Goal: Task Accomplishment & Management: Manage account settings

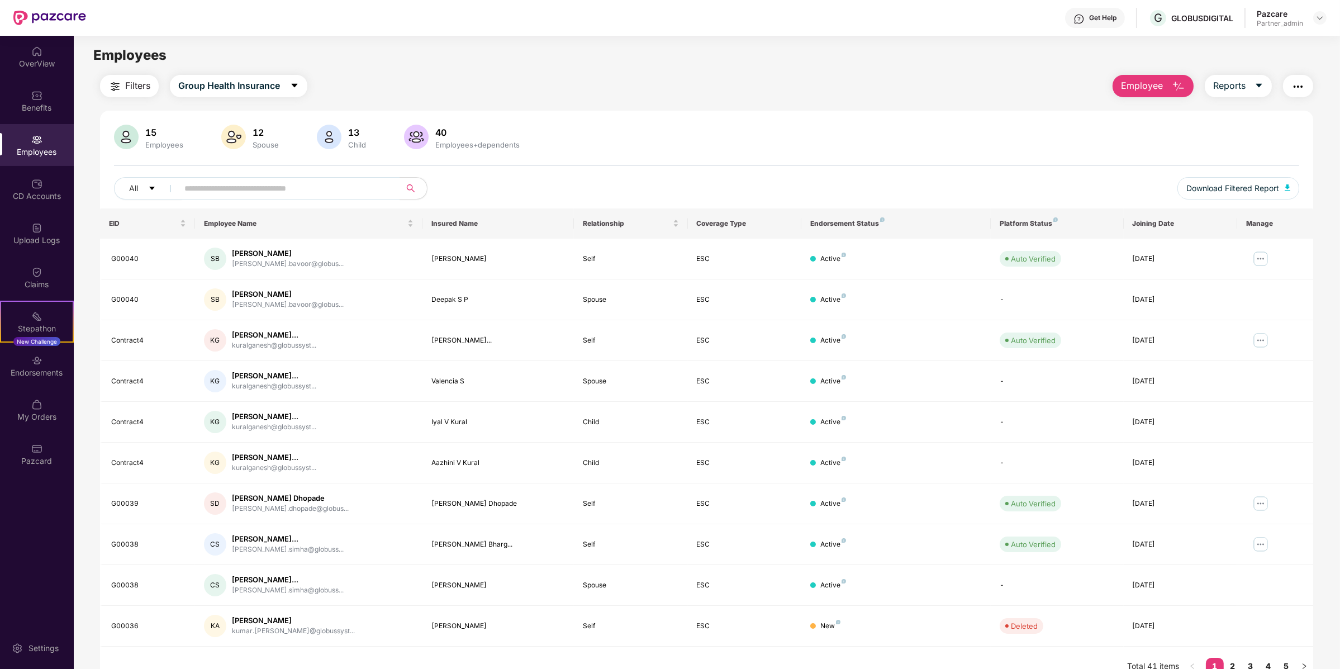
click at [262, 174] on div "15 Employees 12 Spouse 13 Child 40 Employees+dependents All Download Filtered R…" at bounding box center [706, 167] width 1213 height 84
click at [262, 194] on input "text" at bounding box center [284, 188] width 201 height 17
paste input "**********"
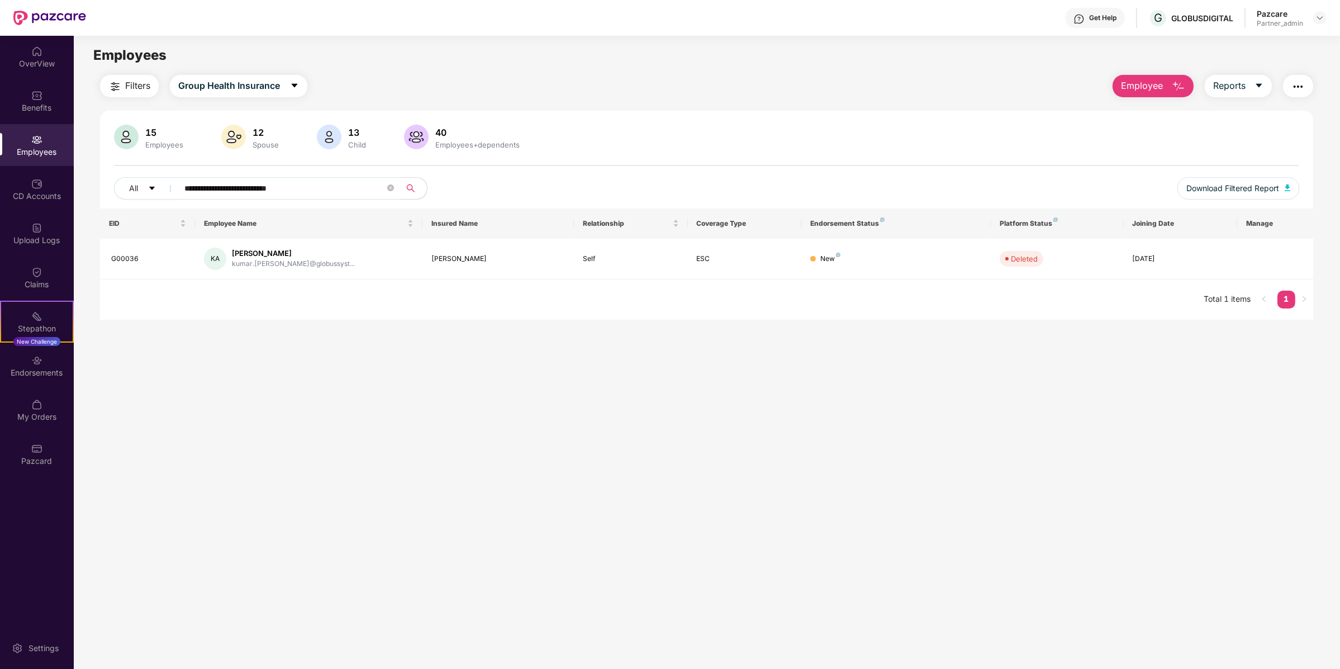
type input "**********"
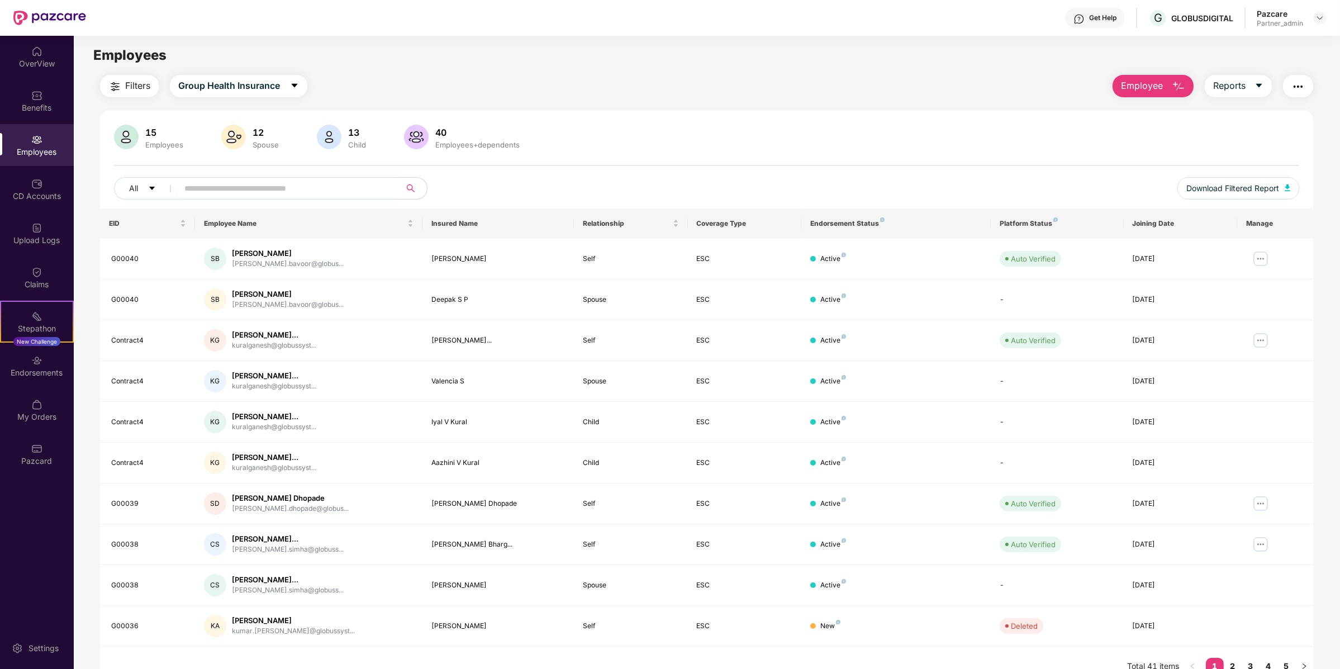
click at [250, 185] on input "text" at bounding box center [284, 188] width 201 height 17
paste input "**********"
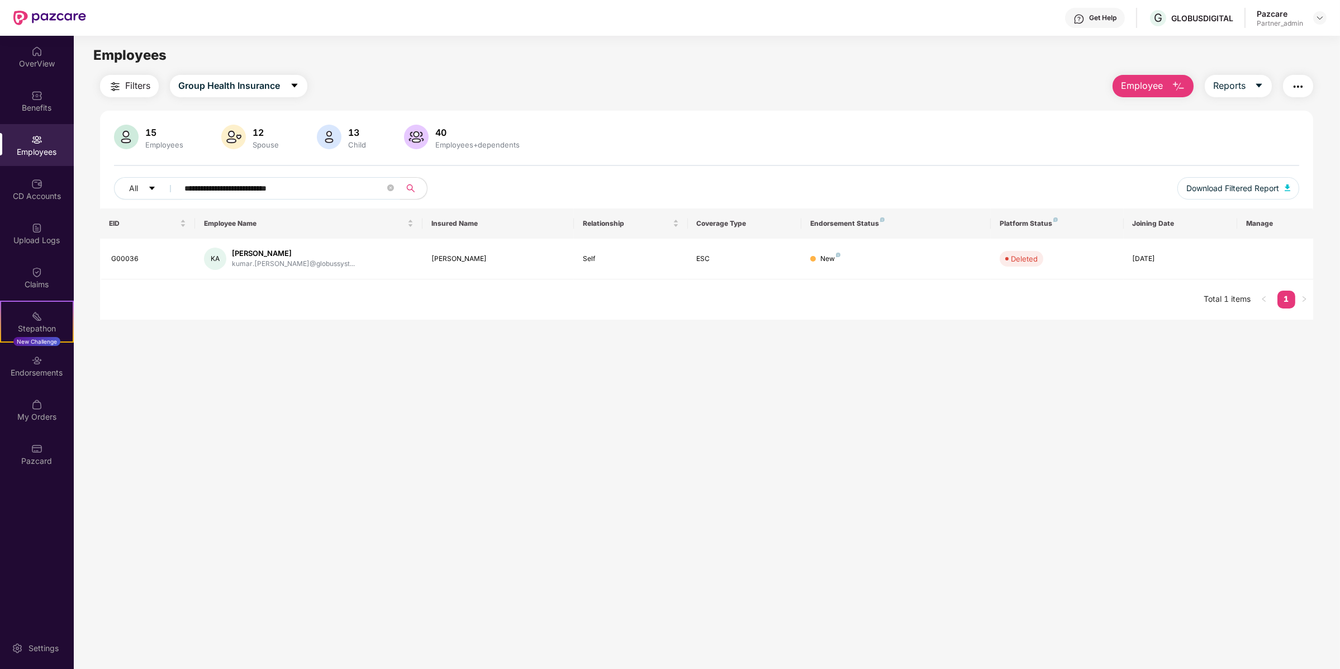
type input "**********"
click at [255, 80] on span "Group Health Insurance" at bounding box center [229, 86] width 102 height 14
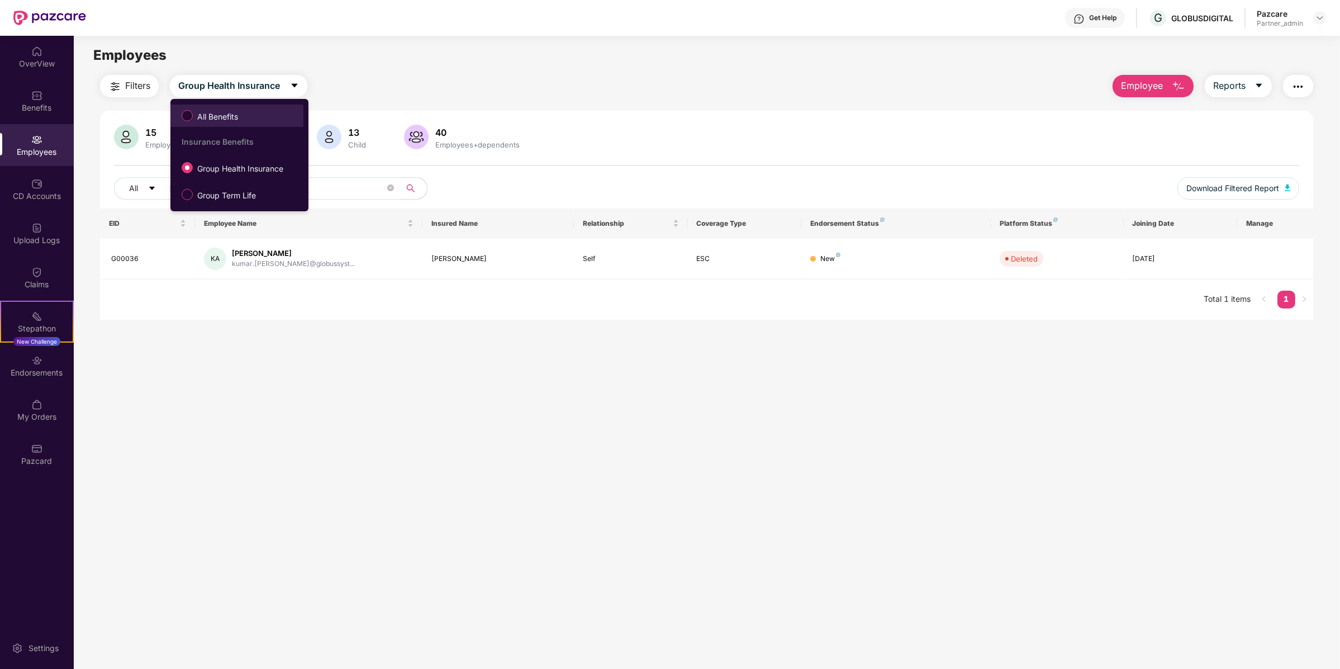
click at [248, 113] on label "All Benefits" at bounding box center [212, 115] width 72 height 19
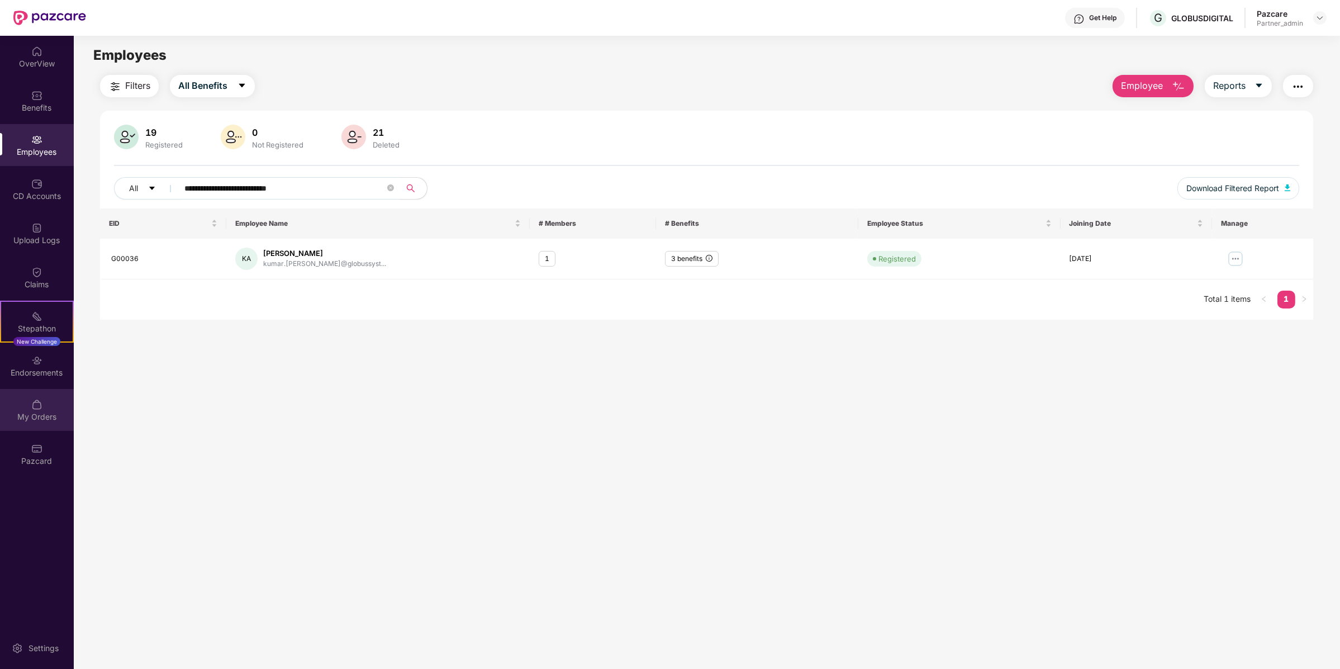
click at [23, 430] on div "My Orders" at bounding box center [37, 410] width 74 height 42
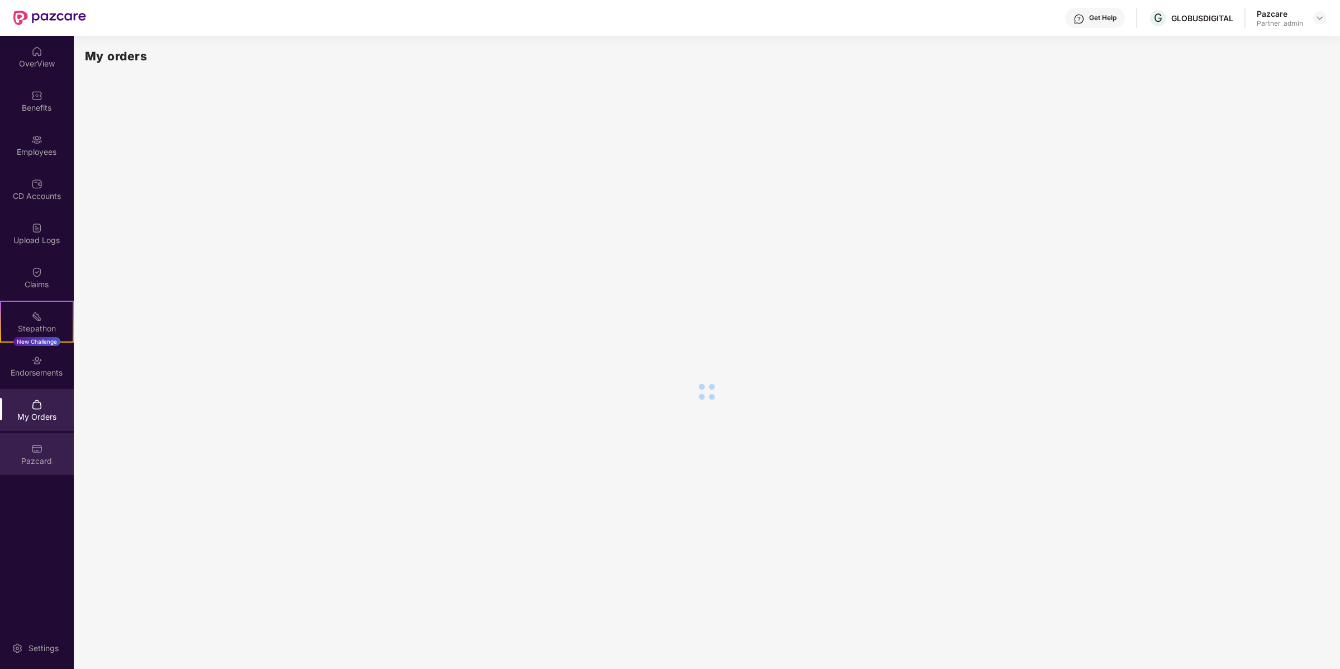
click at [23, 447] on div "Pazcard" at bounding box center [37, 454] width 74 height 42
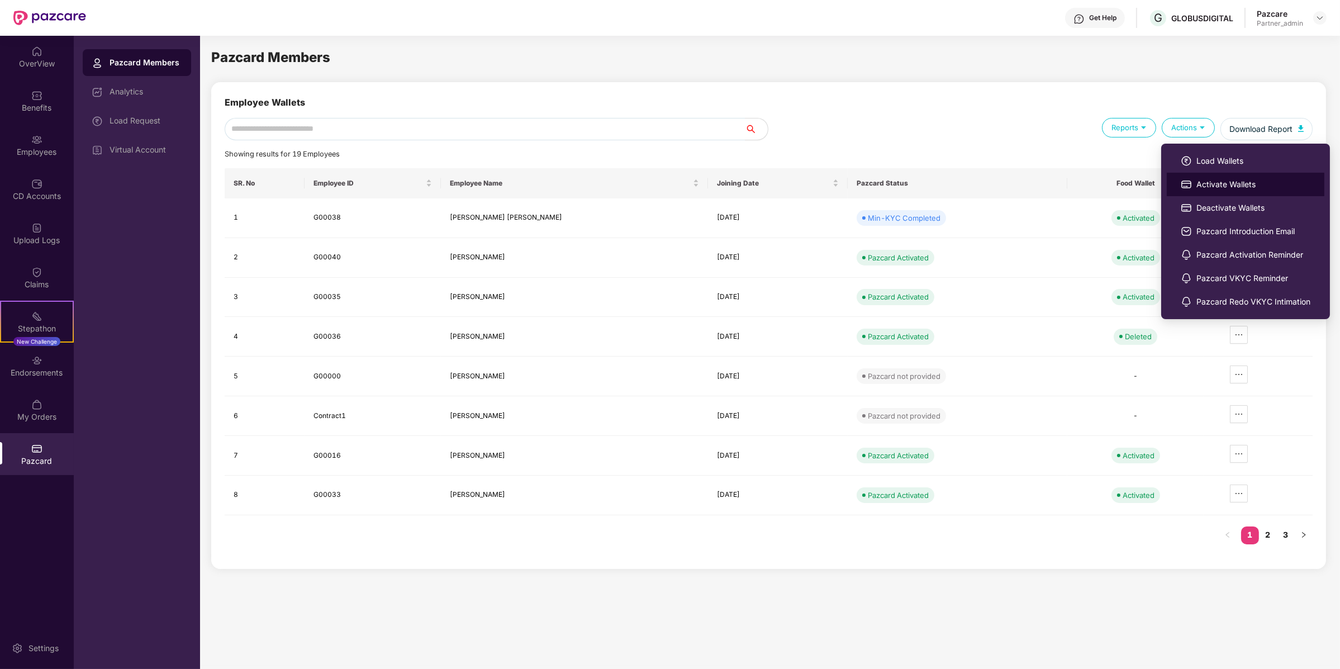
click at [1205, 182] on span "Activate Wallets" at bounding box center [1254, 184] width 114 height 12
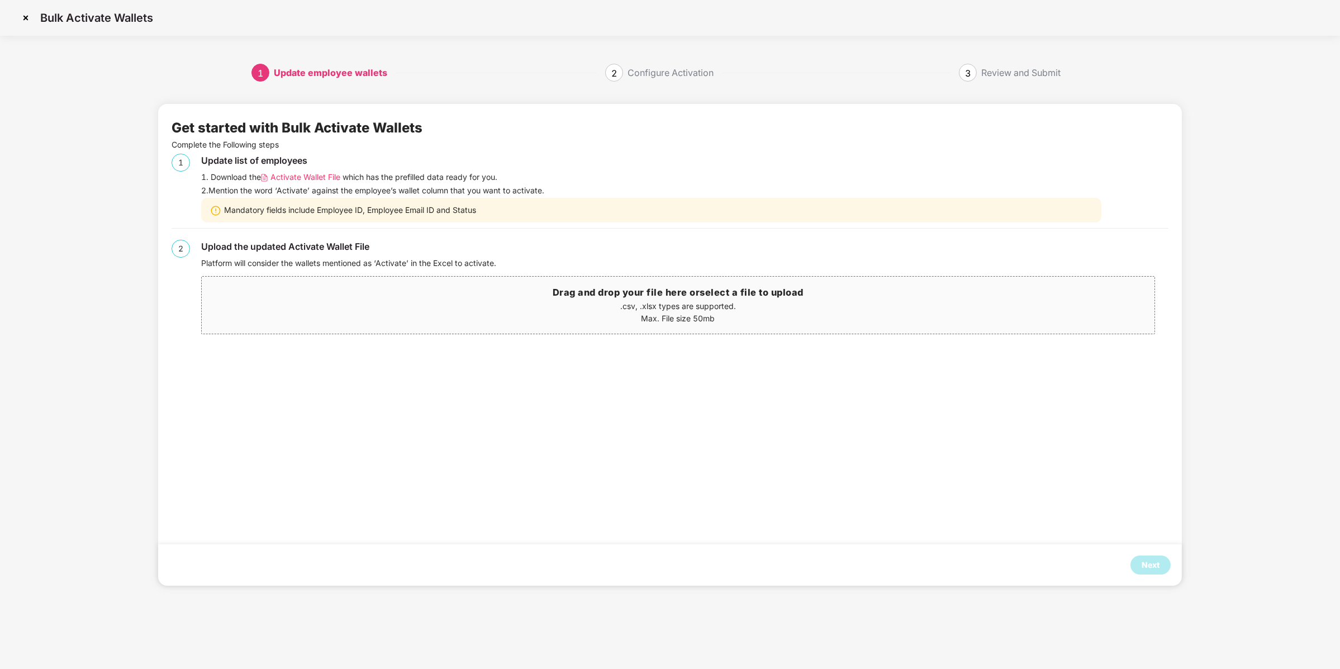
click at [292, 179] on span "Activate Wallet File" at bounding box center [306, 177] width 70 height 12
click at [1165, 565] on div "Next" at bounding box center [1151, 565] width 40 height 19
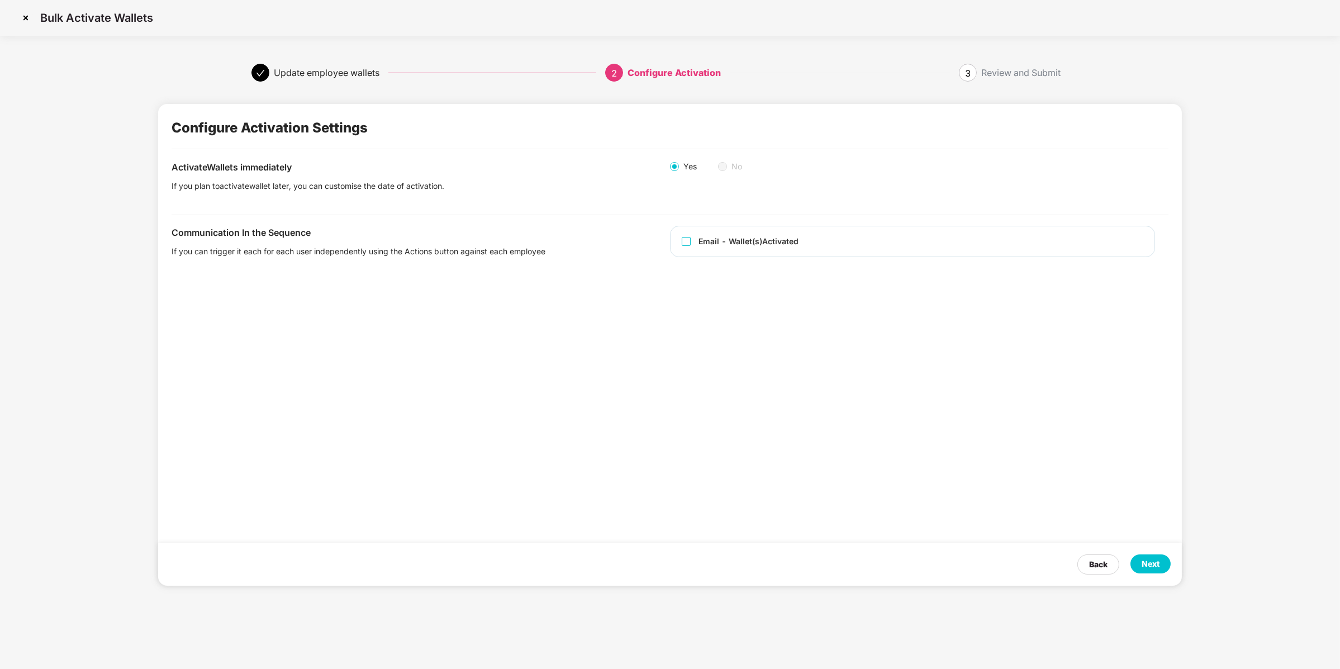
click at [1156, 570] on div "Next" at bounding box center [1151, 564] width 18 height 12
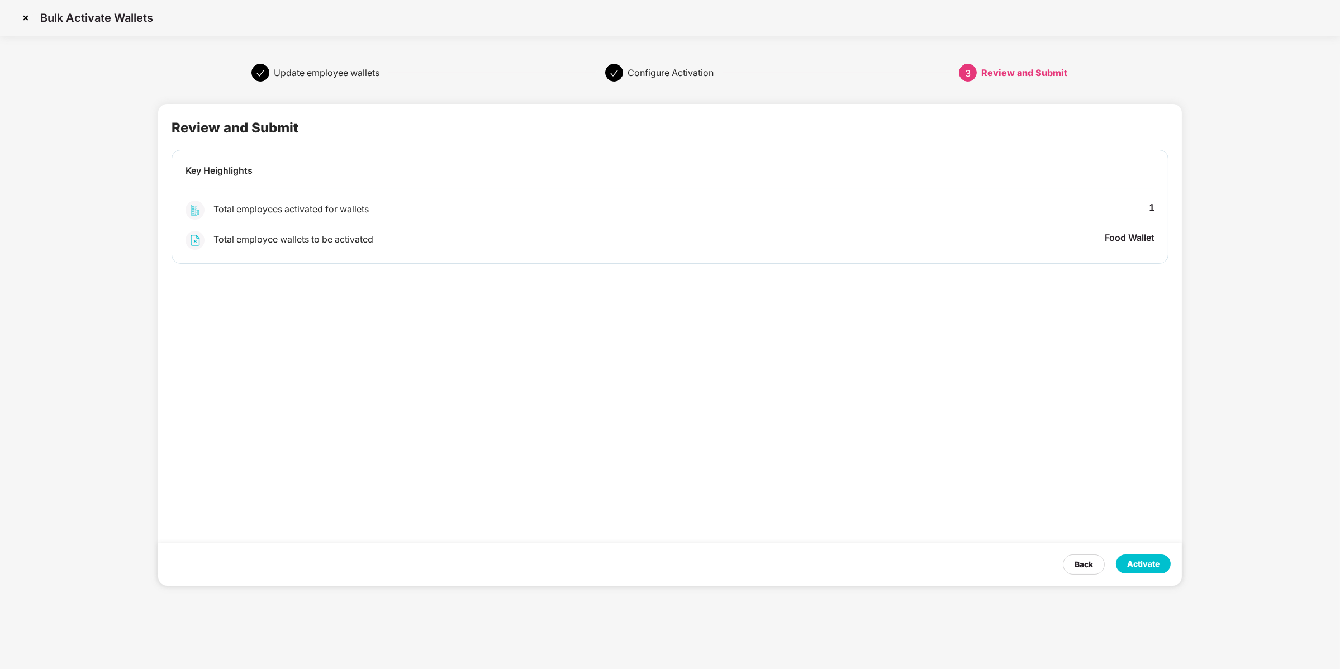
click at [1156, 570] on div "Activate" at bounding box center [1143, 564] width 32 height 12
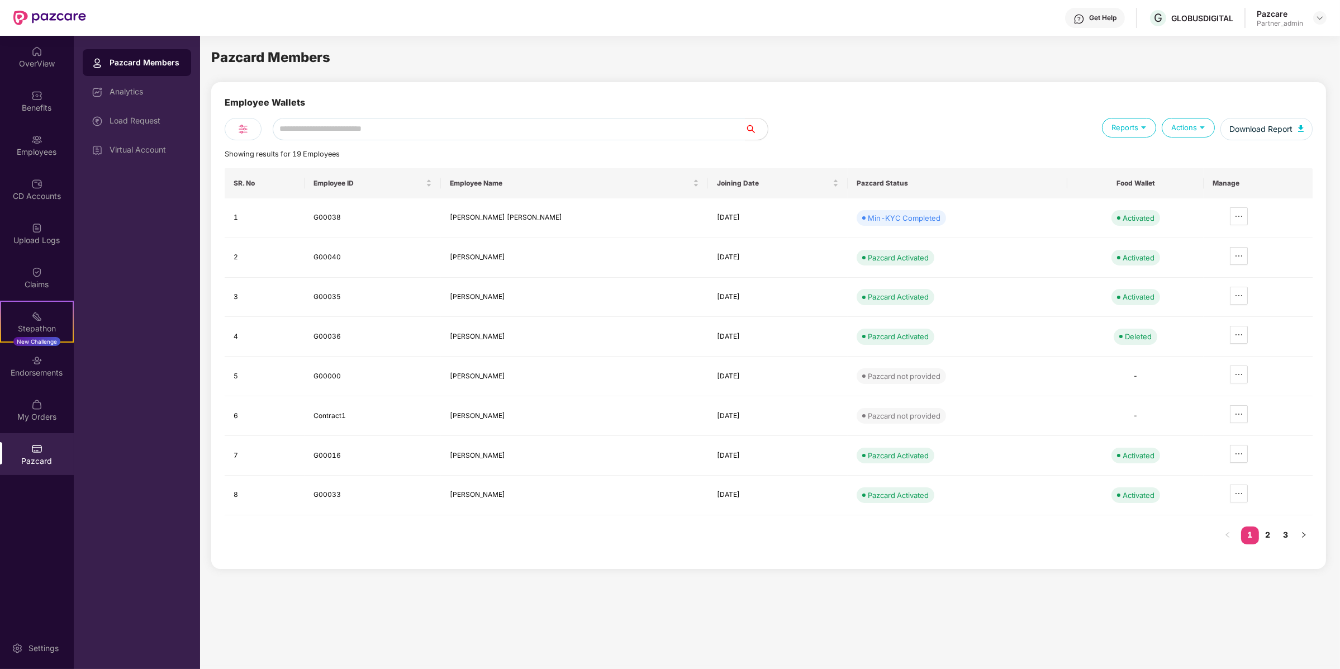
click at [318, 118] on div "Employee Wallets" at bounding box center [769, 129] width 1088 height 22
click at [461, 127] on input "text" at bounding box center [509, 129] width 473 height 22
type input "****"
click at [682, 118] on div "Employee Wallets" at bounding box center [769, 129] width 1088 height 22
click at [678, 123] on input "text" at bounding box center [509, 129] width 473 height 22
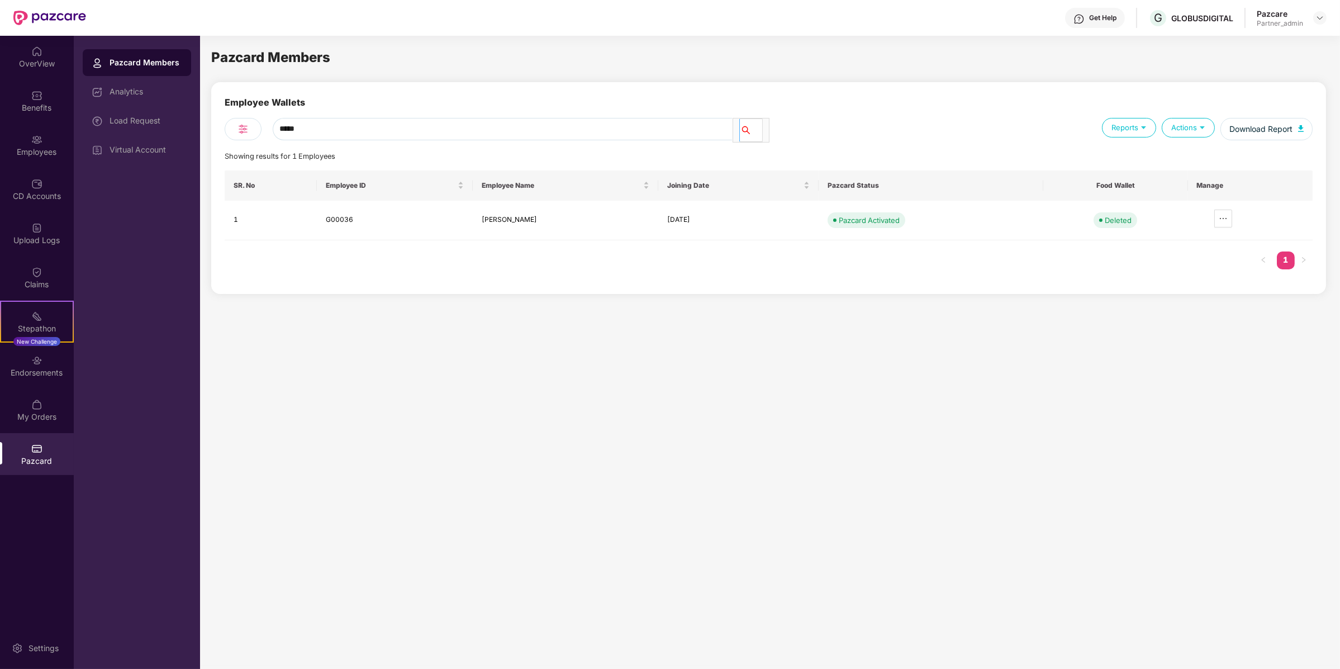
type input "*****"
click at [1177, 128] on div "Actions" at bounding box center [1188, 128] width 53 height 20
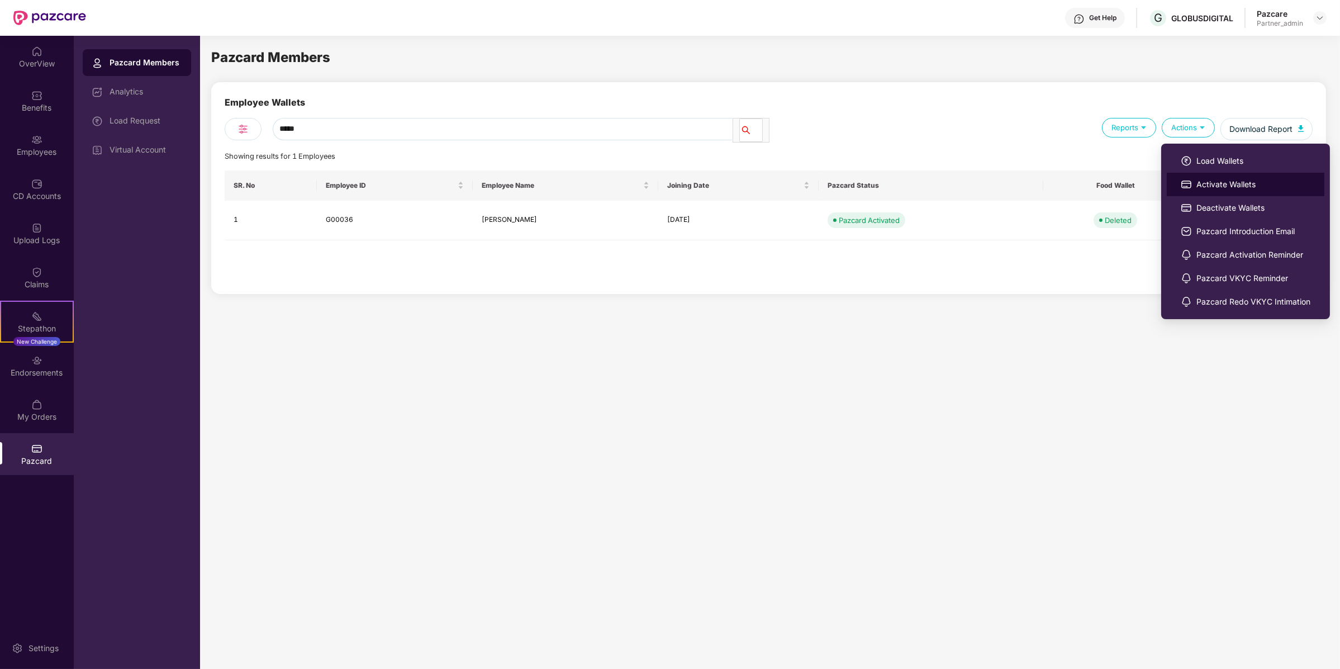
click at [1192, 187] on li "Activate Wallets" at bounding box center [1246, 184] width 158 height 23
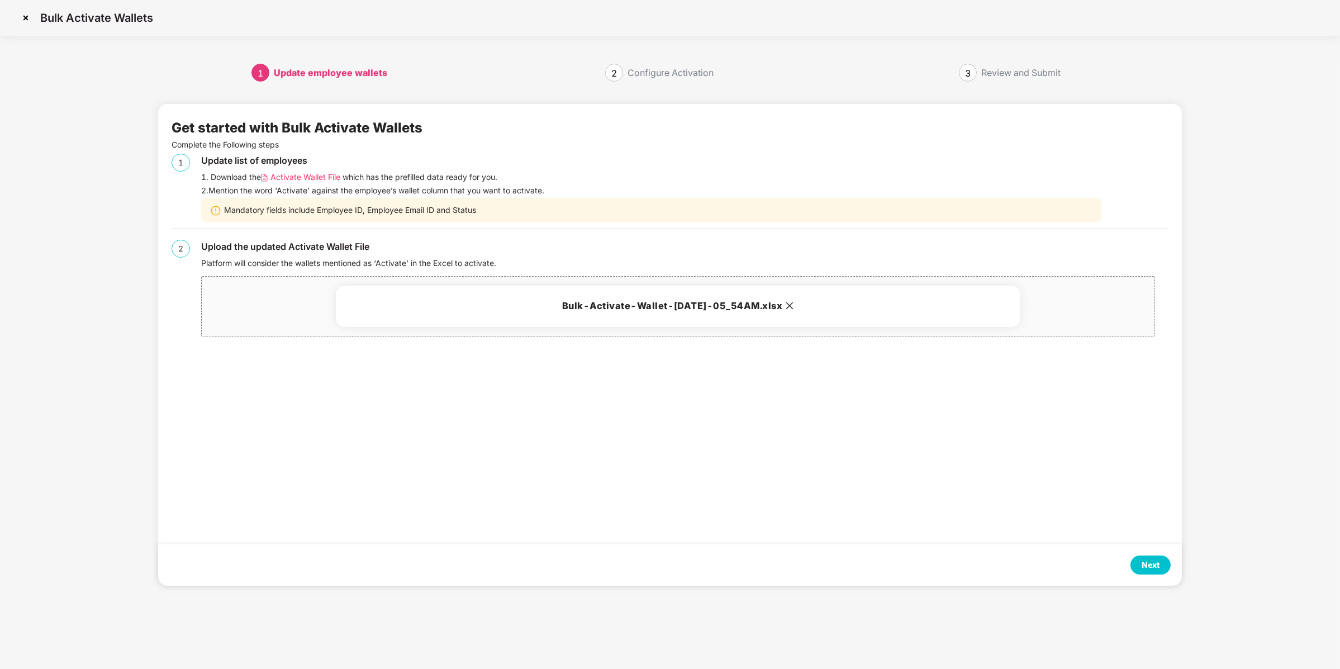
click at [1145, 572] on div "Next" at bounding box center [1151, 565] width 40 height 19
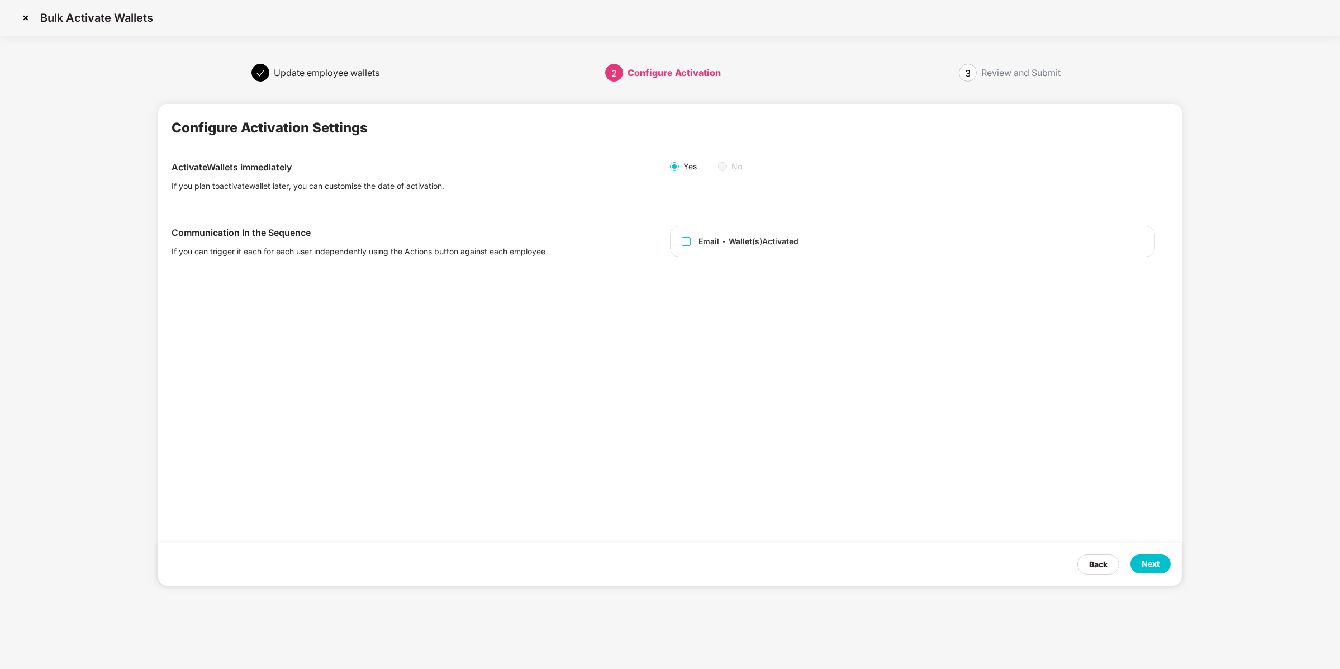
click at [1156, 576] on div "Back Next" at bounding box center [670, 564] width 1024 height 42
click at [1156, 564] on div "Next" at bounding box center [1151, 564] width 18 height 12
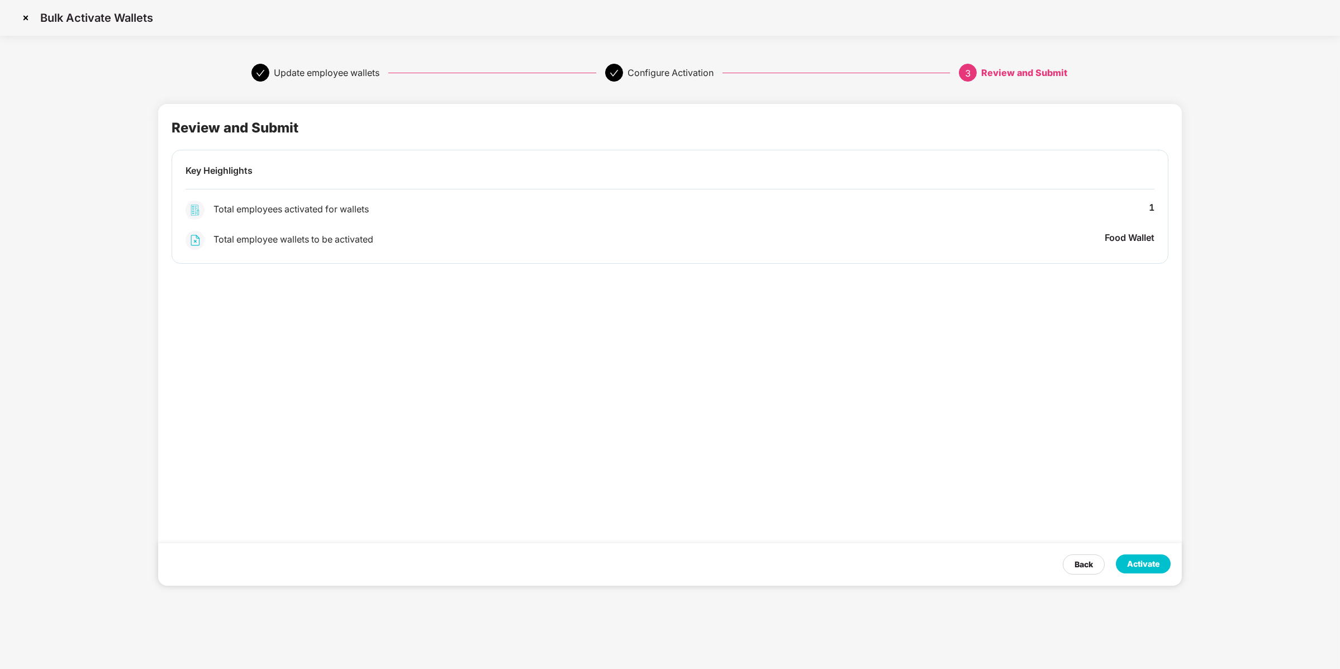
click at [1156, 564] on div "Activate" at bounding box center [1143, 564] width 32 height 12
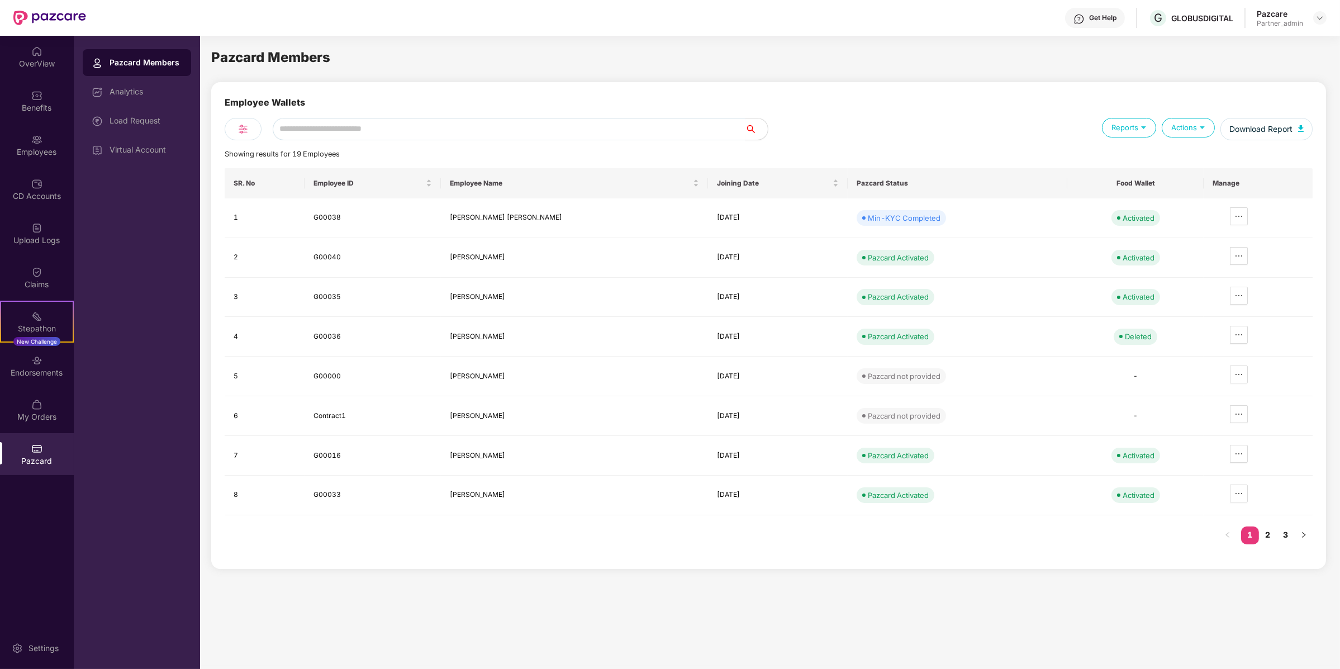
click at [294, 125] on input "text" at bounding box center [509, 129] width 473 height 22
type input "****"
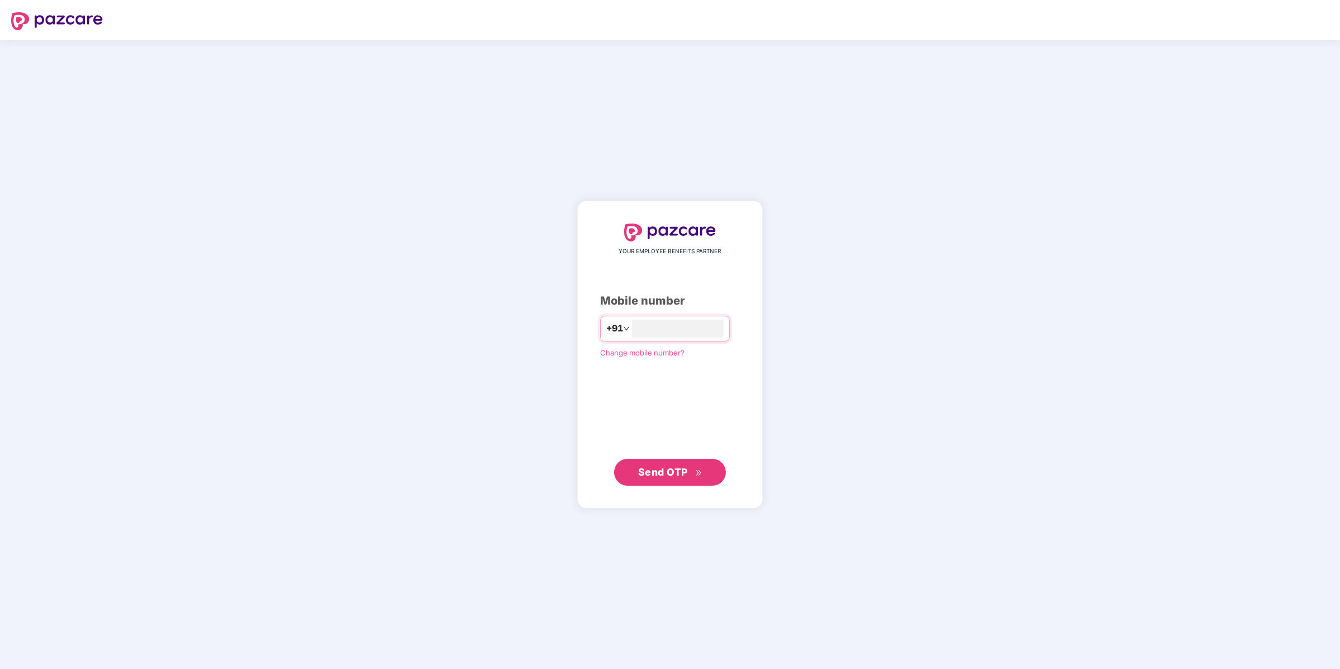
type input "**********"
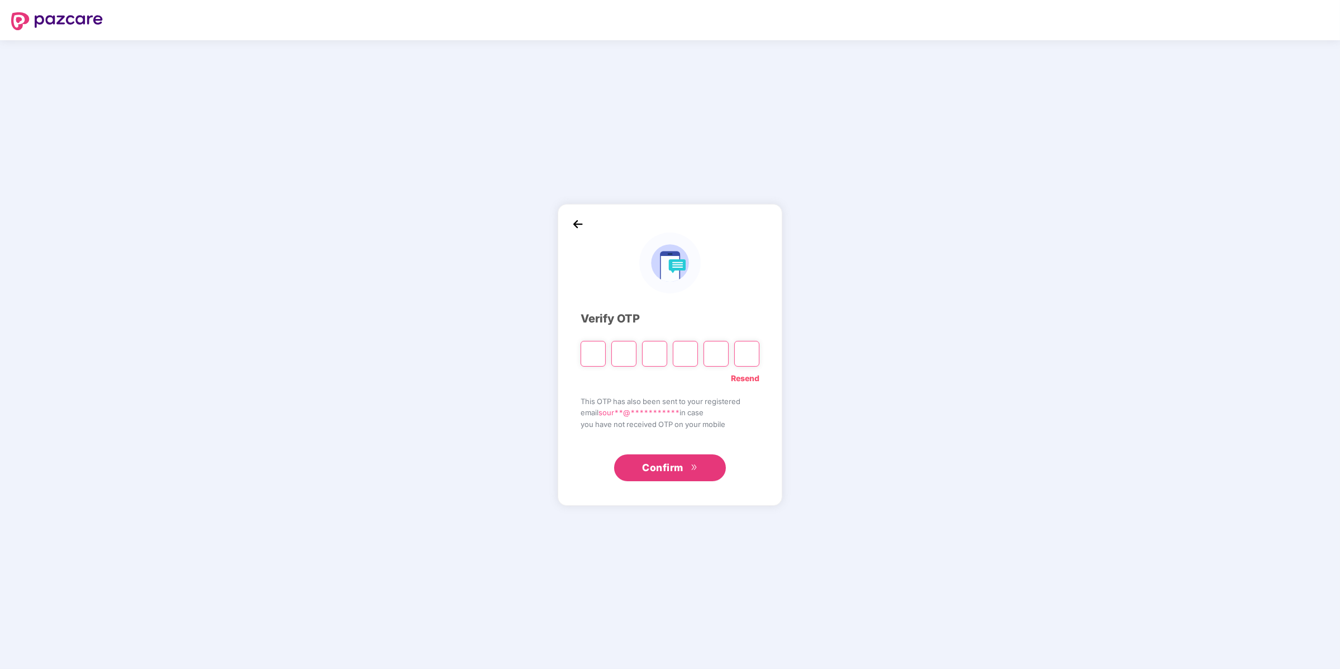
type input "*"
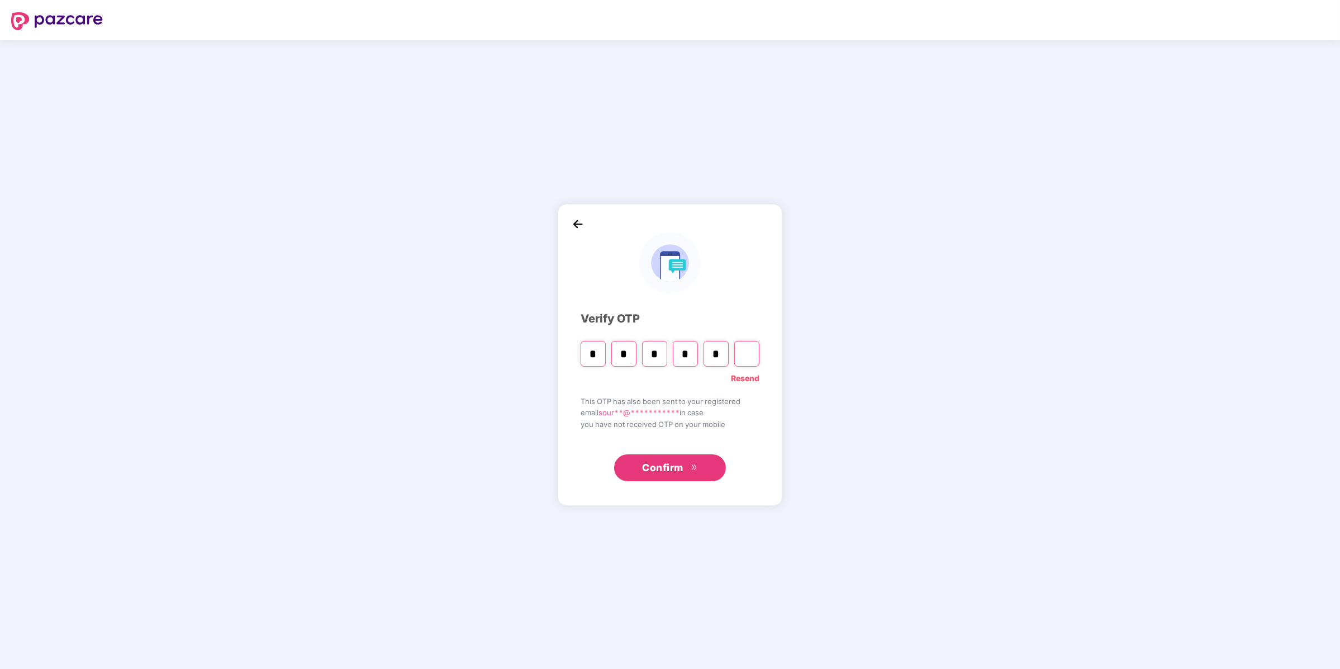
type input "*"
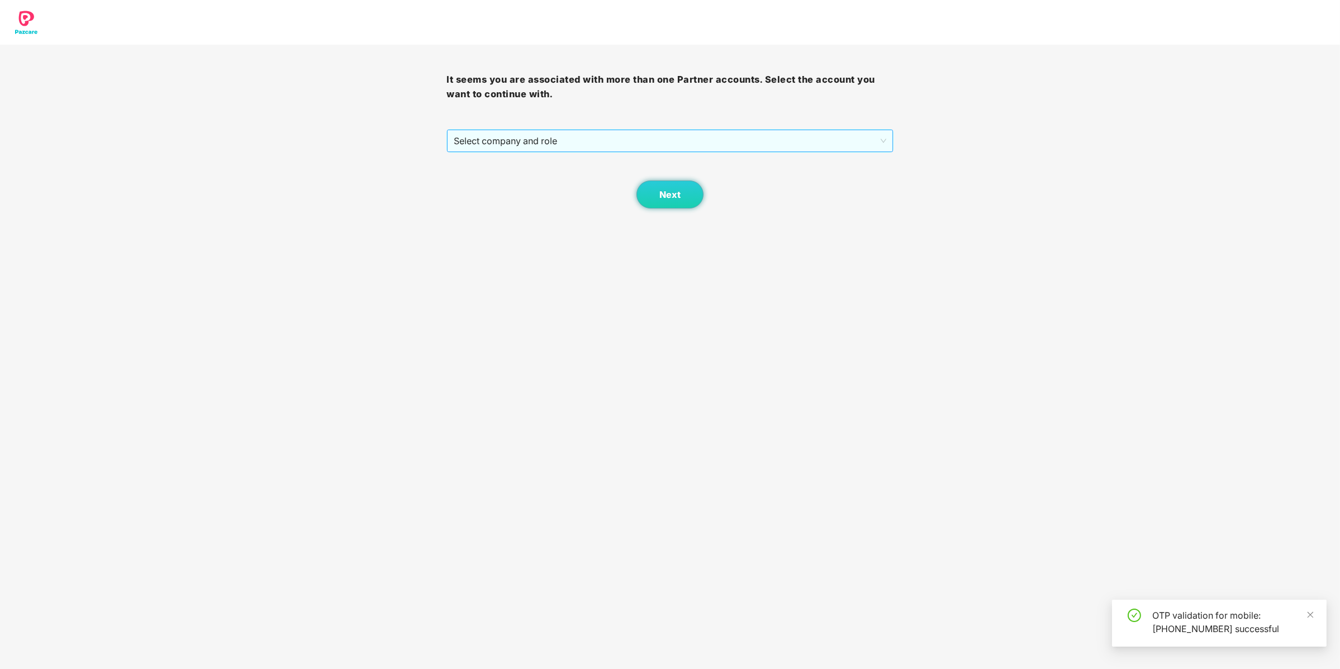
click at [643, 150] on span "Select company and role" at bounding box center [670, 140] width 432 height 21
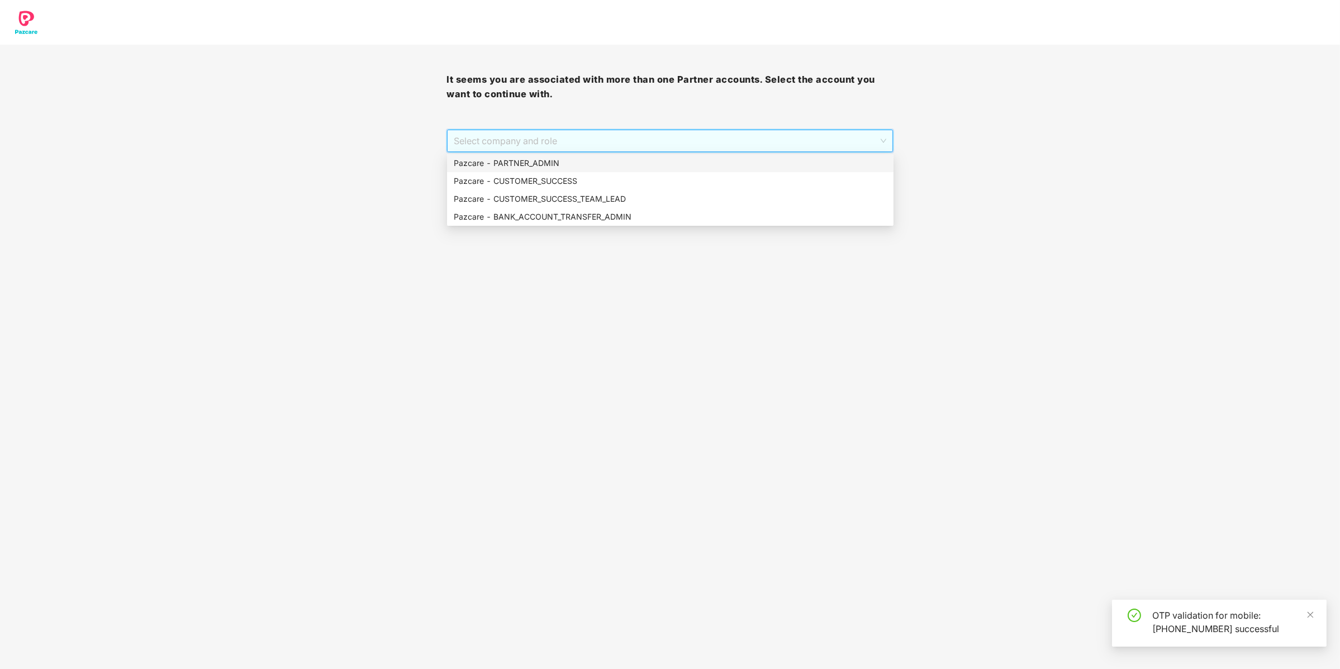
click at [638, 162] on div "Pazcare - PARTNER_ADMIN" at bounding box center [670, 163] width 433 height 12
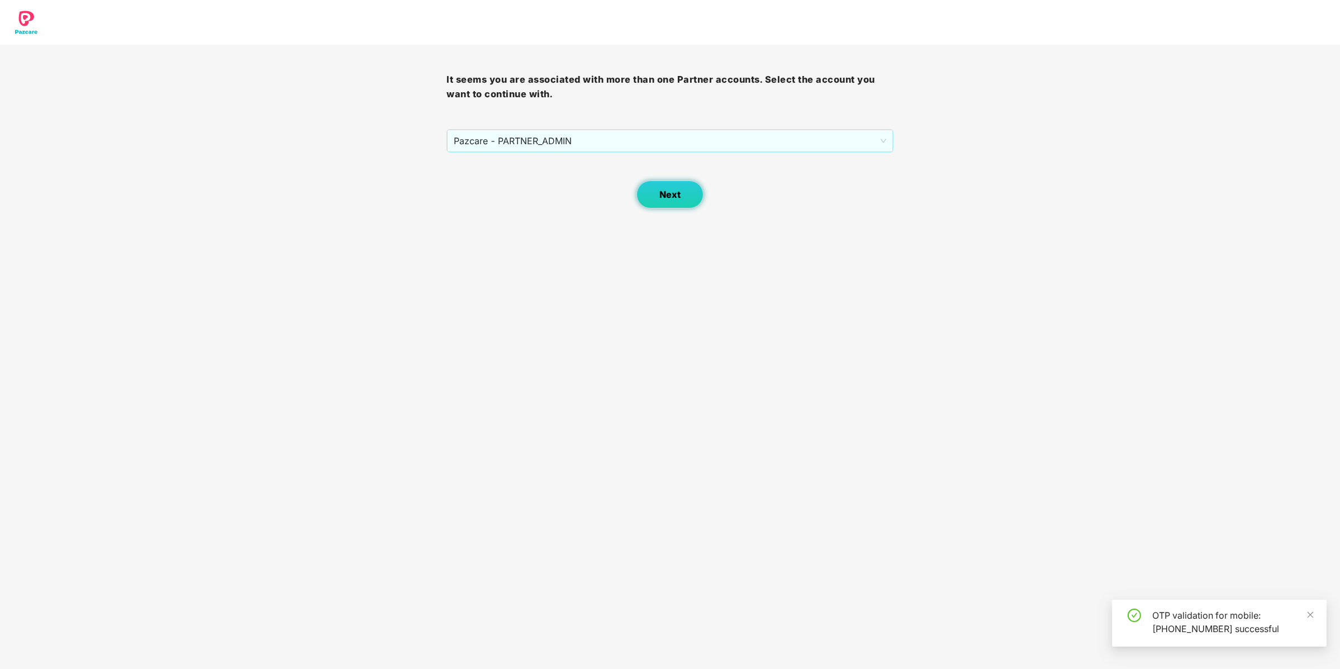
click at [695, 196] on button "Next" at bounding box center [670, 195] width 67 height 28
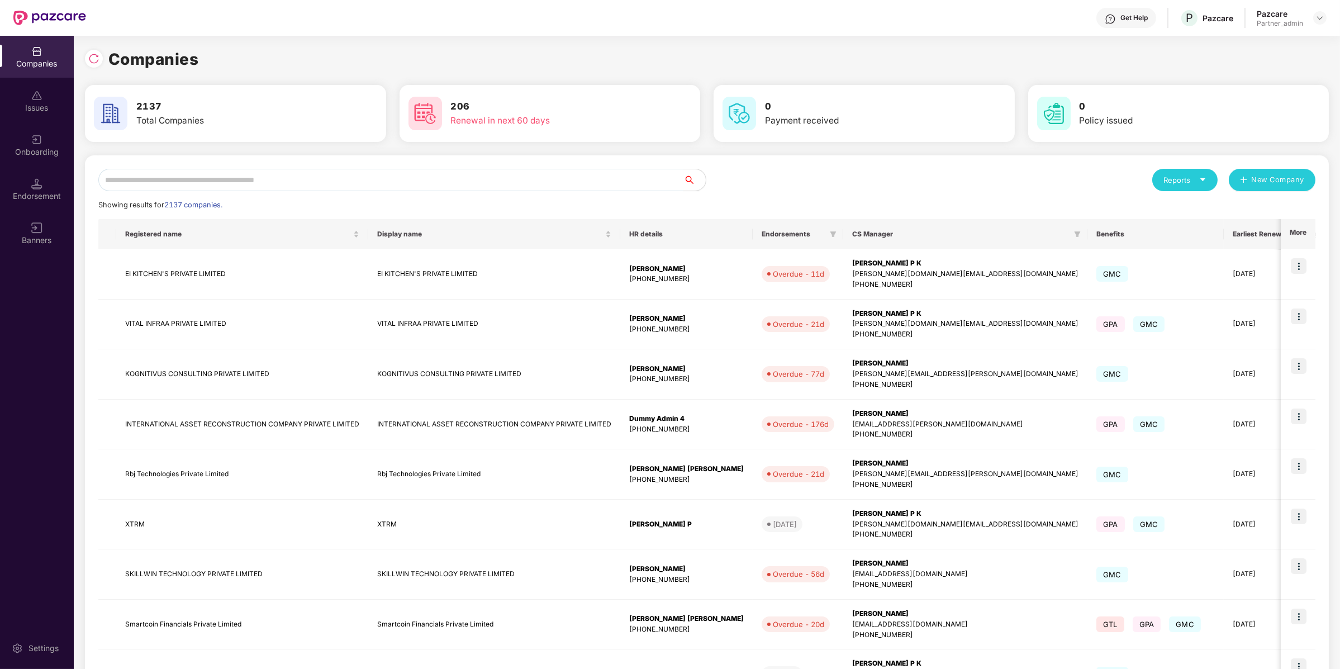
click at [387, 188] on input "text" at bounding box center [390, 180] width 585 height 22
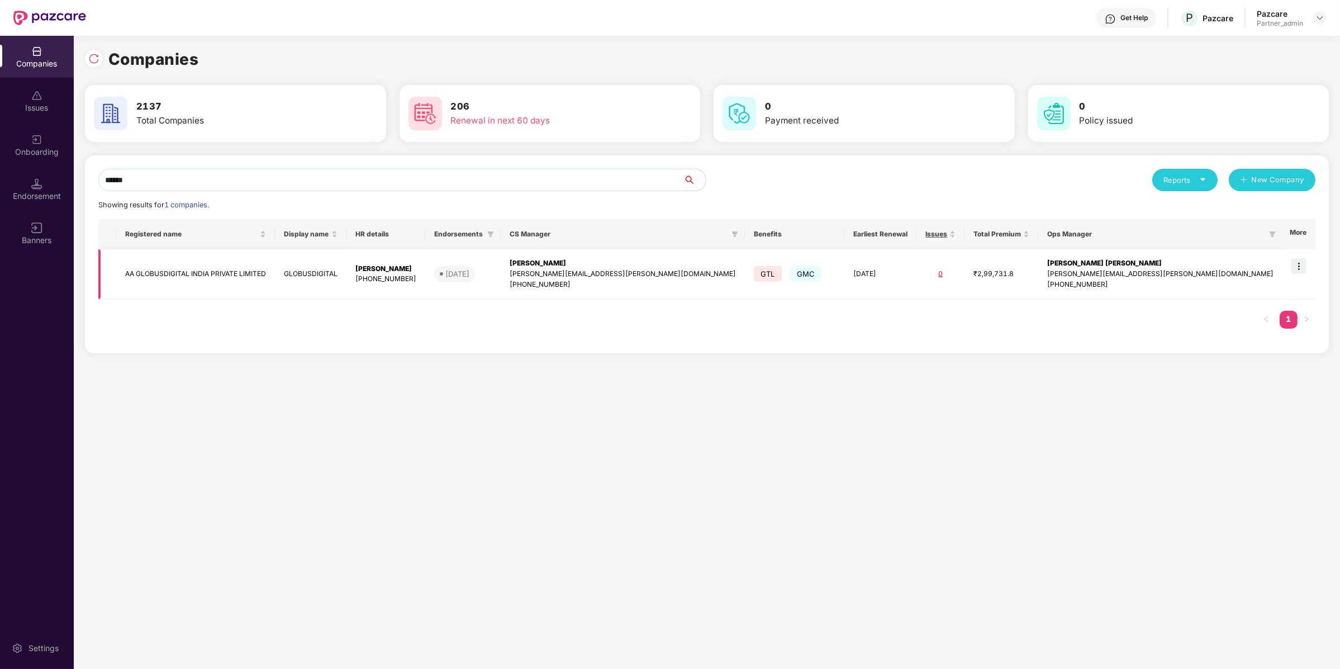
type input "******"
click at [1302, 263] on img at bounding box center [1299, 266] width 16 height 16
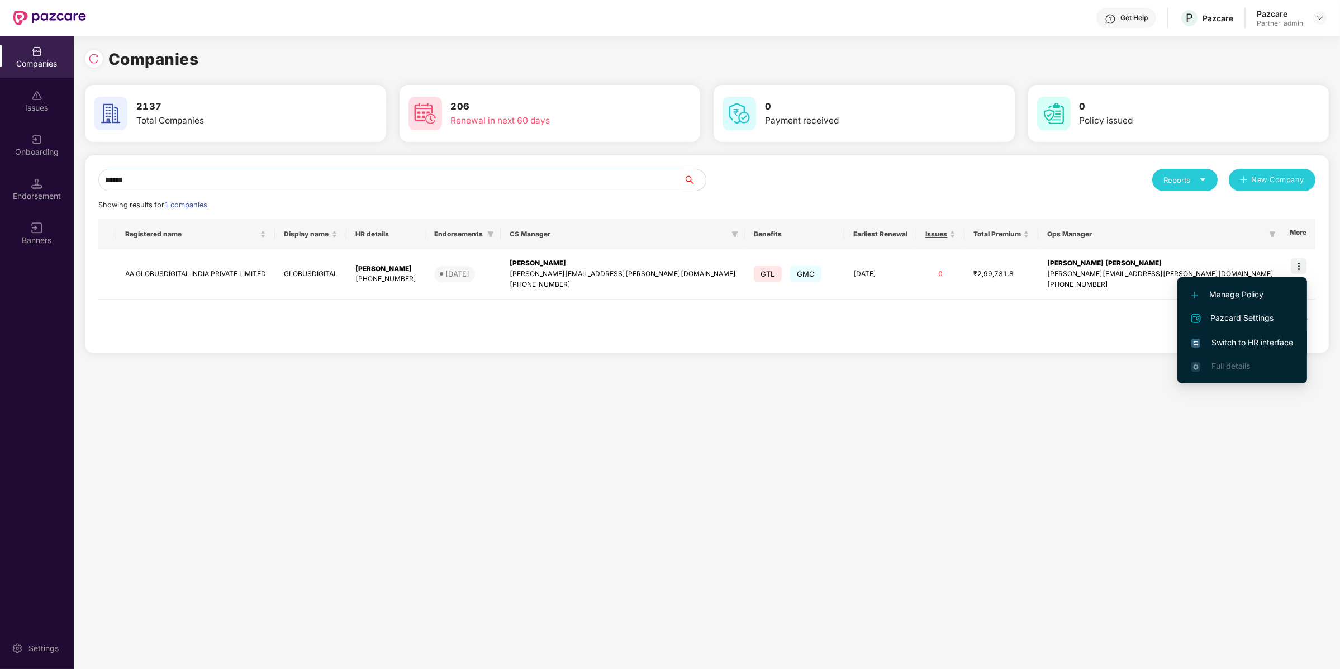
click at [1258, 345] on span "Switch to HR interface" at bounding box center [1243, 342] width 102 height 12
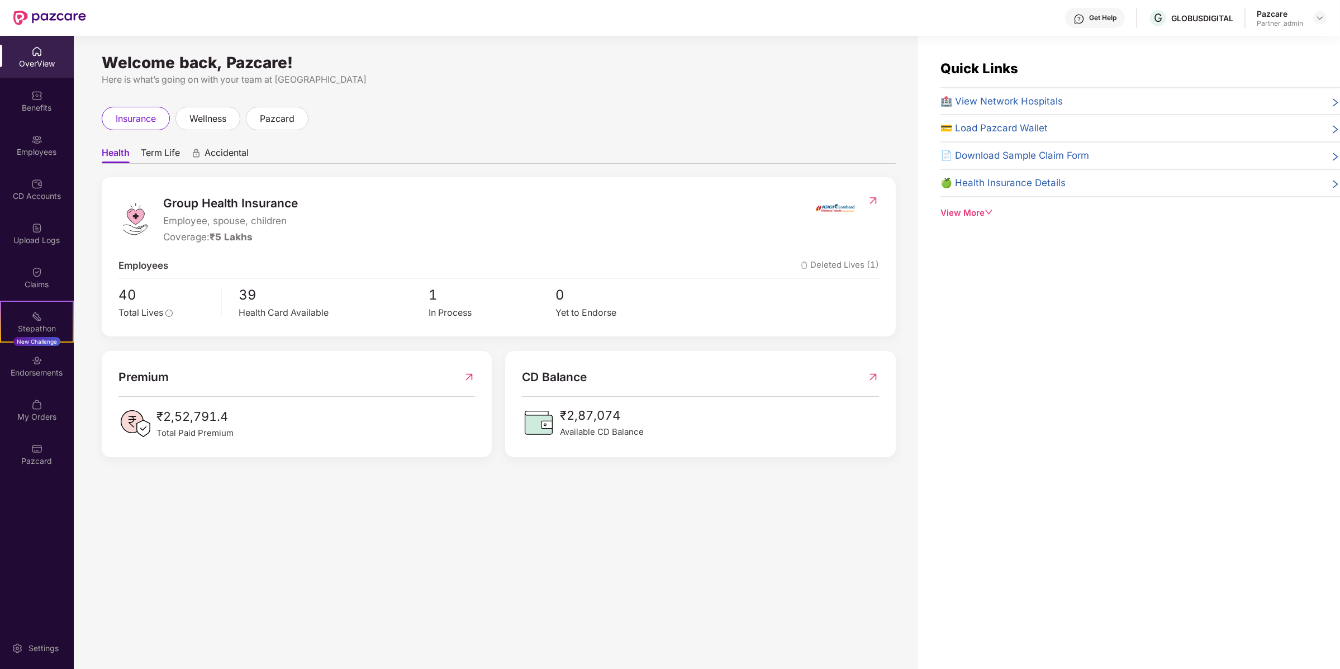
click at [43, 485] on div "OverView Benefits Employees CD Accounts Upload Logs Claims Stepathon New Challe…" at bounding box center [37, 352] width 74 height 633
click at [48, 442] on div "Pazcard" at bounding box center [37, 454] width 74 height 42
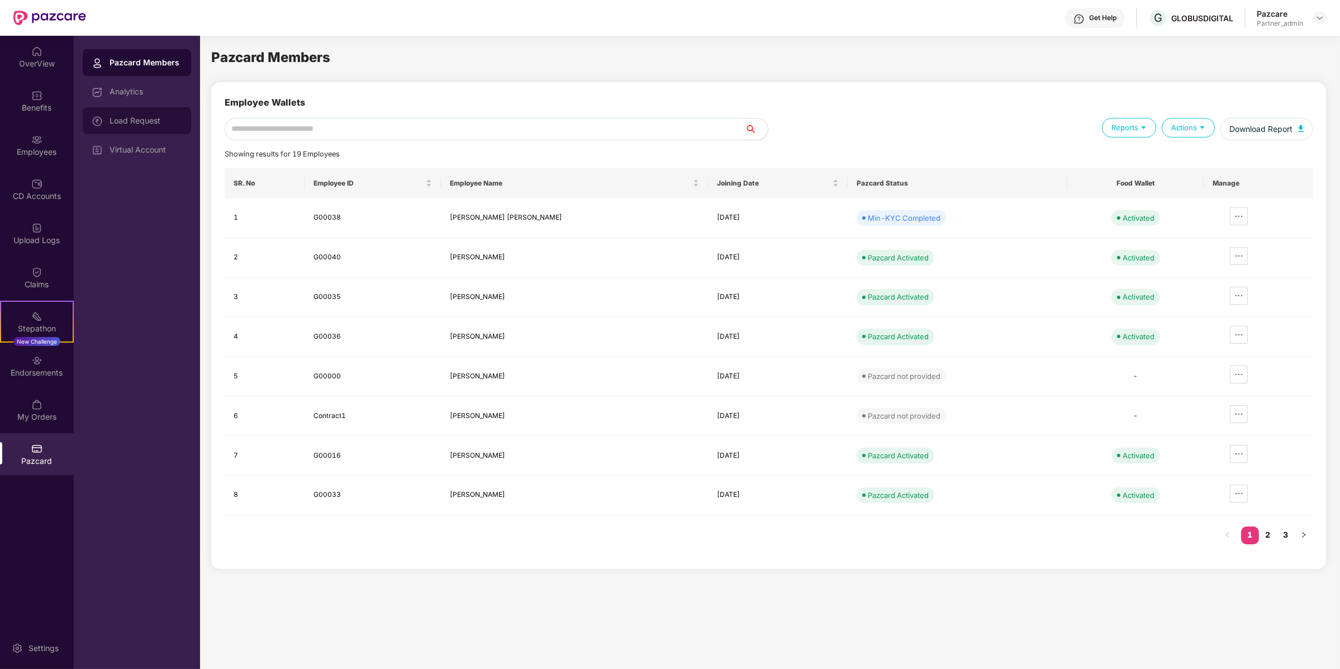
click at [159, 130] on div "Load Request" at bounding box center [137, 120] width 108 height 27
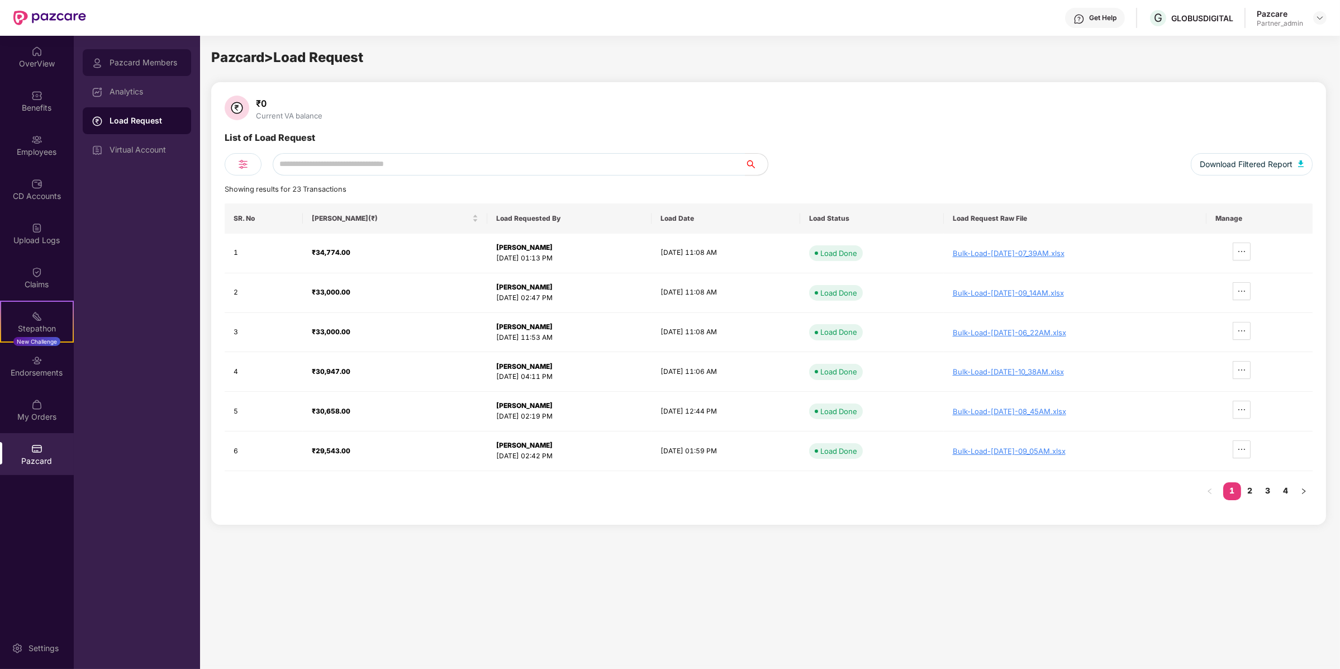
click at [122, 68] on div "Pazcard Members" at bounding box center [137, 62] width 108 height 27
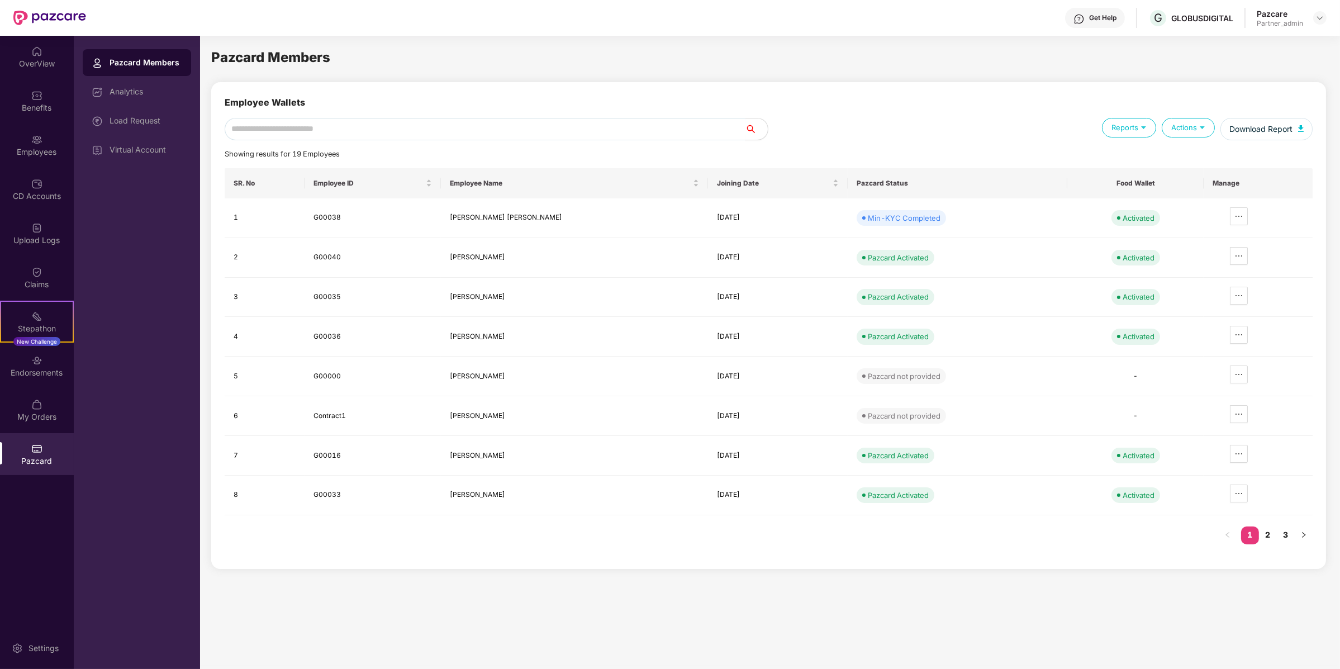
click at [365, 130] on input "text" at bounding box center [485, 129] width 521 height 22
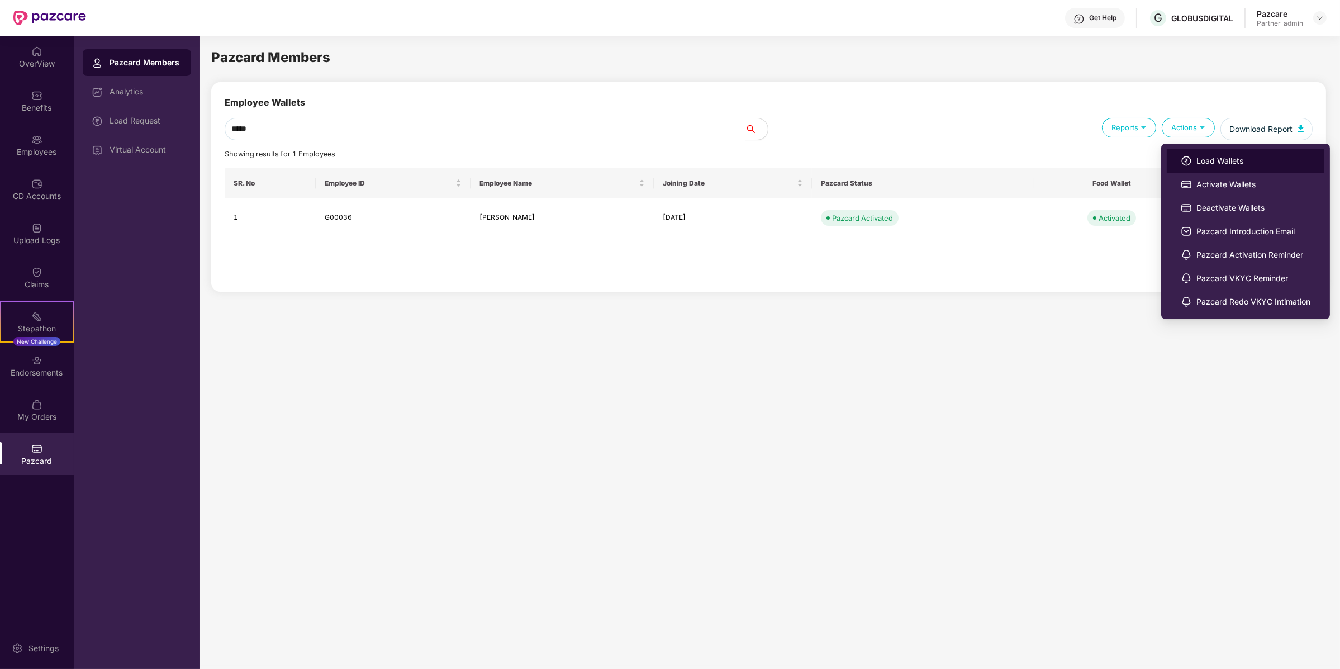
type input "*****"
click at [1185, 155] on img at bounding box center [1186, 160] width 11 height 11
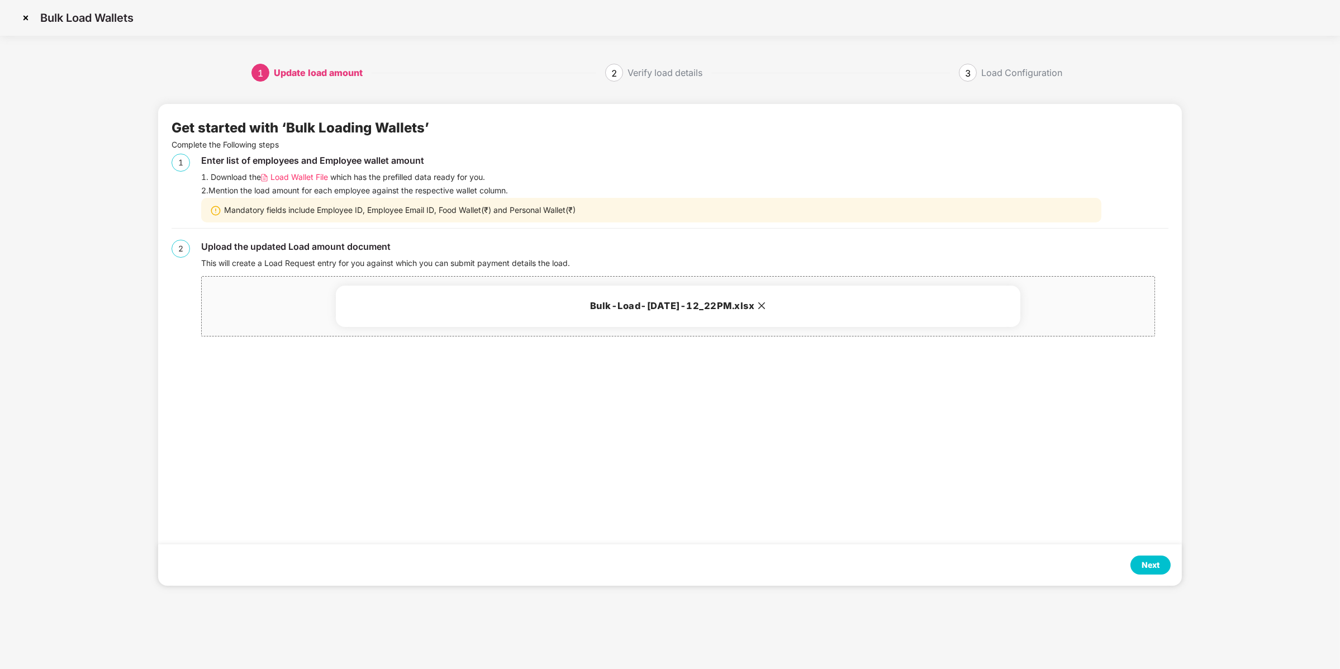
click at [1155, 568] on div "Next" at bounding box center [1151, 565] width 18 height 12
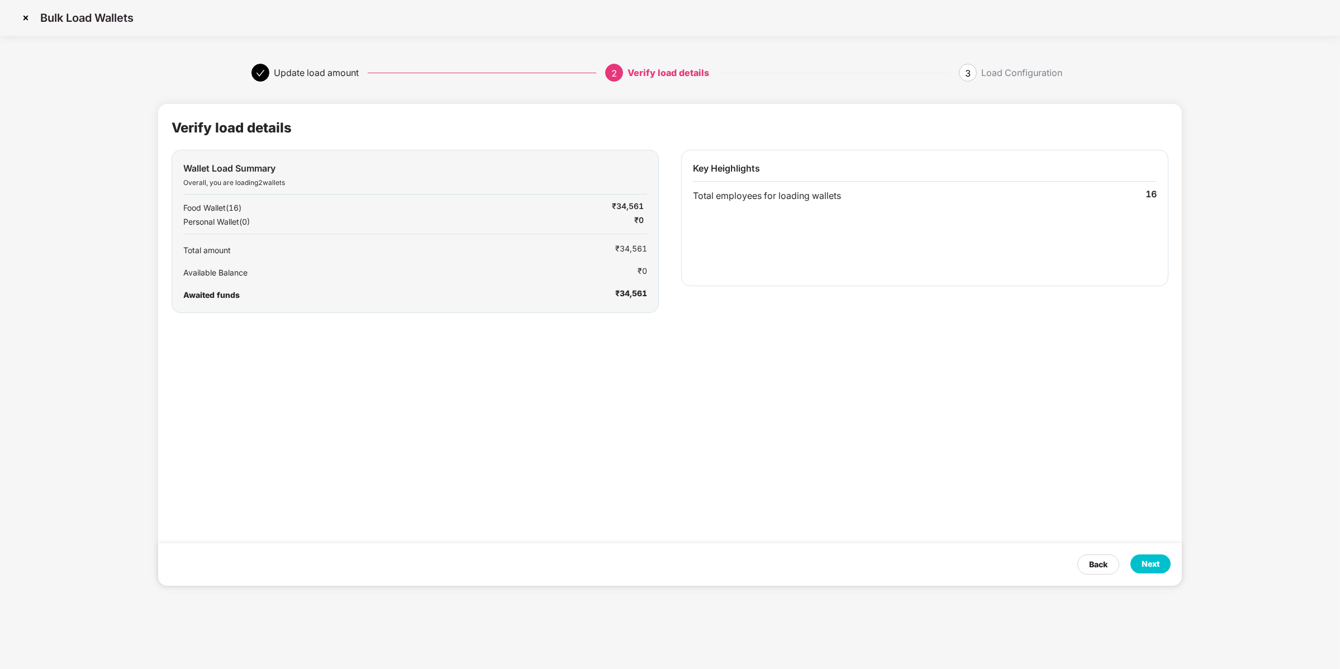
click at [1155, 568] on div "Next" at bounding box center [1151, 564] width 18 height 12
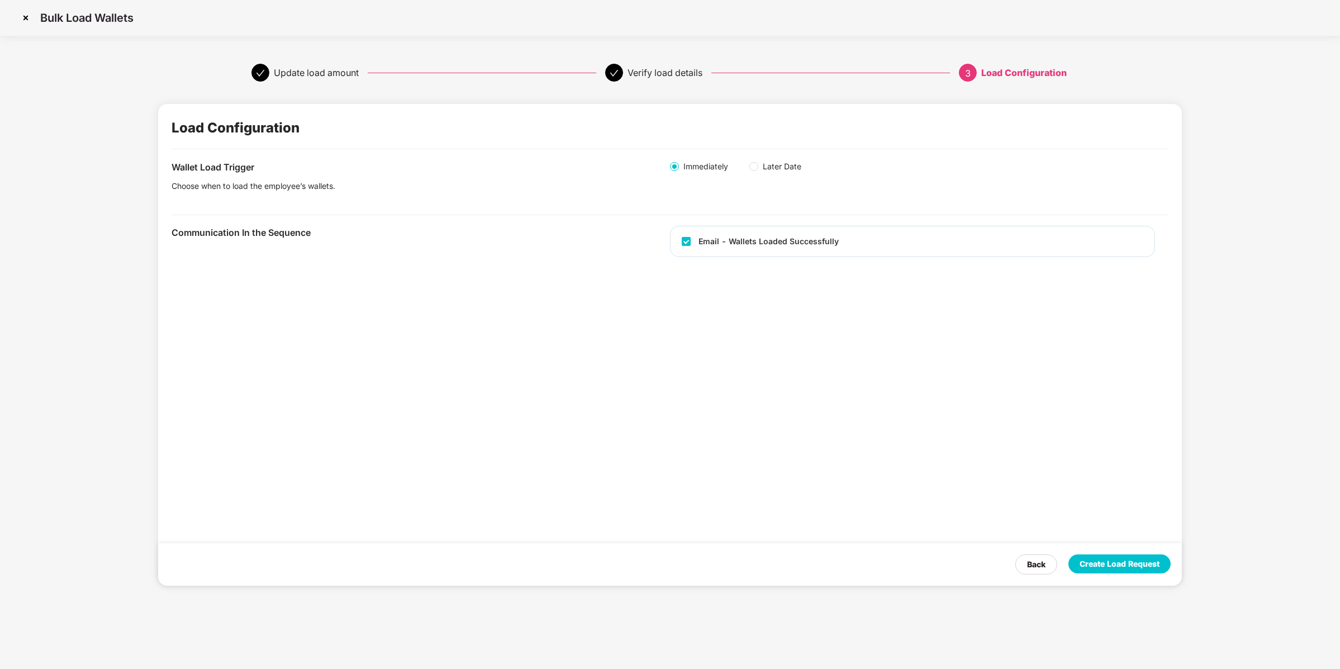
click at [1155, 568] on div "Create Load Request" at bounding box center [1120, 564] width 80 height 12
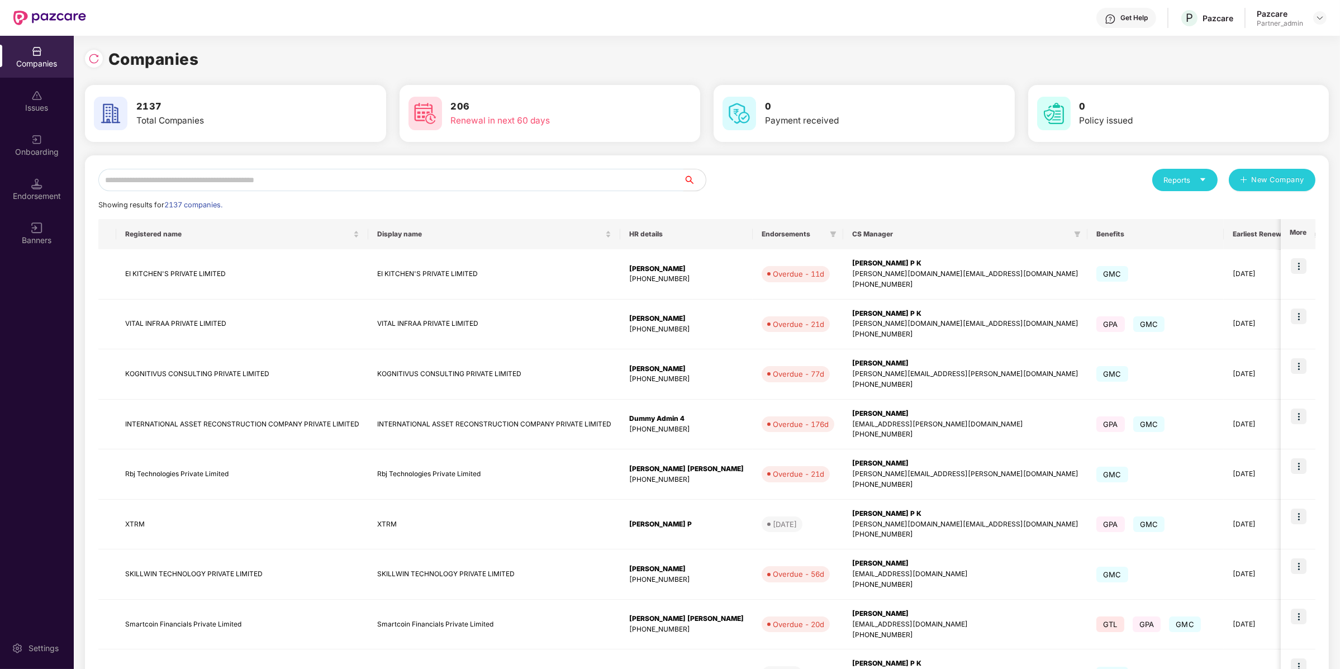
click at [206, 183] on input "text" at bounding box center [390, 180] width 585 height 22
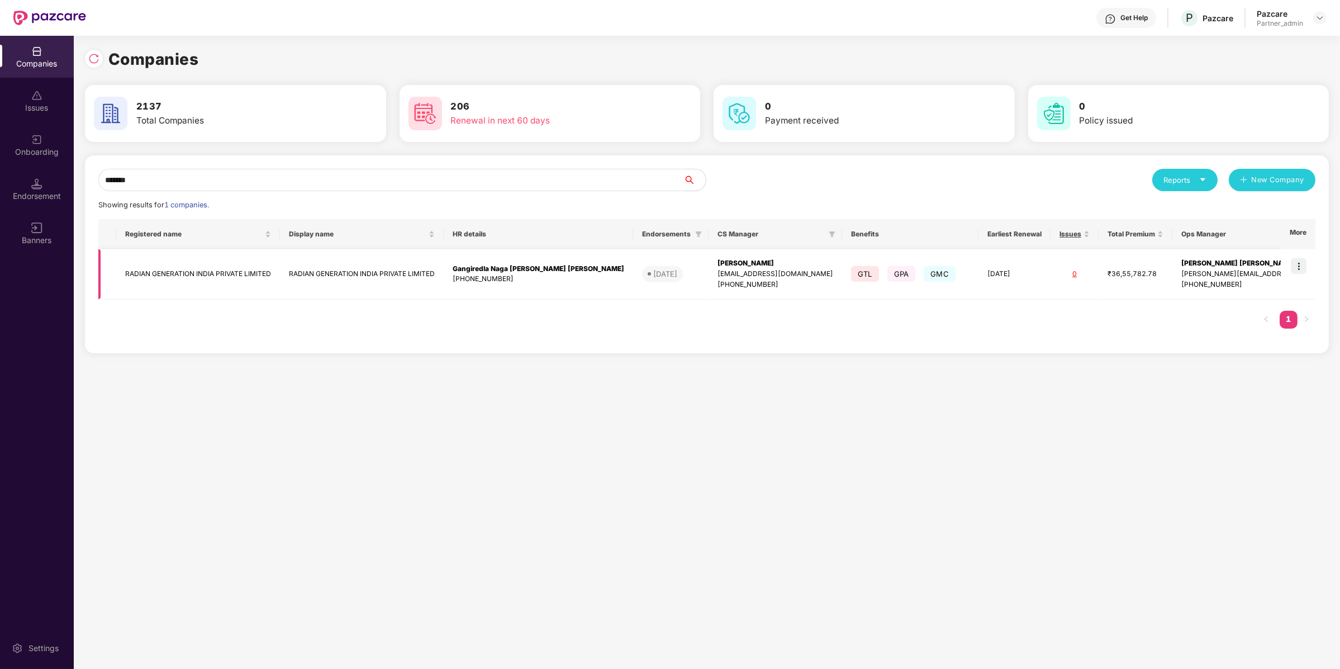
type input "******"
click at [1296, 268] on img at bounding box center [1299, 266] width 16 height 16
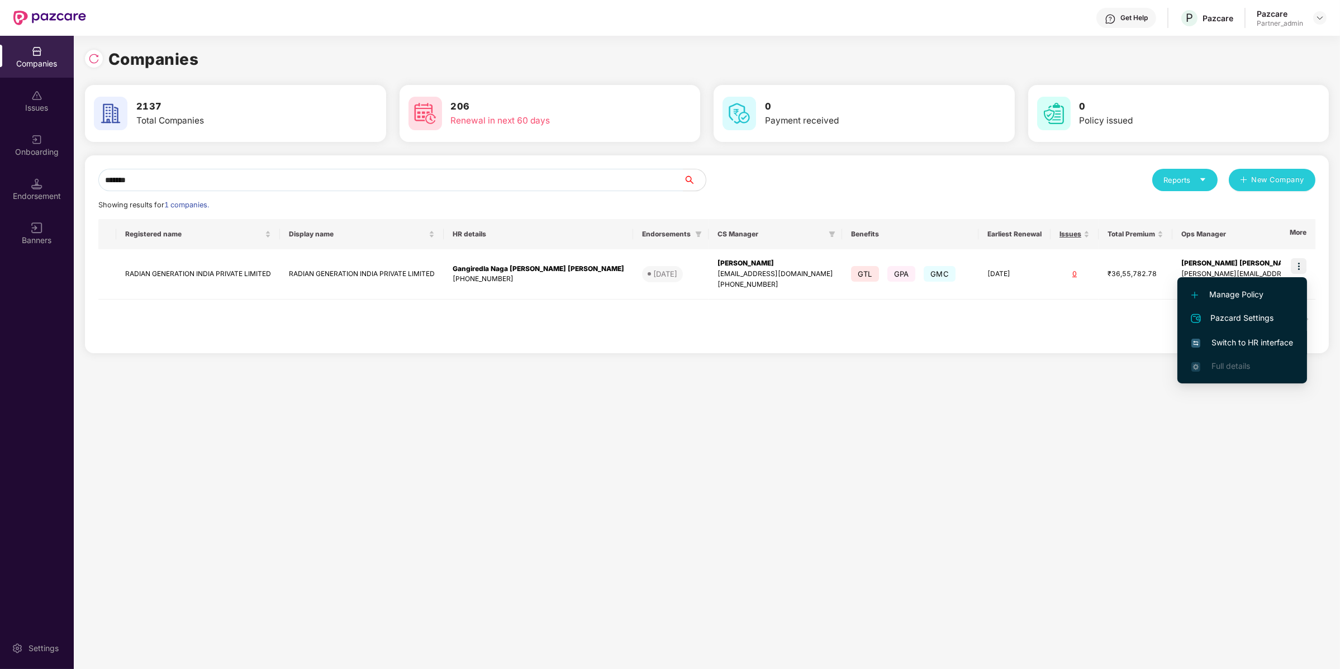
click at [1210, 348] on span "Switch to HR interface" at bounding box center [1243, 342] width 102 height 12
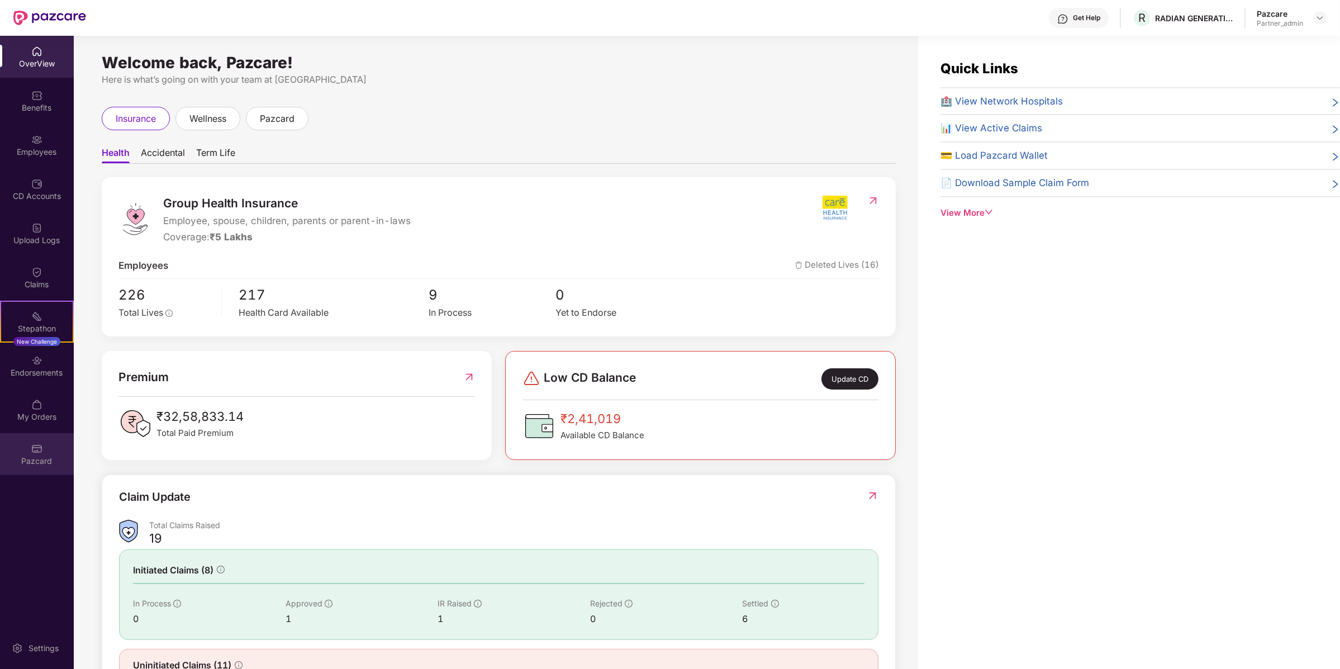
click at [53, 448] on div "Pazcard" at bounding box center [37, 454] width 74 height 42
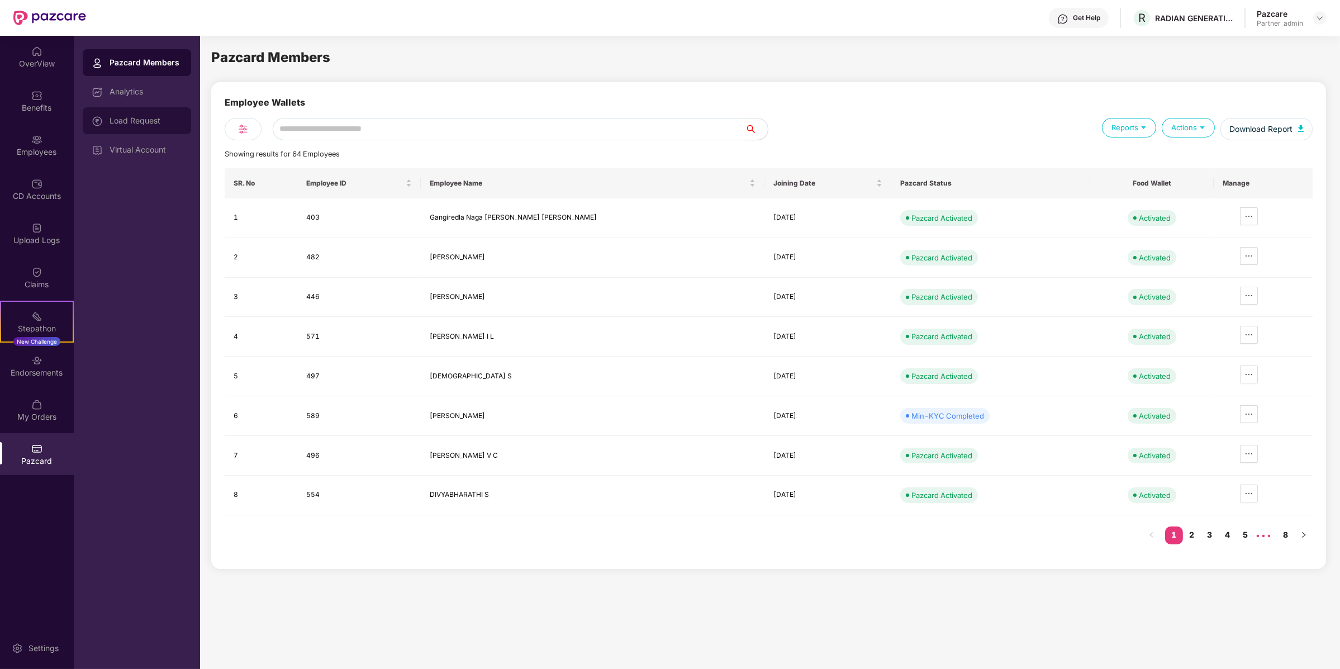
click at [152, 129] on div "Load Request" at bounding box center [137, 120] width 108 height 27
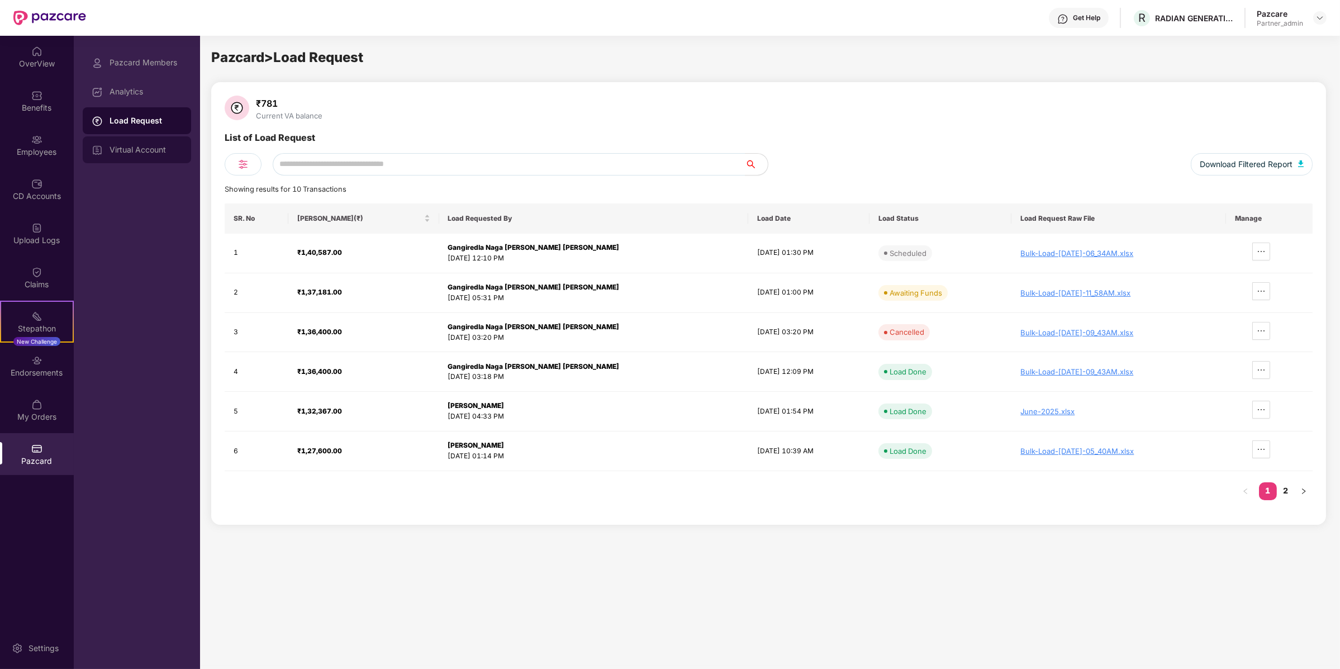
click at [139, 150] on div "Virtual Account" at bounding box center [146, 149] width 73 height 9
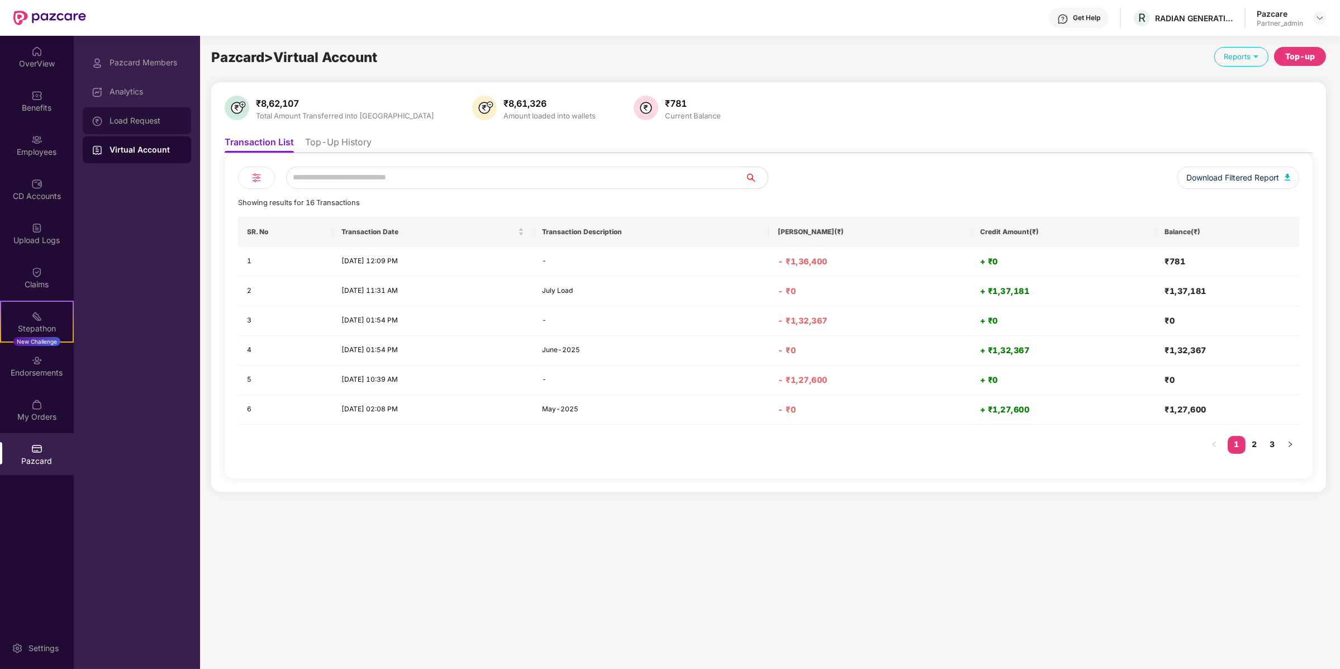
click at [113, 107] on div "Load Request" at bounding box center [137, 120] width 108 height 27
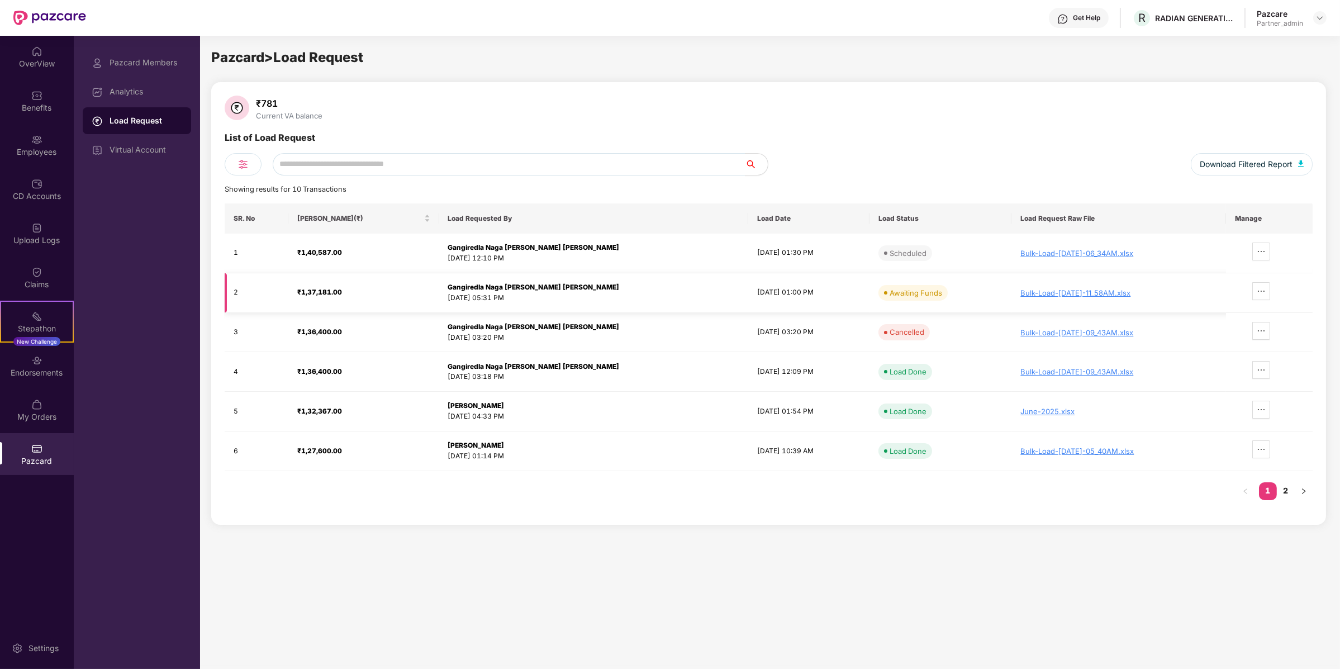
click at [466, 297] on div "[DATE] 05:31 PM" at bounding box center [593, 298] width 291 height 11
click at [482, 298] on div "[DATE] 05:31 PM" at bounding box center [593, 298] width 291 height 11
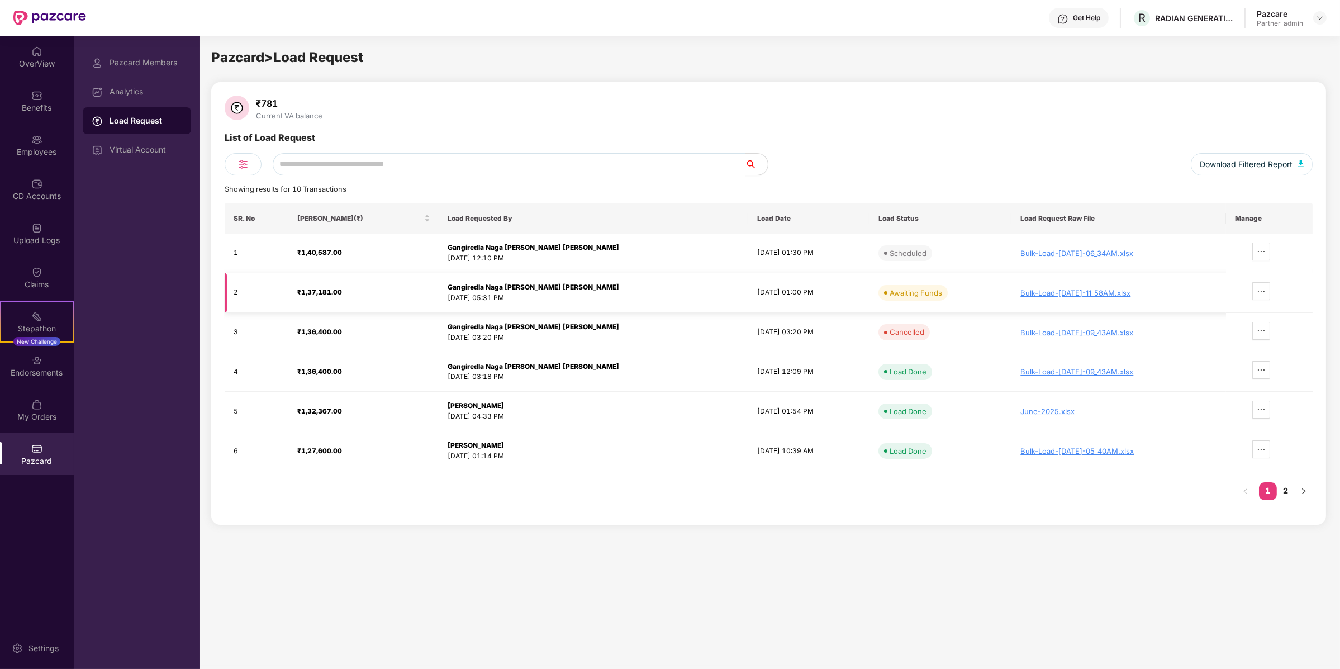
click at [482, 298] on div "[DATE] 05:31 PM" at bounding box center [593, 298] width 291 height 11
click at [477, 289] on strong "Gangiredla Naga [PERSON_NAME] [PERSON_NAME]" at bounding box center [534, 287] width 172 height 8
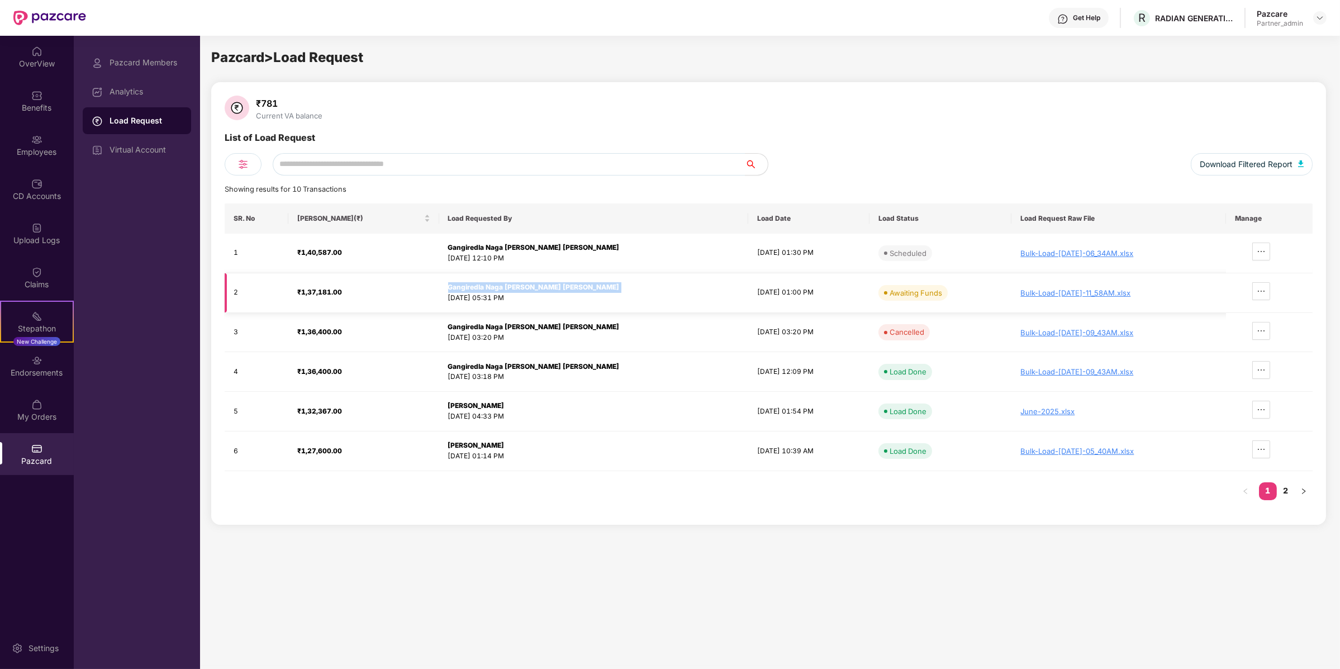
click at [477, 289] on strong "Gangiredla Naga [PERSON_NAME] [PERSON_NAME]" at bounding box center [534, 287] width 172 height 8
click at [760, 287] on td "[DATE] 01:00 PM" at bounding box center [808, 293] width 121 height 40
click at [770, 292] on td "[DATE] 01:00 PM" at bounding box center [808, 293] width 121 height 40
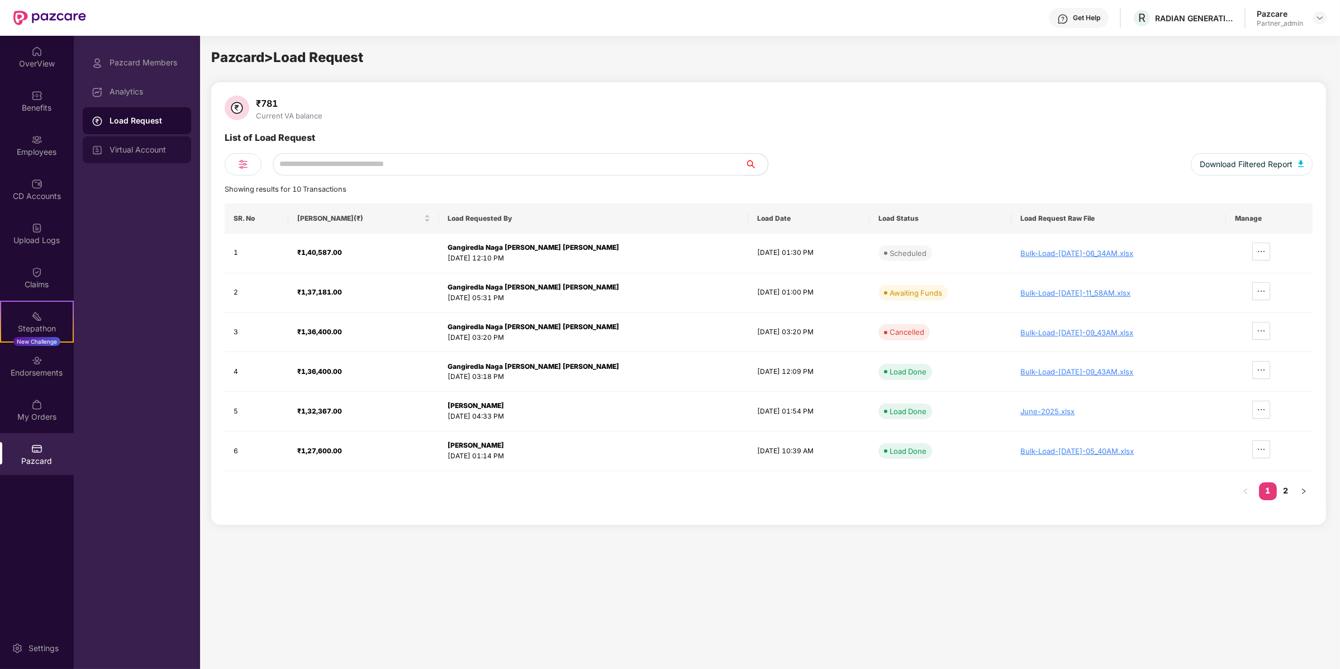
click at [155, 153] on div "Virtual Account" at bounding box center [146, 149] width 73 height 9
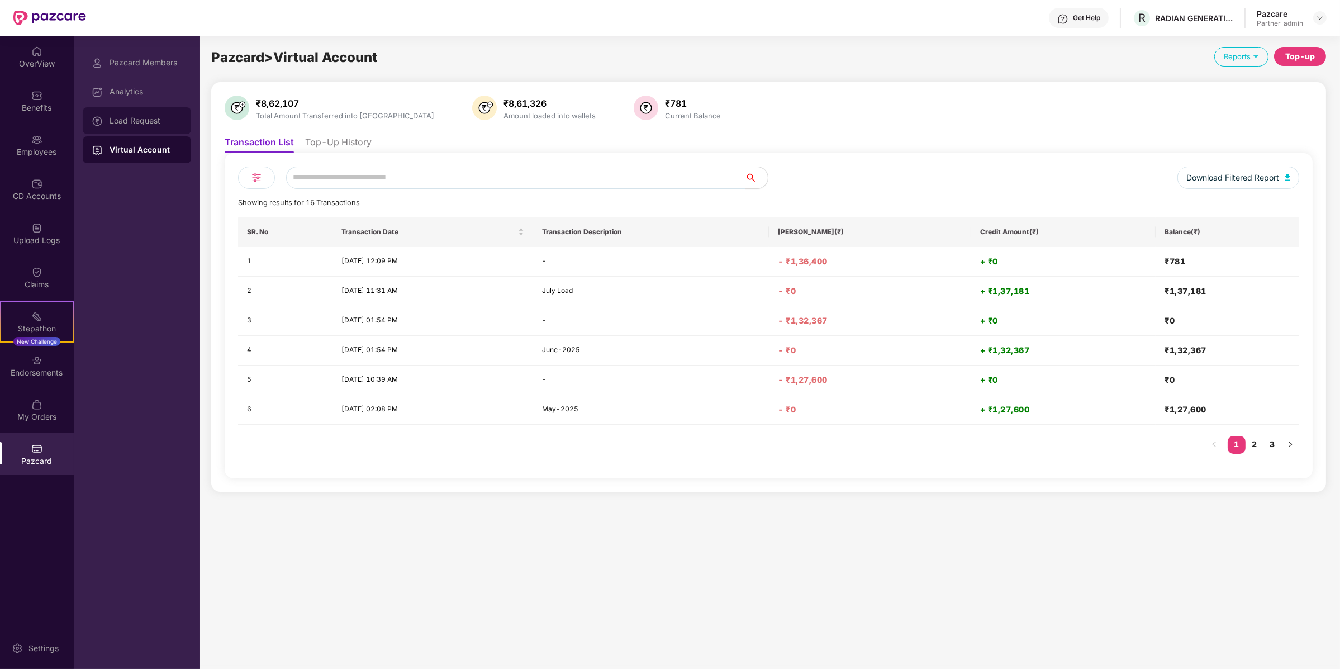
click at [169, 126] on div "Load Request" at bounding box center [137, 120] width 108 height 27
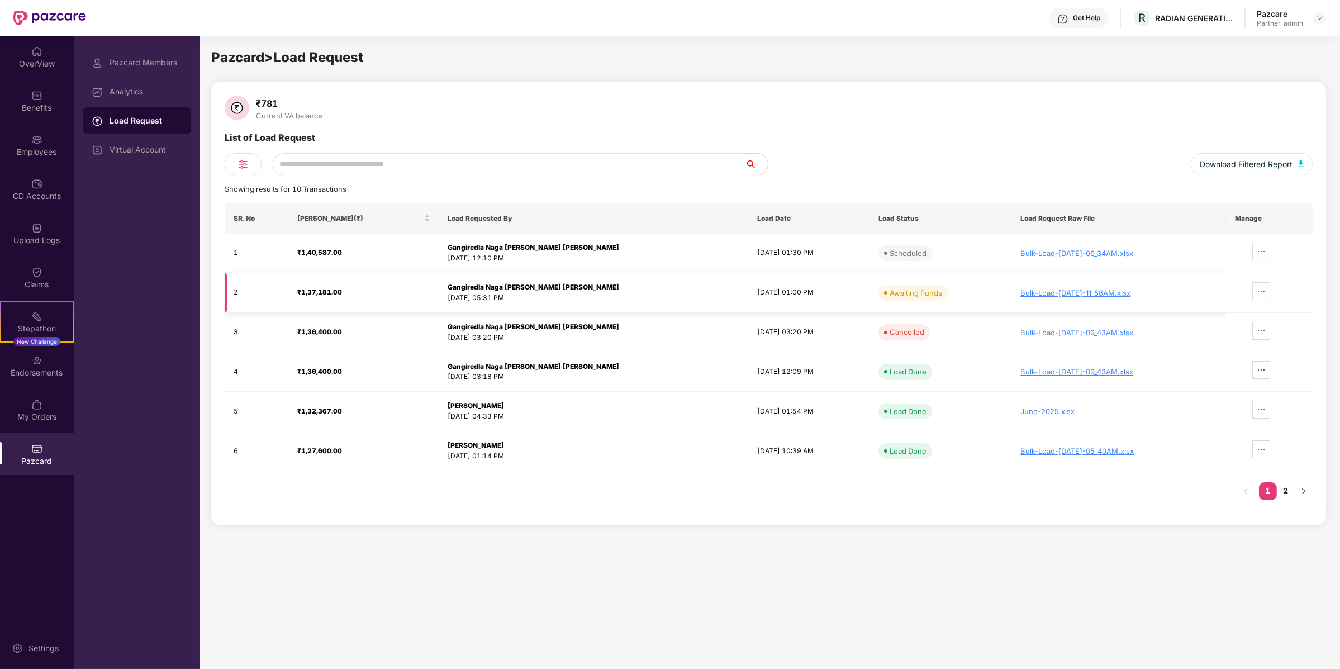
click at [457, 286] on strong "Gangiredla Naga [PERSON_NAME] [PERSON_NAME]" at bounding box center [534, 287] width 172 height 8
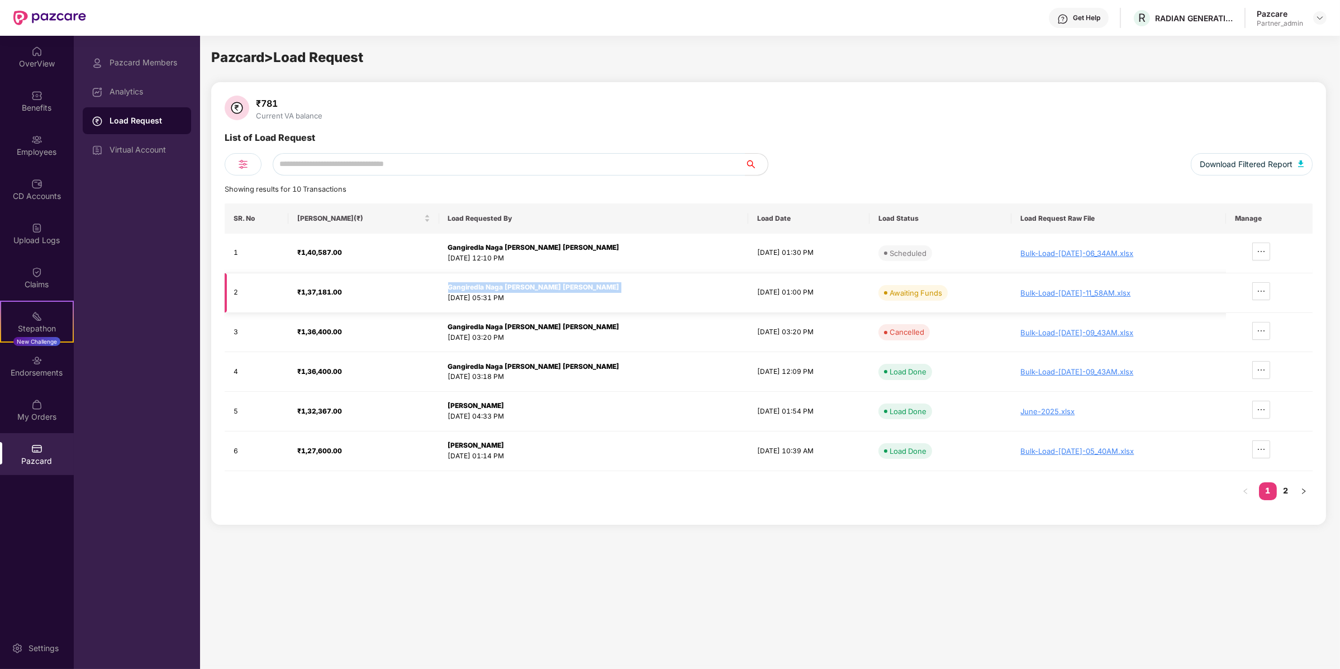
click at [457, 286] on strong "Gangiredla Naga [PERSON_NAME] [PERSON_NAME]" at bounding box center [534, 287] width 172 height 8
click at [463, 301] on div "[DATE] 05:31 PM" at bounding box center [593, 298] width 291 height 11
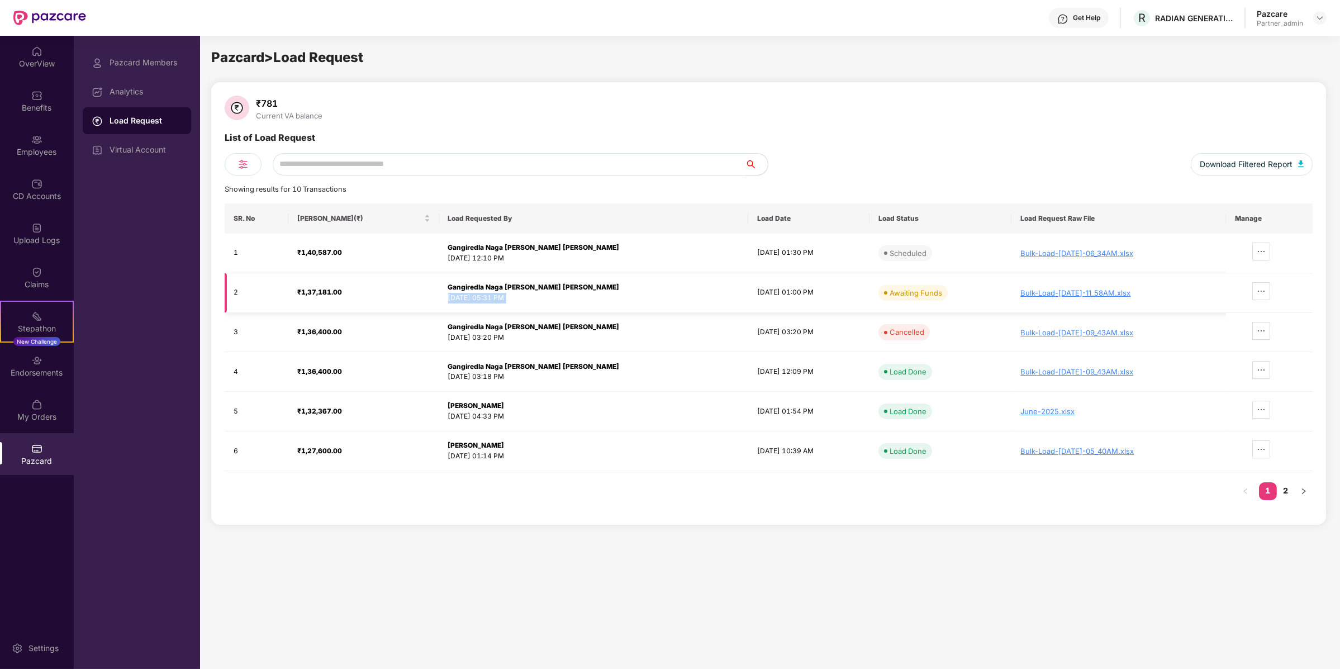
click at [454, 300] on div "[DATE] 05:31 PM" at bounding box center [593, 298] width 291 height 11
click at [508, 369] on strong "Gangiredla Naga [PERSON_NAME] [PERSON_NAME]" at bounding box center [534, 366] width 172 height 8
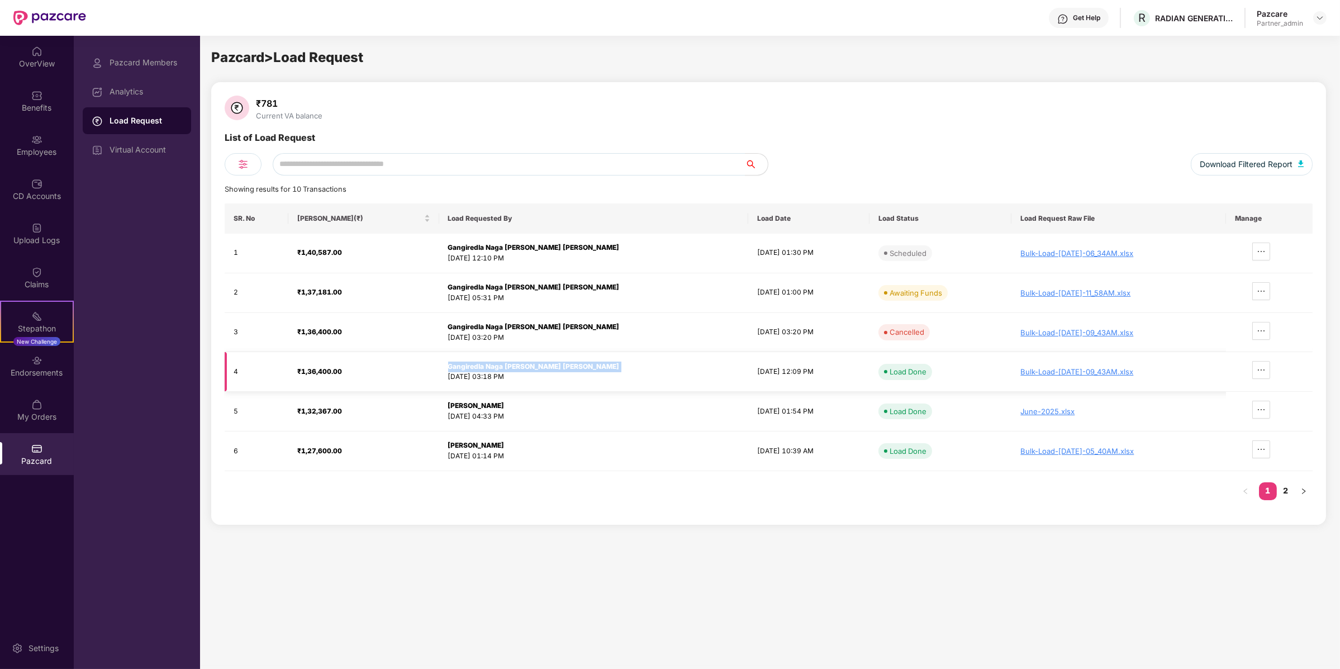
click at [508, 369] on strong "Gangiredla Naga [PERSON_NAME] [PERSON_NAME]" at bounding box center [534, 366] width 172 height 8
click at [314, 367] on strong "₹1,36,400.00" at bounding box center [319, 371] width 45 height 8
click at [1022, 371] on div "Bulk-Load-[DATE]-09_43AM.xlsx" at bounding box center [1119, 371] width 197 height 9
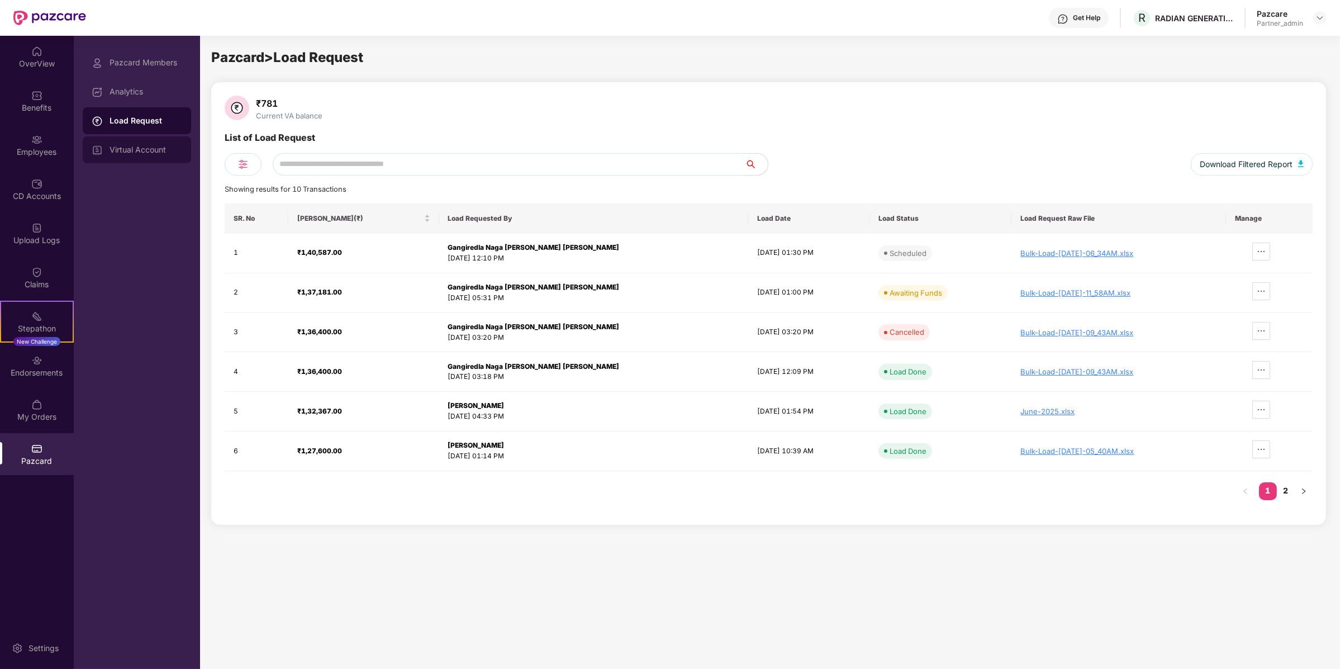
click at [134, 156] on div "Virtual Account" at bounding box center [137, 149] width 108 height 27
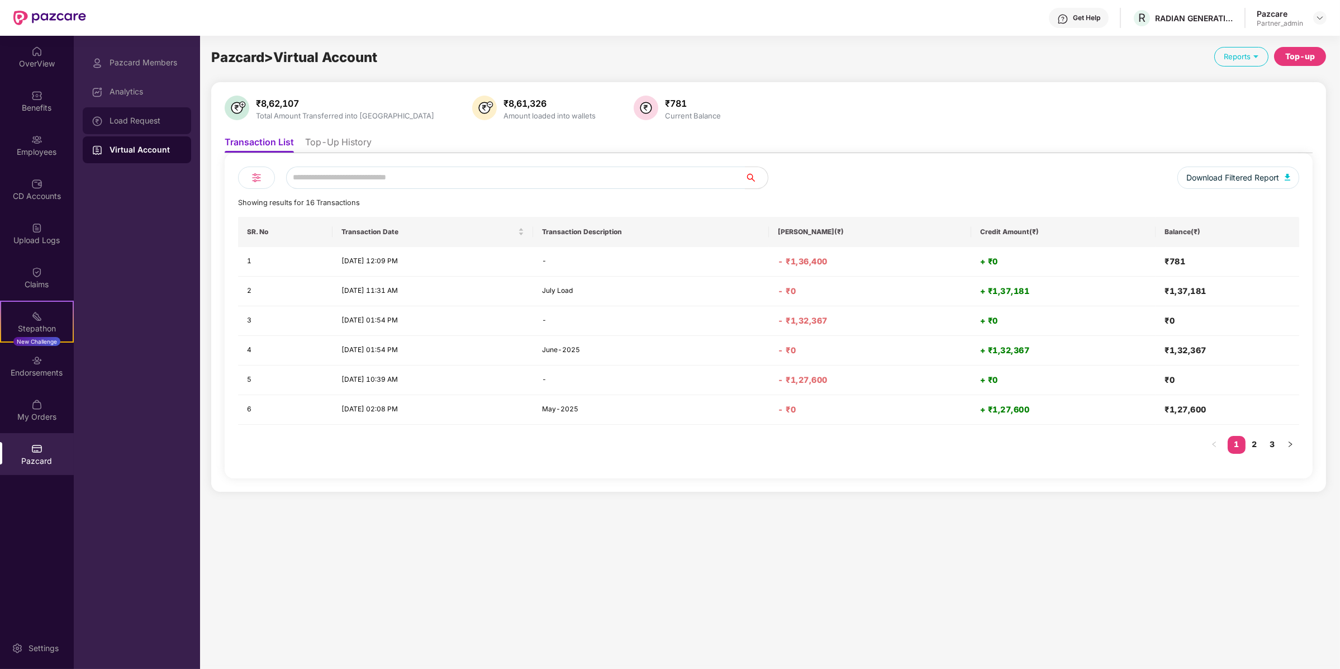
click at [136, 110] on div "Load Request" at bounding box center [137, 120] width 108 height 27
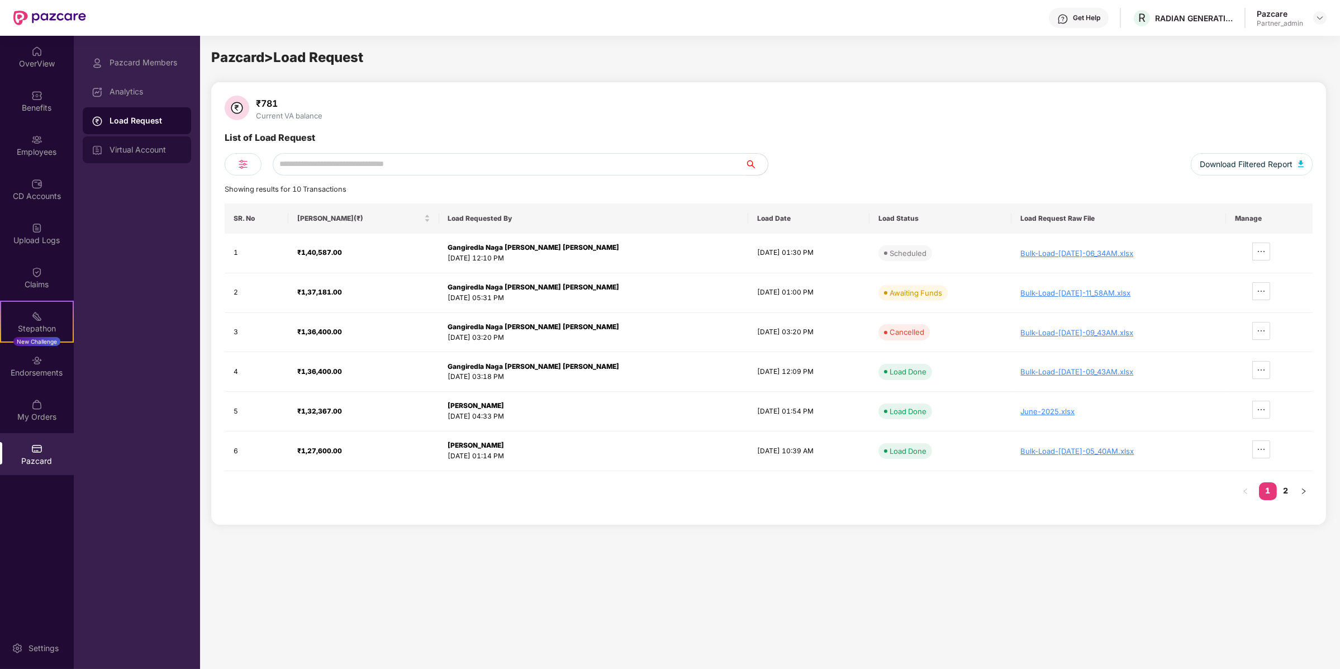
click at [148, 157] on div "Virtual Account" at bounding box center [137, 149] width 108 height 27
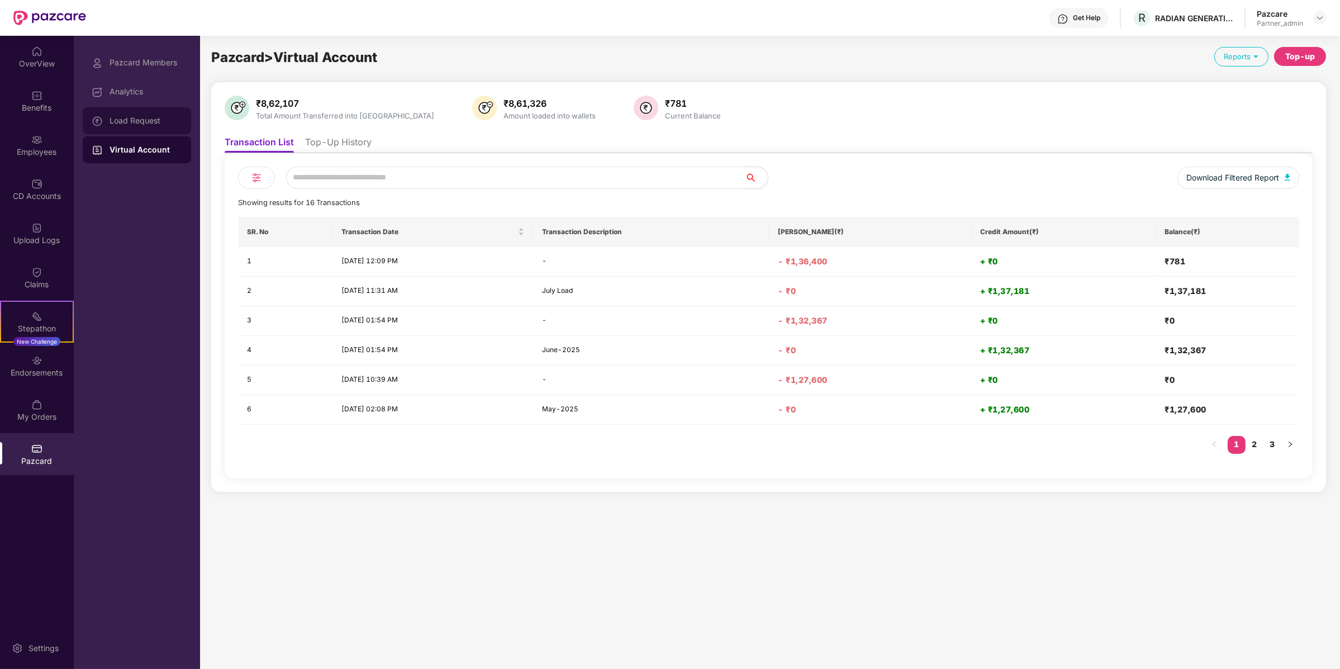
click at [159, 112] on div "Load Request" at bounding box center [137, 120] width 108 height 27
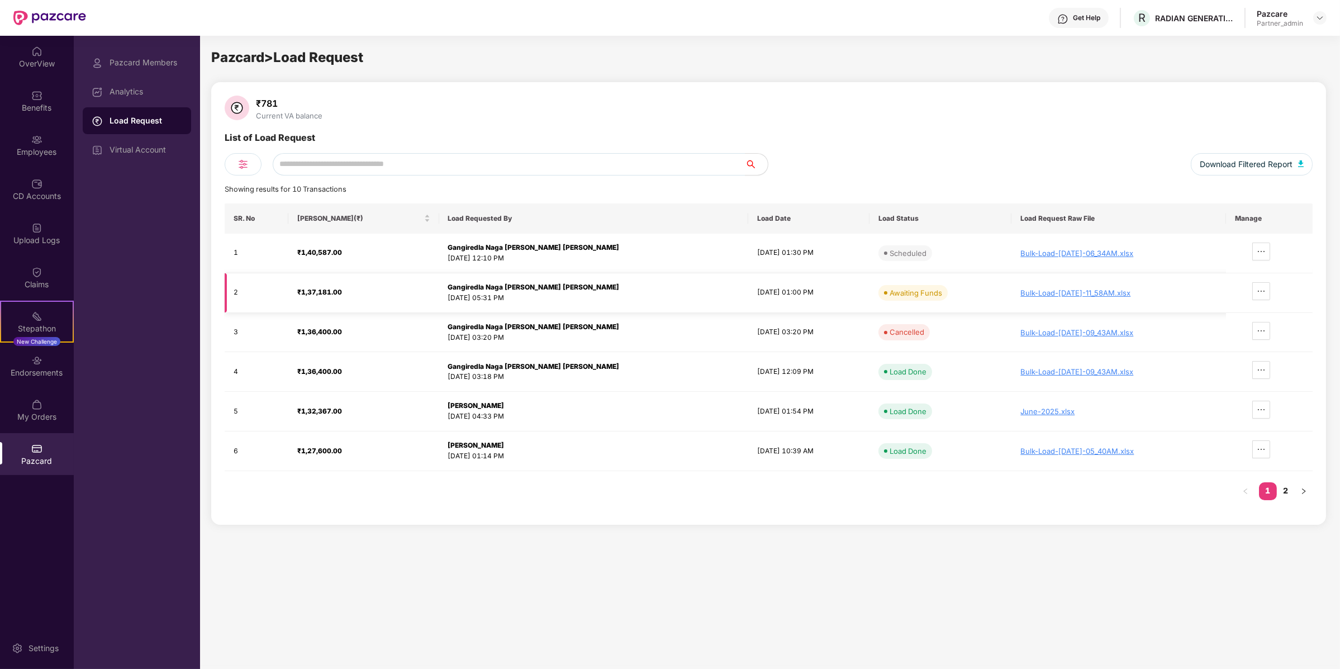
click at [748, 294] on td "[DATE] 01:00 PM" at bounding box center [808, 293] width 121 height 40
click at [748, 374] on td "[DATE] 12:09 PM" at bounding box center [808, 372] width 121 height 40
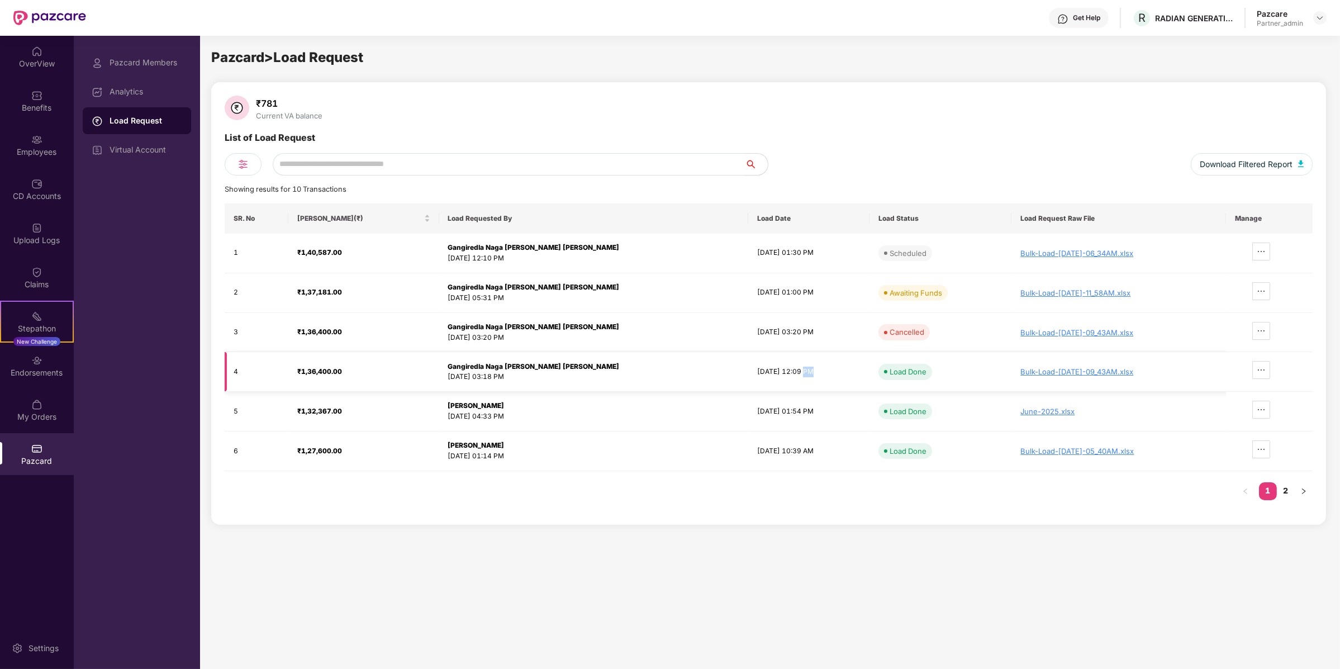
click at [748, 374] on td "[DATE] 12:09 PM" at bounding box center [808, 372] width 121 height 40
click at [1070, 369] on div "Bulk-Load-[DATE]-09_43AM.xlsx" at bounding box center [1119, 371] width 197 height 9
click at [1062, 292] on div "Bulk-Load-[DATE]-11_58AM.xlsx" at bounding box center [1119, 292] width 197 height 9
click at [1319, 15] on img at bounding box center [1320, 17] width 9 height 9
click at [787, 153] on div "List of Load Request" at bounding box center [769, 164] width 1088 height 22
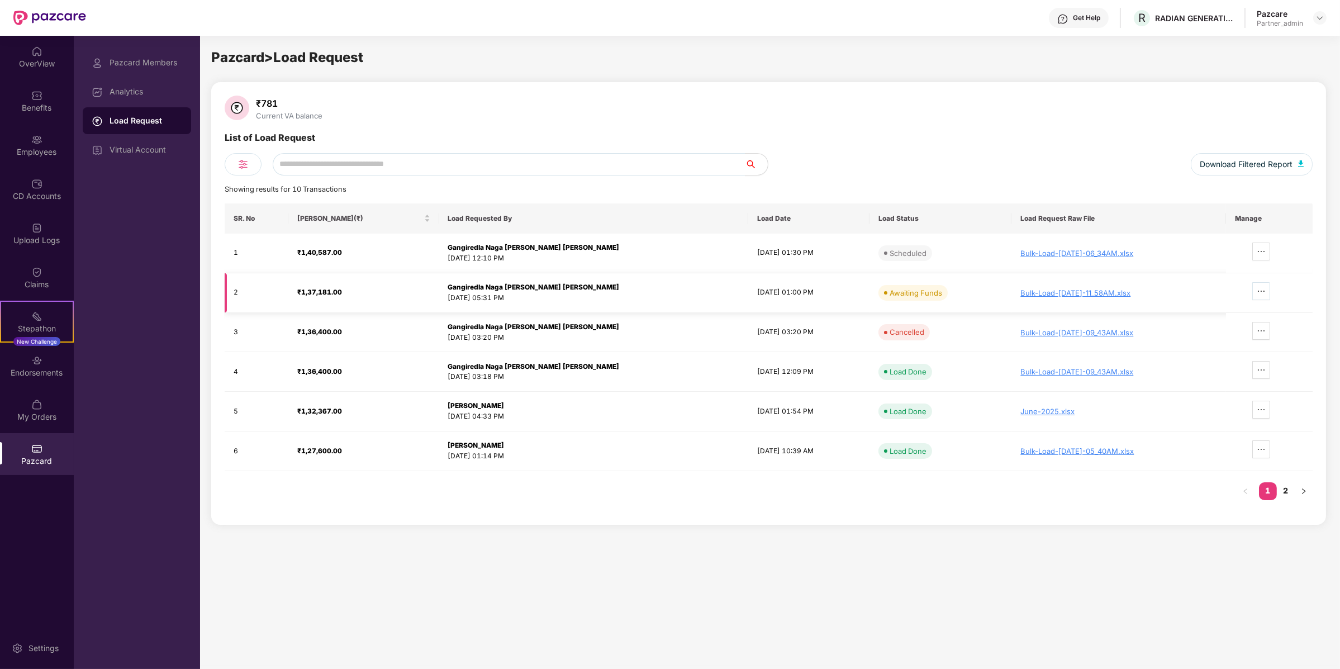
click at [1263, 290] on icon "ellipsis" at bounding box center [1261, 291] width 9 height 9
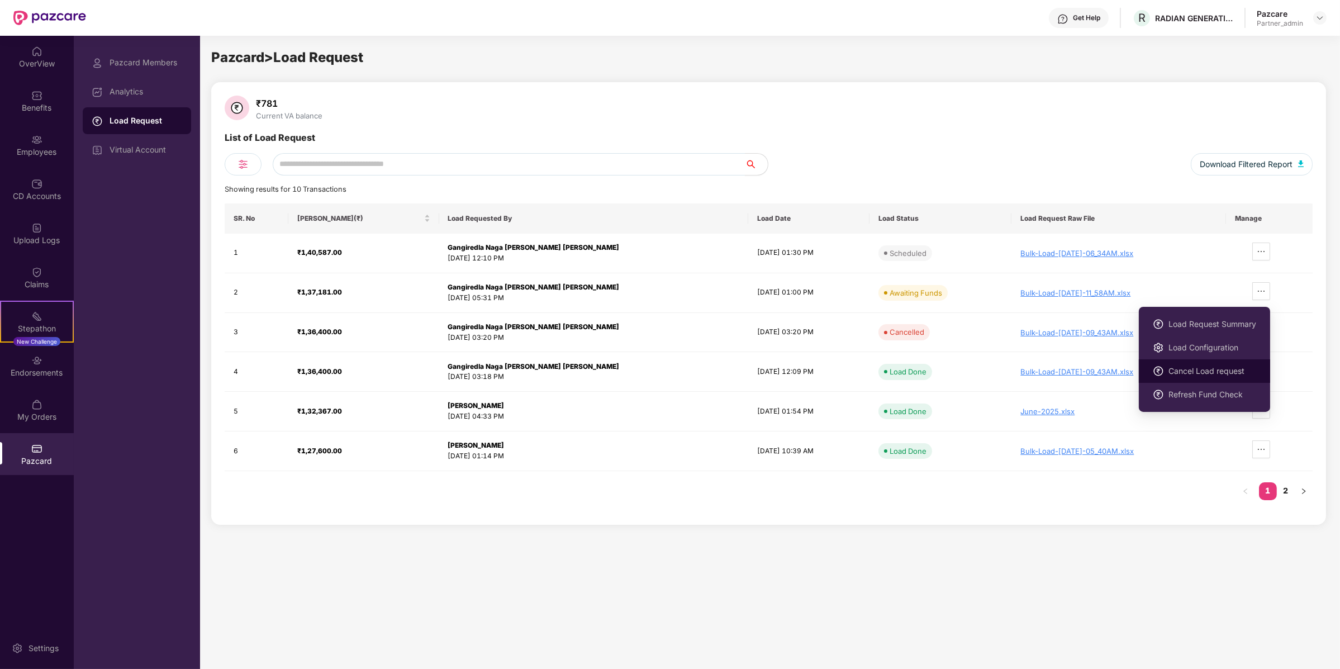
click at [1174, 377] on span "Cancel Load request" at bounding box center [1213, 371] width 88 height 12
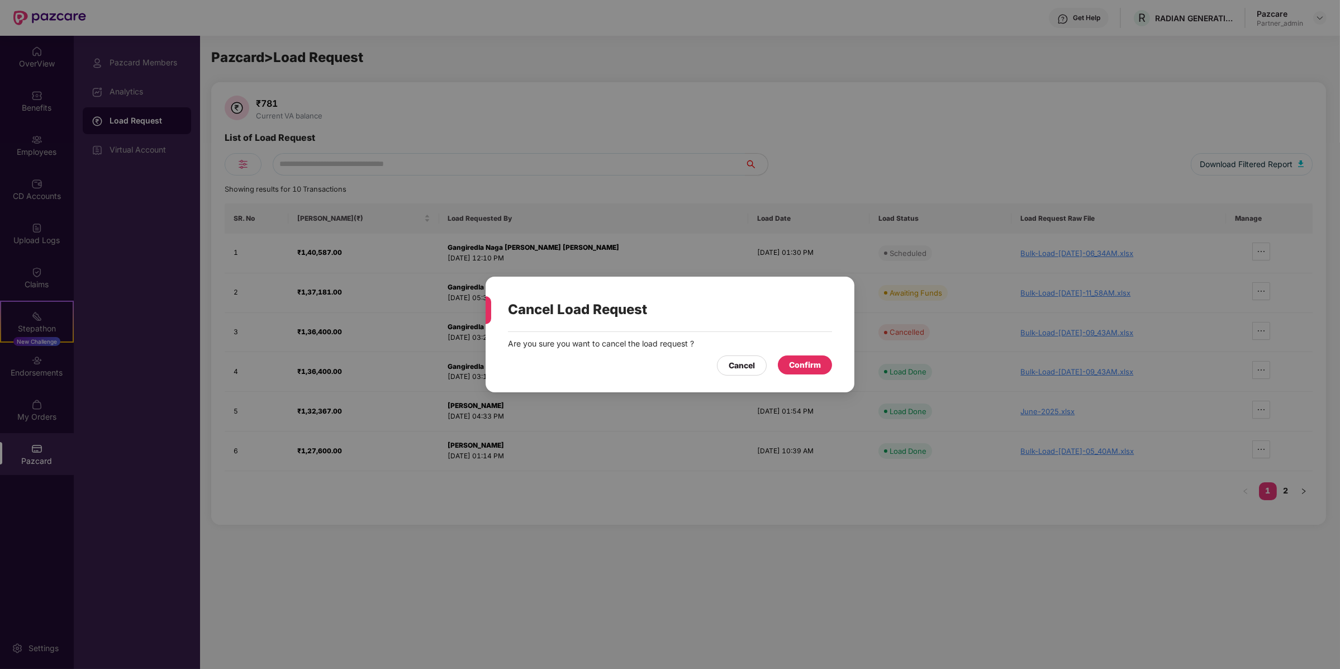
click at [808, 354] on div "Cancel Confirm" at bounding box center [670, 363] width 324 height 26
click at [809, 361] on div "Confirm" at bounding box center [805, 365] width 32 height 12
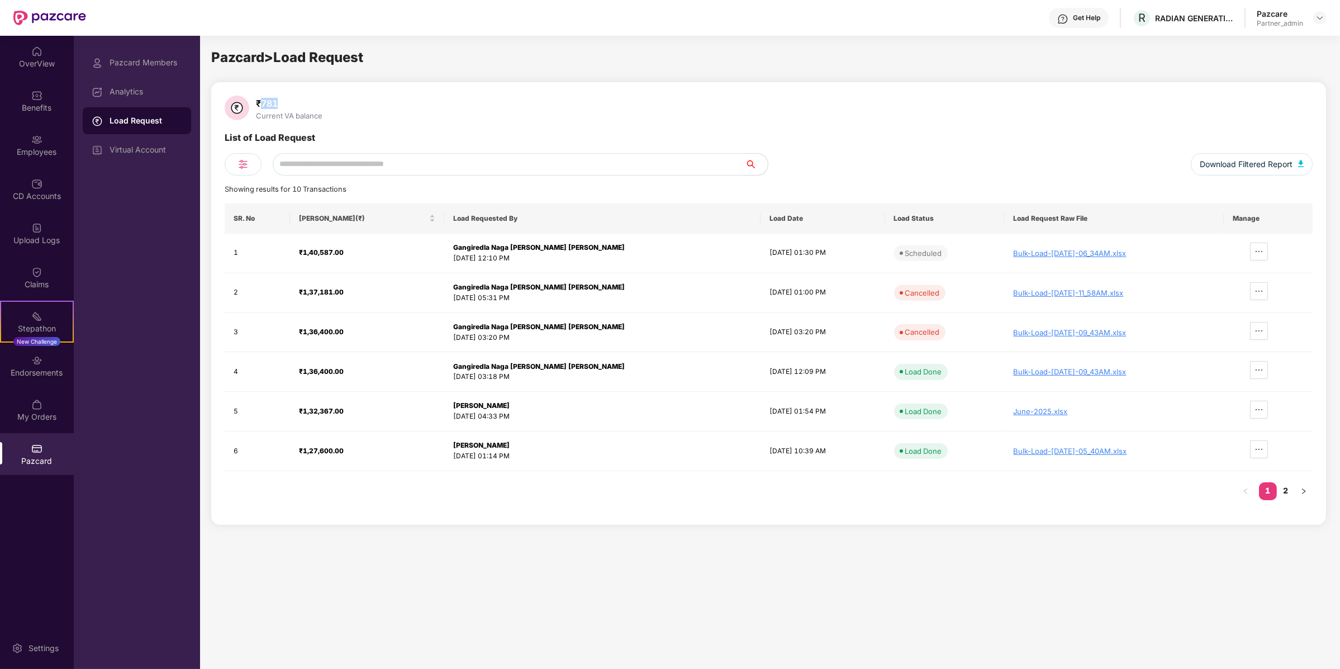
drag, startPoint x: 262, startPoint y: 105, endPoint x: 309, endPoint y: 105, distance: 47.0
click at [309, 105] on div "₹781" at bounding box center [289, 103] width 71 height 11
click at [329, 125] on div "₹781 Current VA balance List of Load Request Download Filtered Report Showing r…" at bounding box center [769, 304] width 1088 height 416
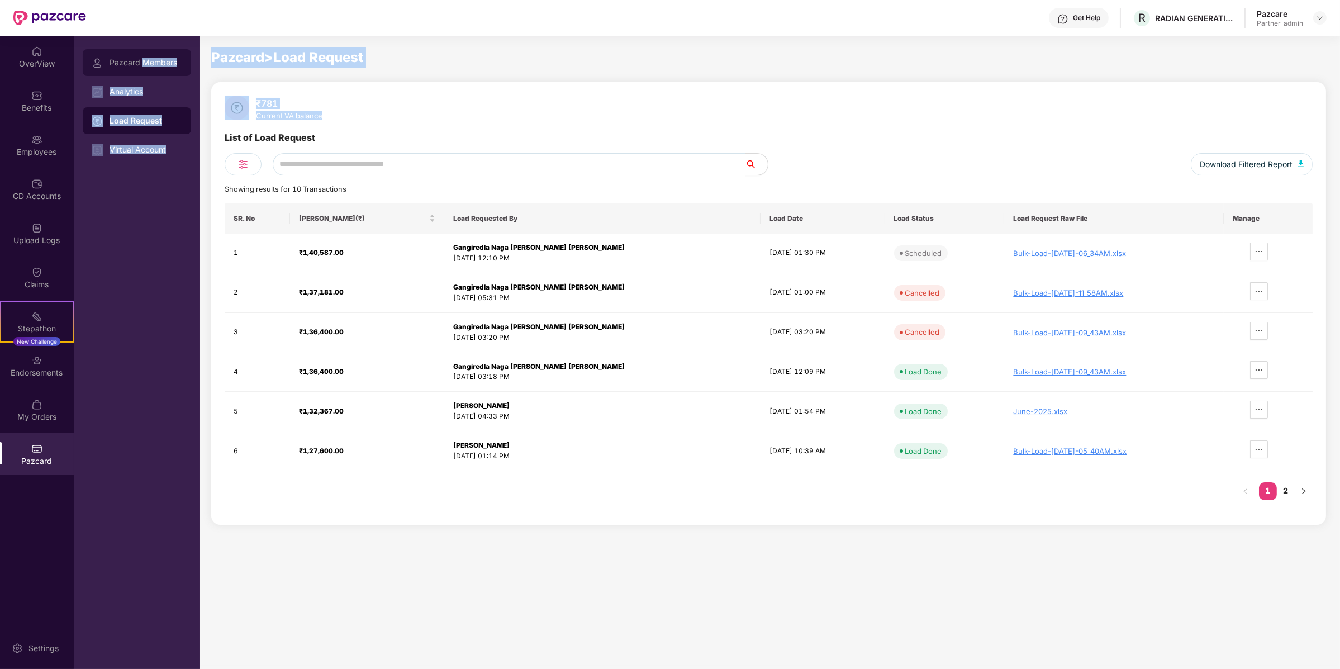
drag, startPoint x: 329, startPoint y: 112, endPoint x: 145, endPoint y: 60, distance: 191.6
click at [145, 60] on div "OverView Benefits Employees CD Accounts Upload Logs Claims Stepathon New Challe…" at bounding box center [670, 352] width 1340 height 633
click at [145, 60] on div "Pazcard Members" at bounding box center [146, 62] width 73 height 9
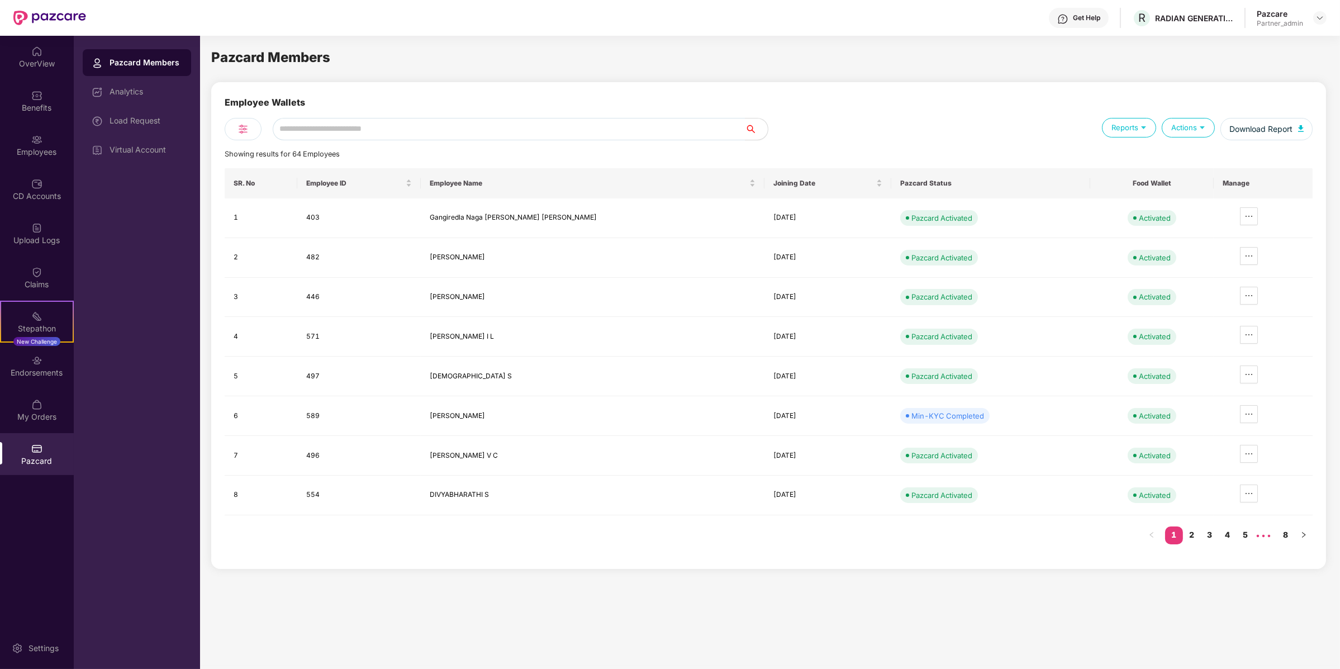
click at [145, 60] on div "Pazcard Members" at bounding box center [146, 62] width 73 height 11
click at [134, 125] on div "Load Request" at bounding box center [137, 120] width 108 height 27
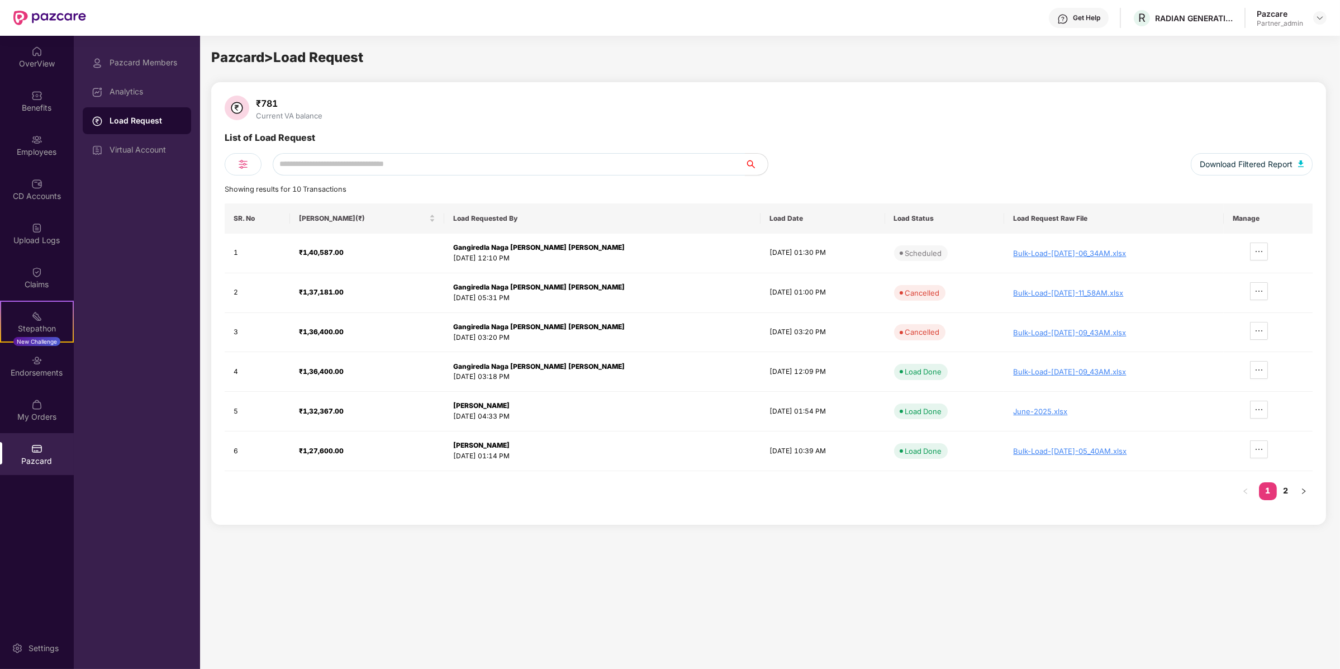
click at [134, 125] on div "Load Request" at bounding box center [146, 120] width 73 height 11
click at [141, 73] on div "Pazcard Members" at bounding box center [137, 62] width 108 height 27
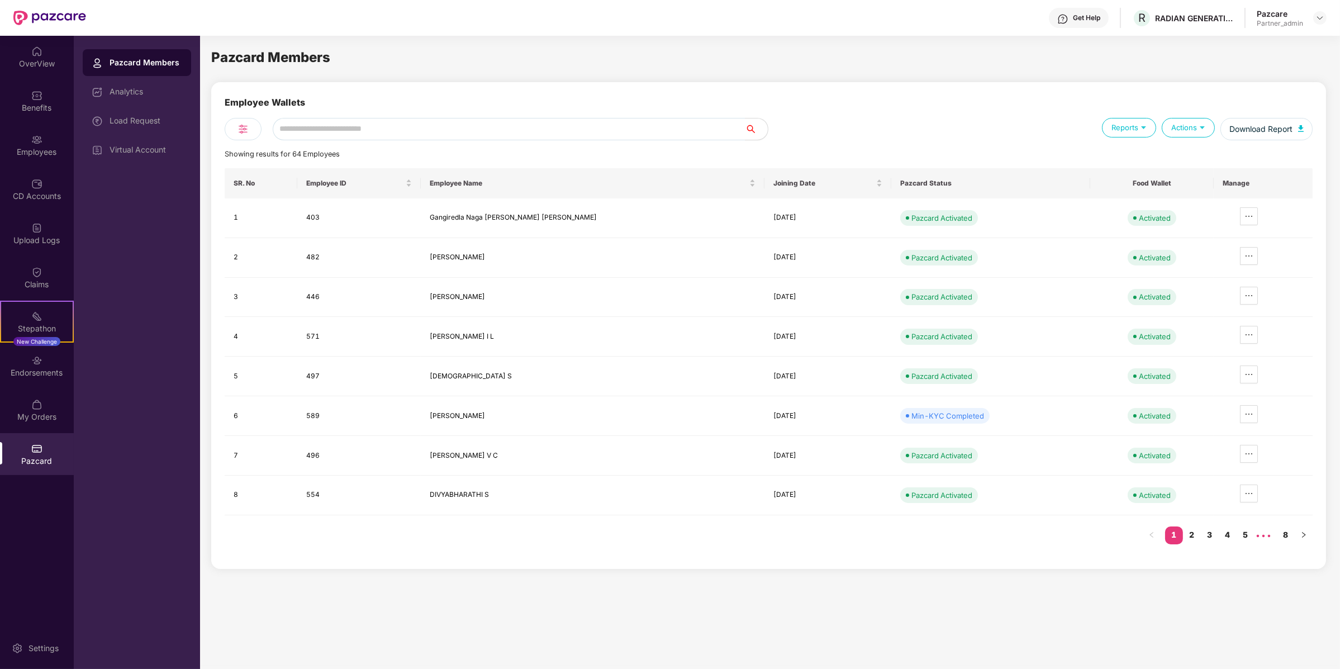
click at [143, 113] on div "Load Request" at bounding box center [137, 120] width 108 height 27
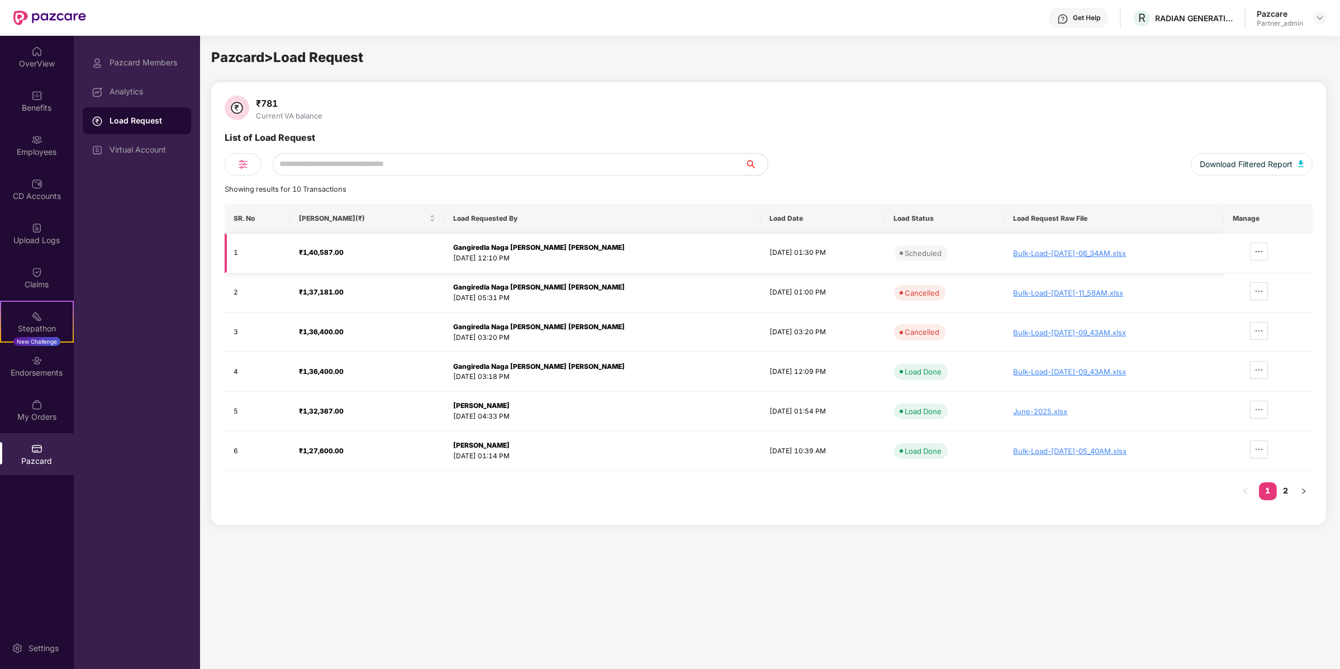
click at [1254, 245] on button "button" at bounding box center [1259, 252] width 18 height 18
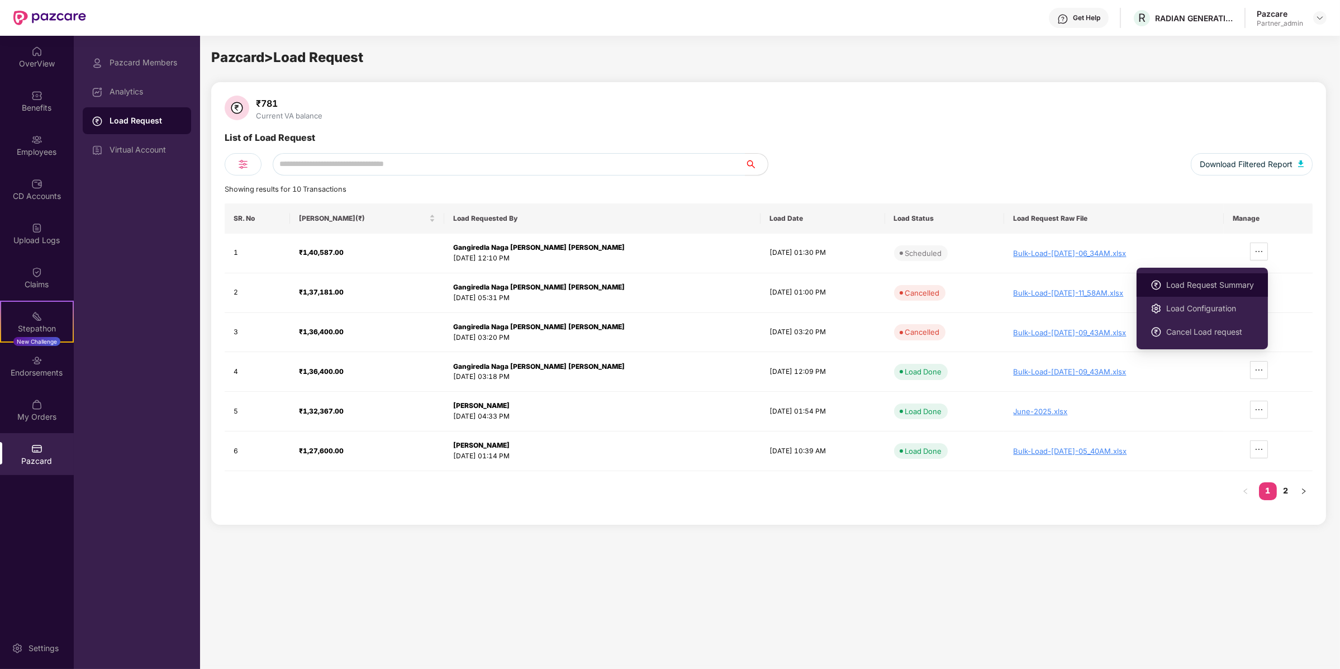
click at [1194, 290] on span "Load Request Summary" at bounding box center [1211, 285] width 88 height 12
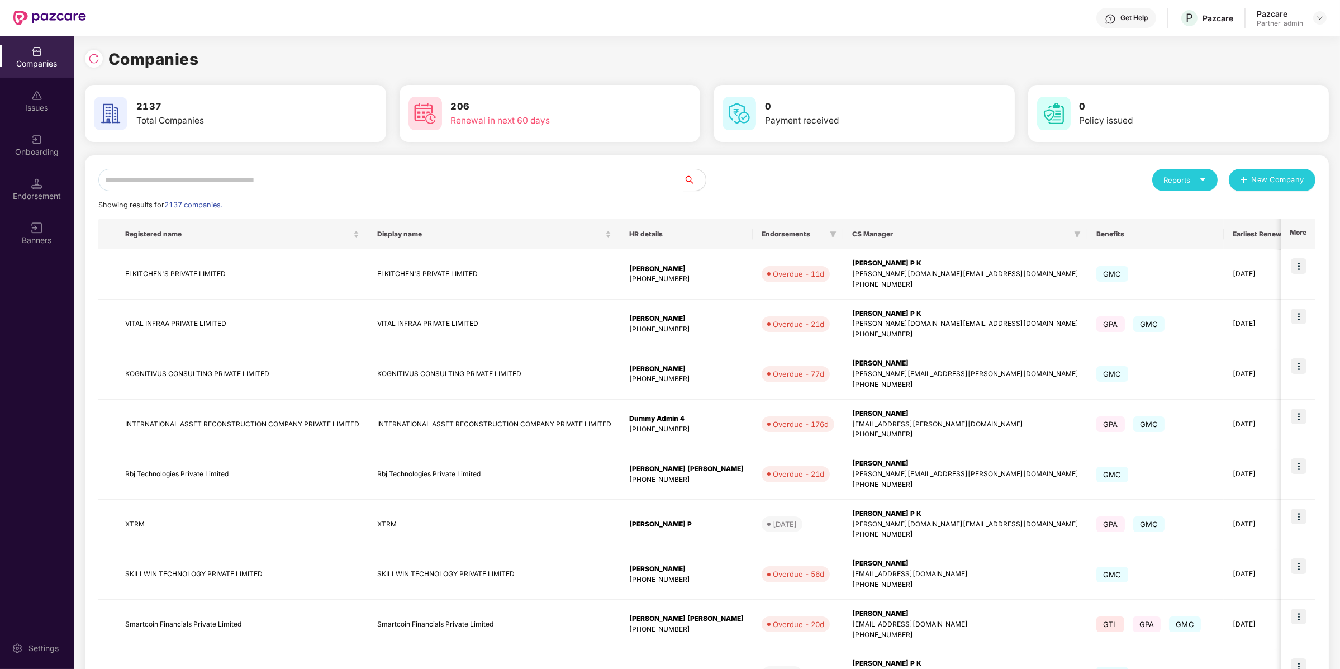
click at [292, 175] on input "text" at bounding box center [390, 180] width 585 height 22
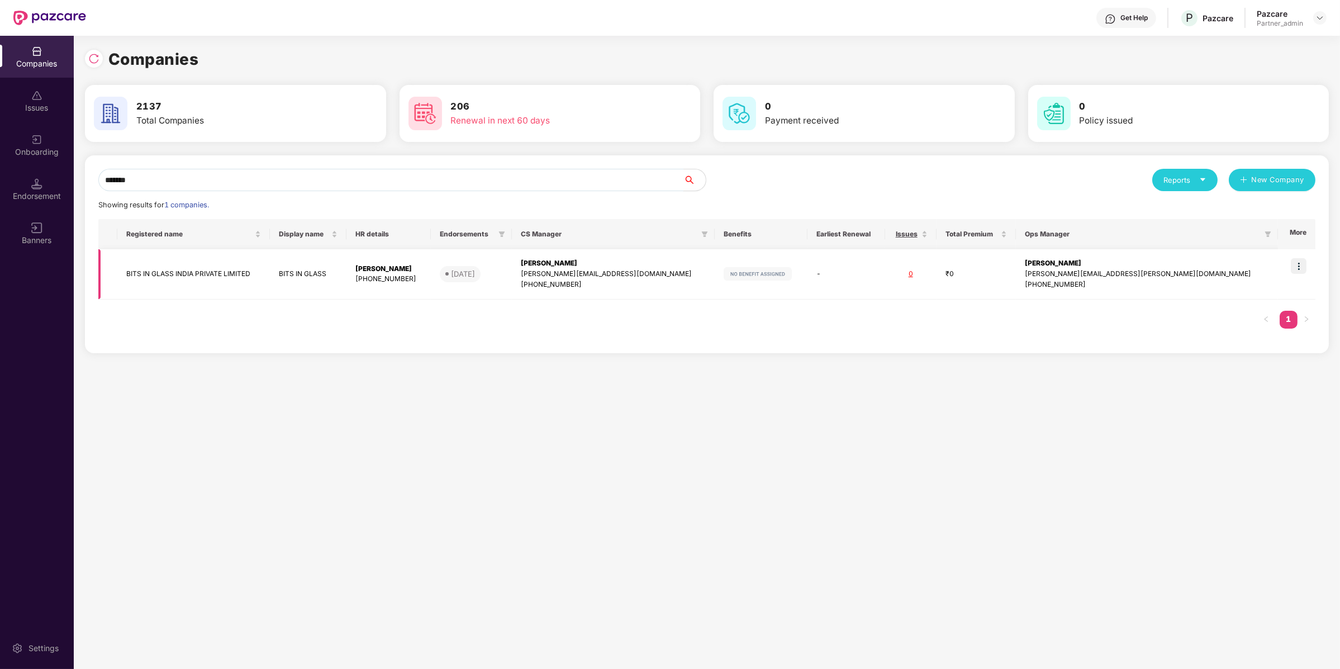
type input "*******"
click at [1292, 269] on img at bounding box center [1299, 266] width 16 height 16
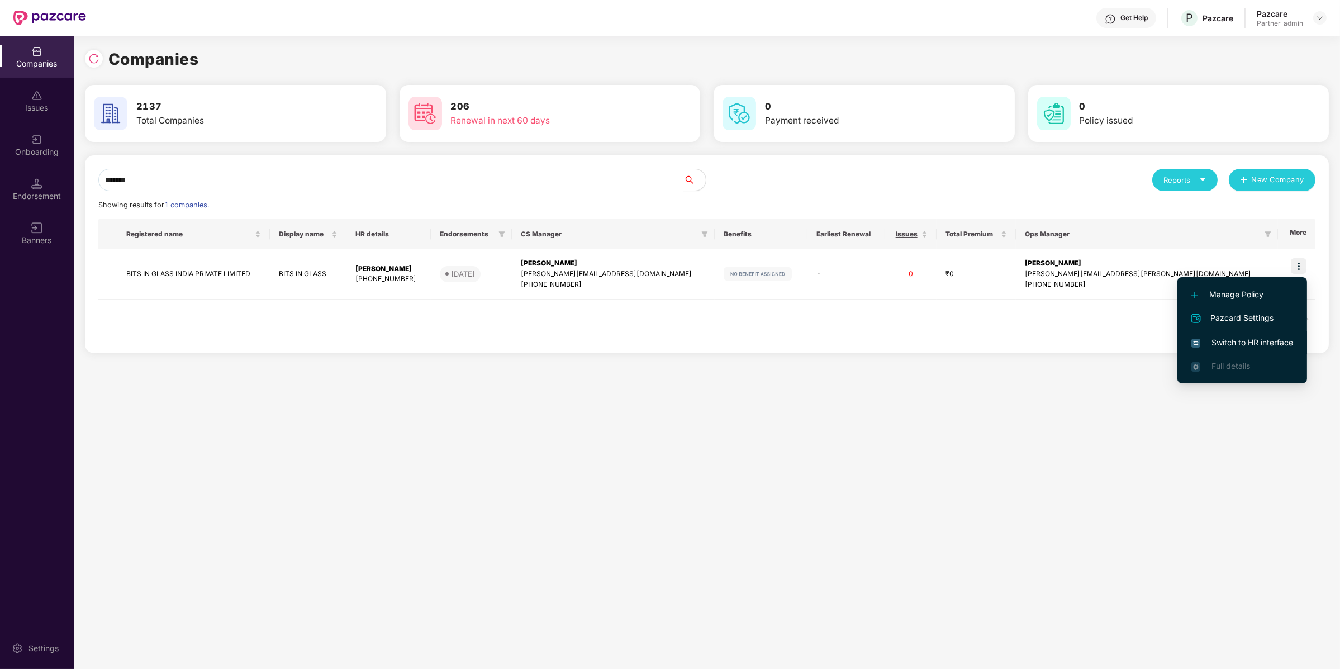
click at [1249, 335] on li "Switch to HR interface" at bounding box center [1243, 342] width 130 height 23
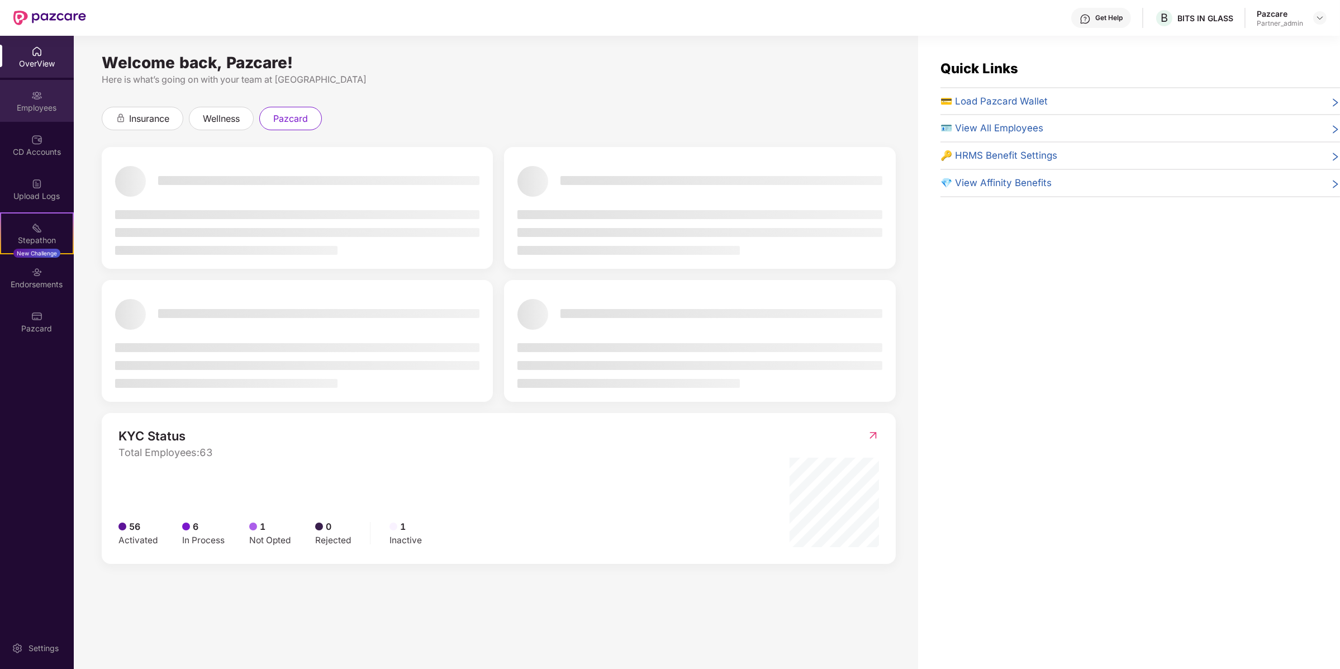
click at [32, 101] on img at bounding box center [36, 95] width 11 height 11
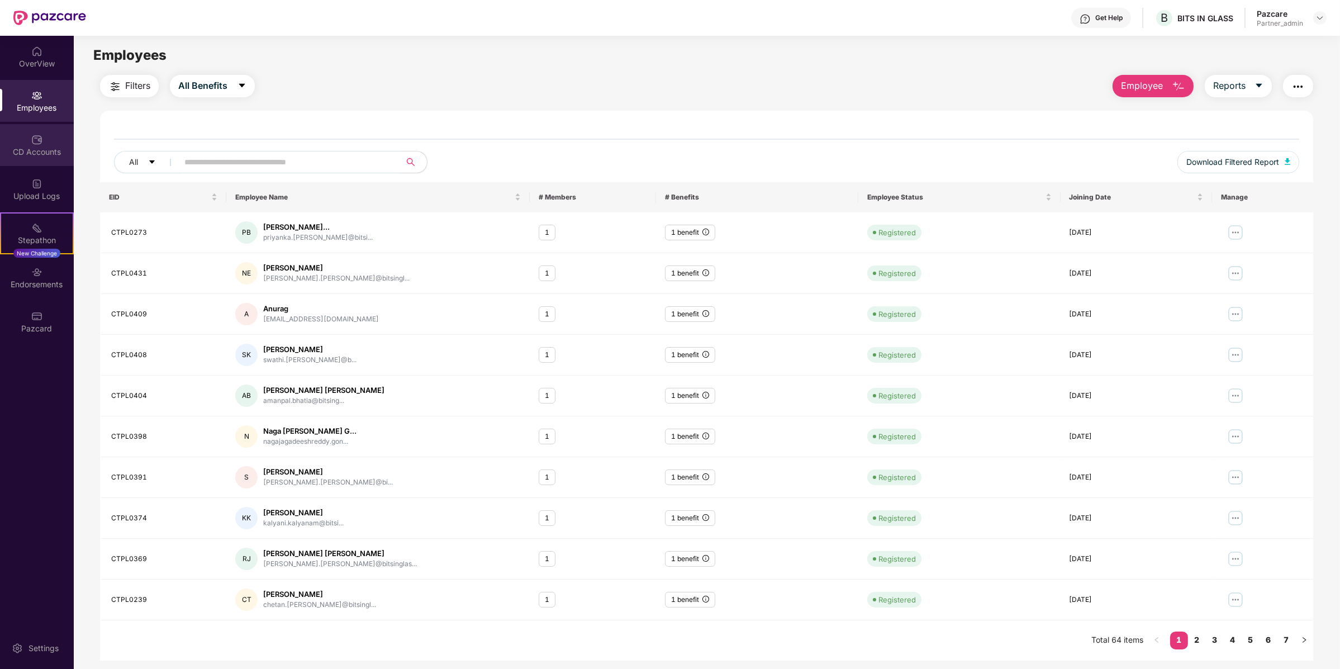
click at [47, 140] on div "CD Accounts" at bounding box center [37, 145] width 74 height 42
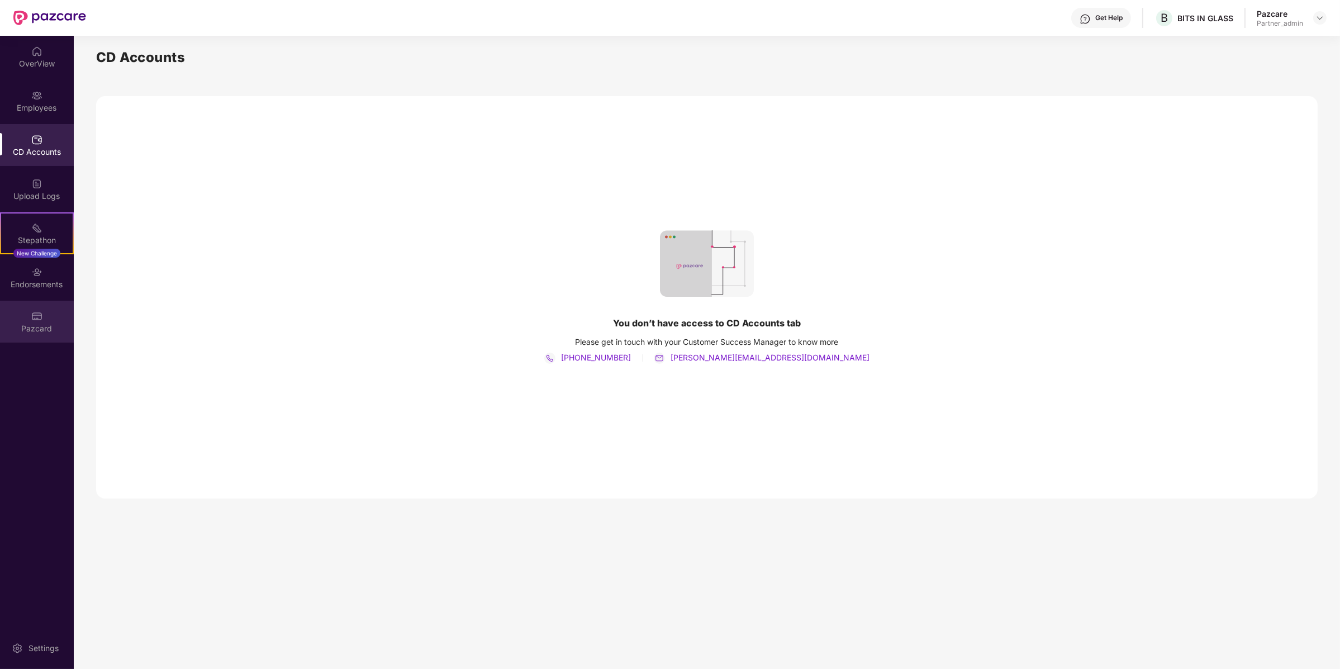
click at [37, 330] on div "Pazcard" at bounding box center [37, 328] width 74 height 11
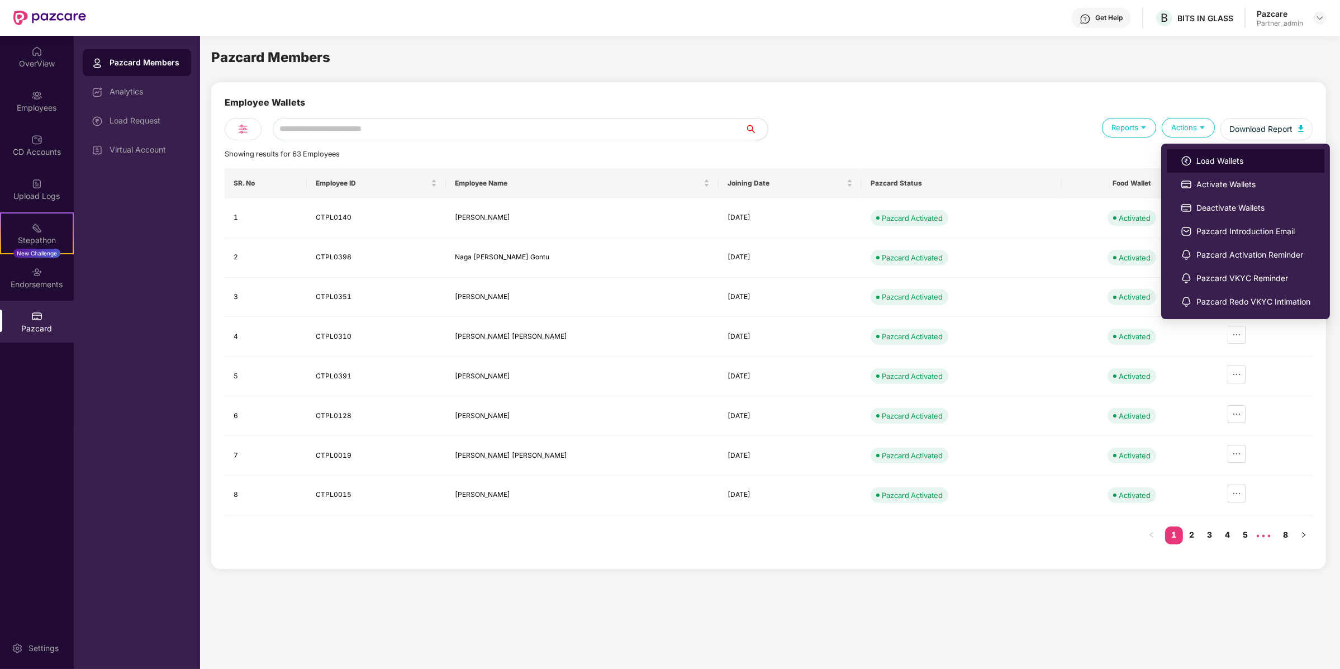
click at [1170, 153] on li "Load Wallets" at bounding box center [1246, 160] width 158 height 23
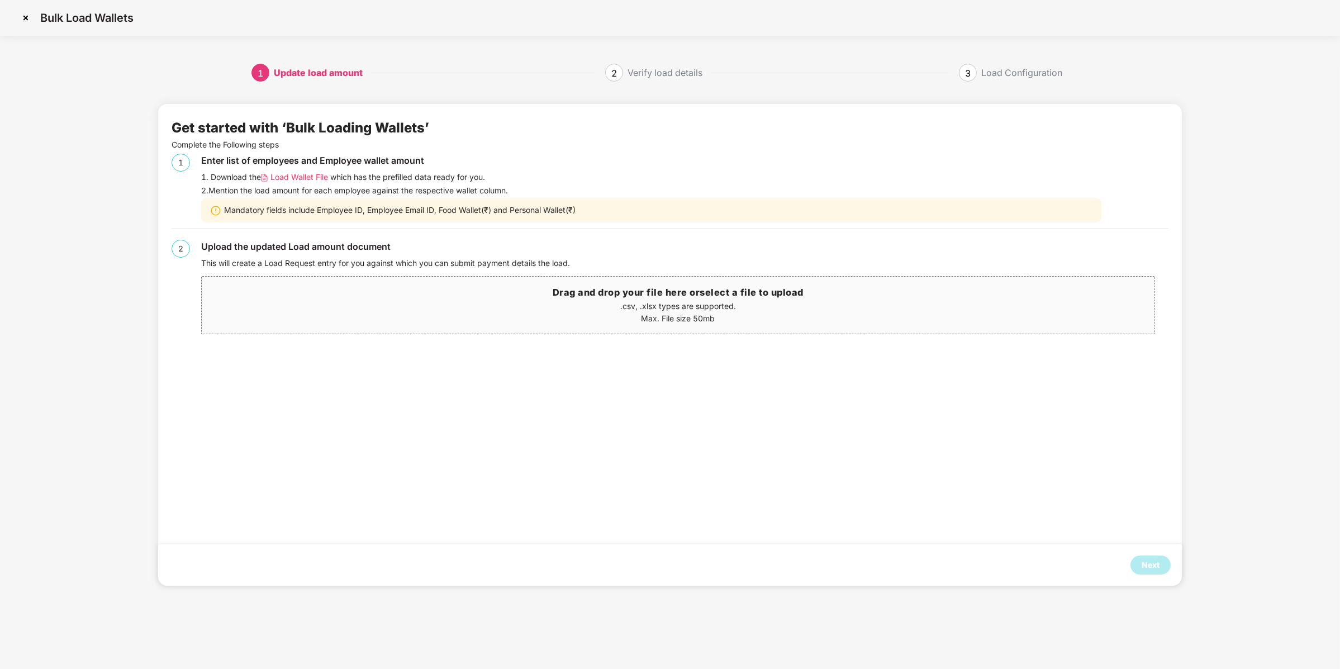
click at [318, 178] on span "Load Wallet File" at bounding box center [300, 177] width 58 height 12
click at [26, 12] on img at bounding box center [26, 18] width 18 height 18
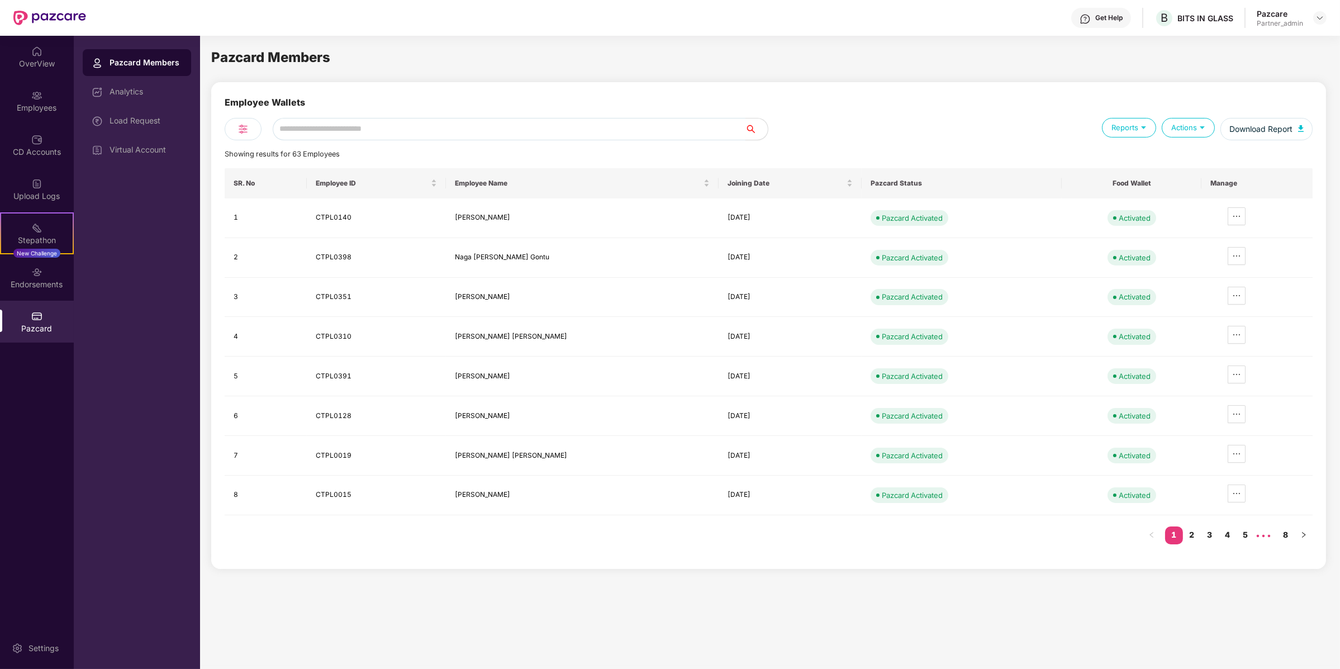
click at [301, 125] on input "text" at bounding box center [509, 129] width 473 height 22
paste input "********"
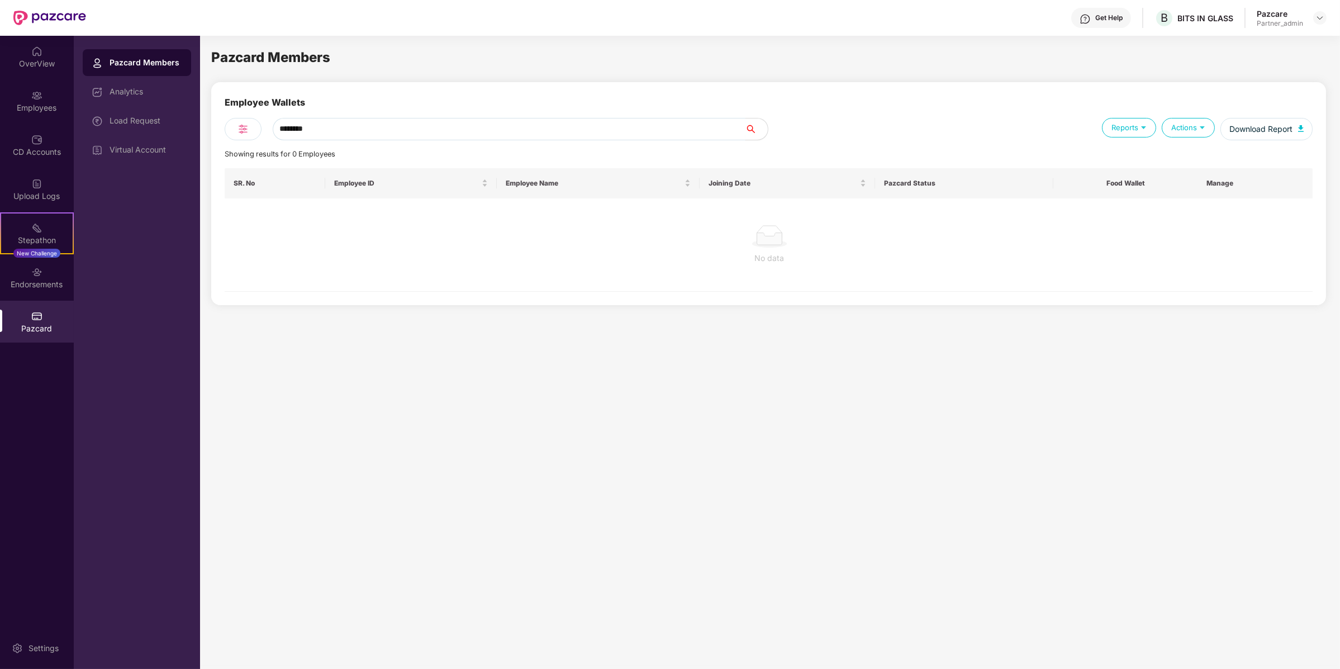
type input "********"
